Goal: Task Accomplishment & Management: Manage account settings

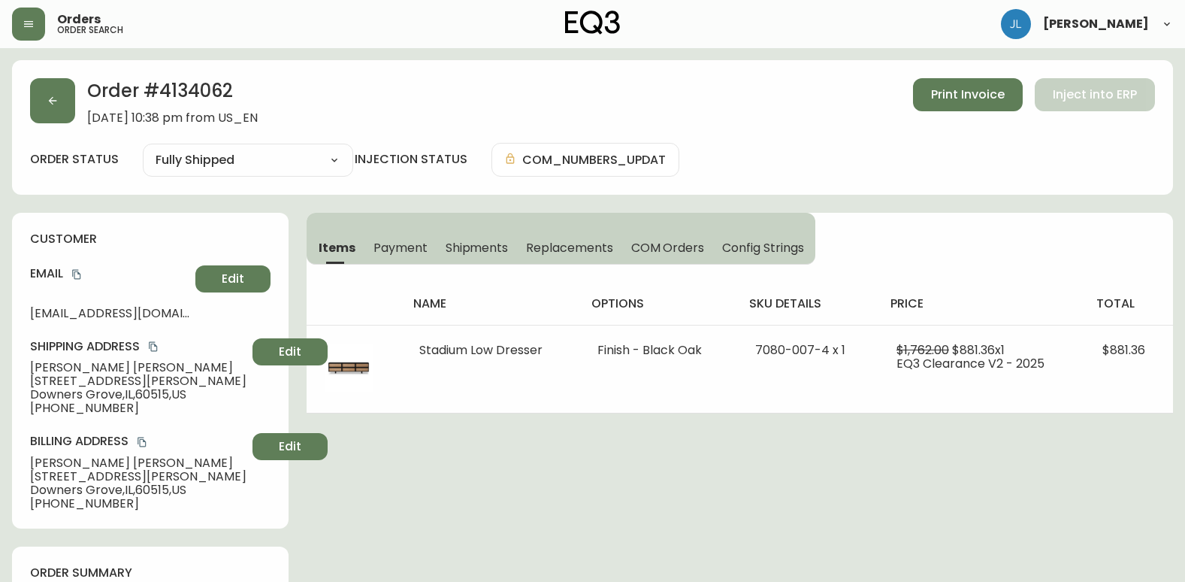
select select "FULLY_SHIPPED"
click at [32, 90] on button "button" at bounding box center [52, 100] width 45 height 45
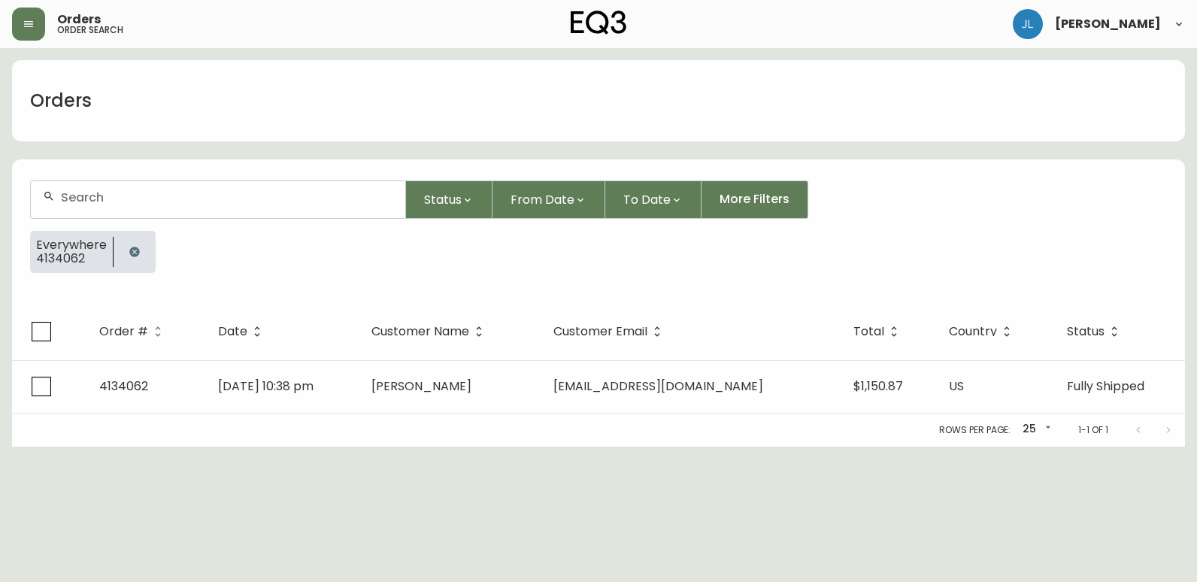
click at [132, 246] on icon "button" at bounding box center [135, 252] width 12 height 12
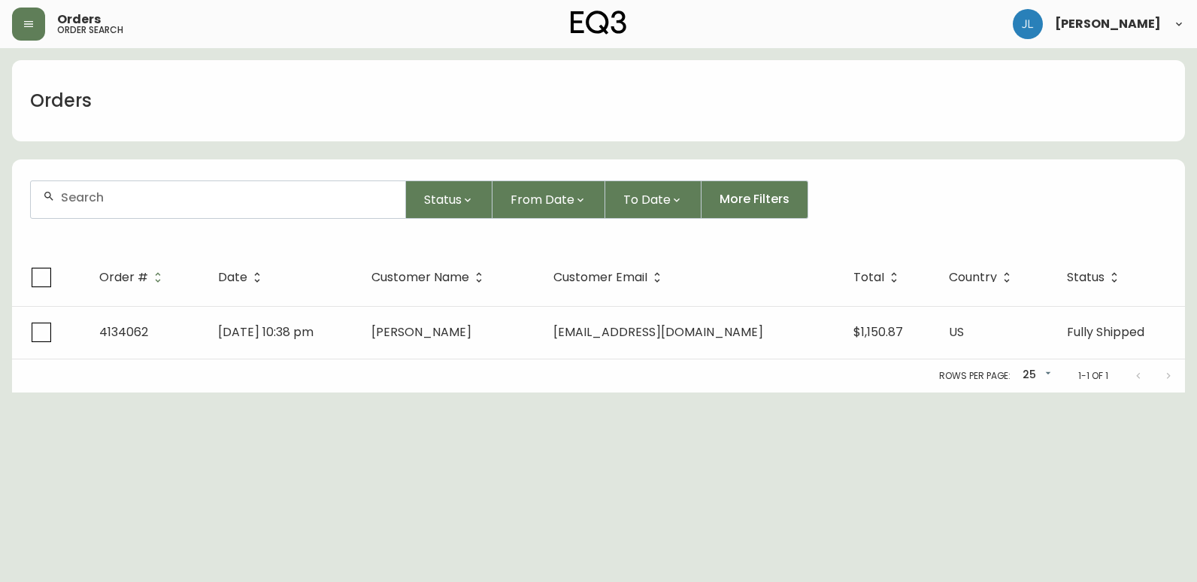
click at [148, 204] on div at bounding box center [218, 199] width 374 height 37
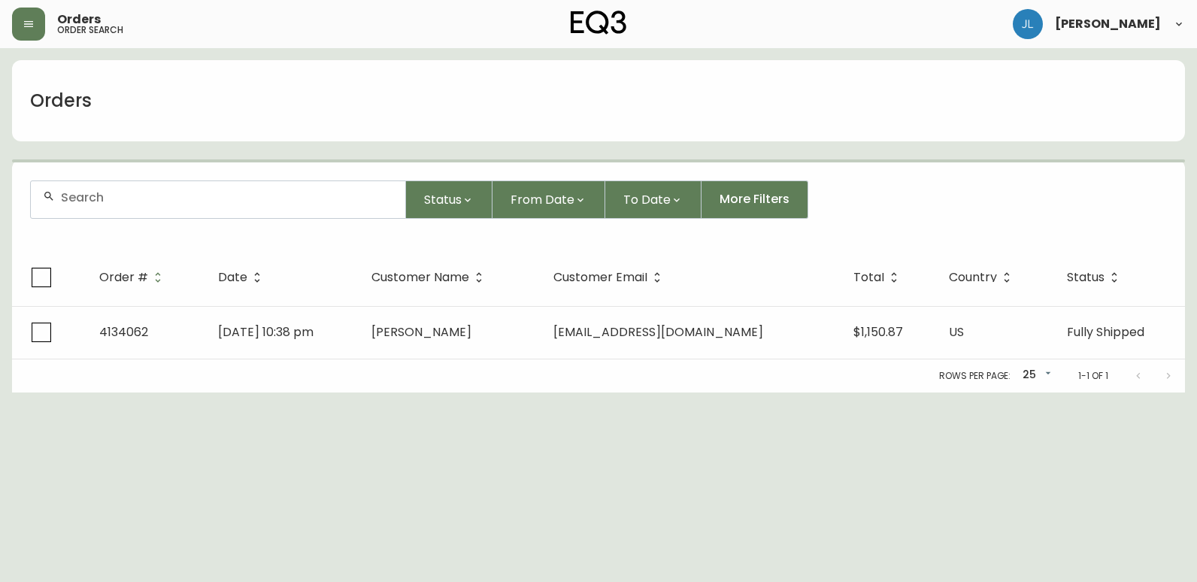
paste input "4134693"
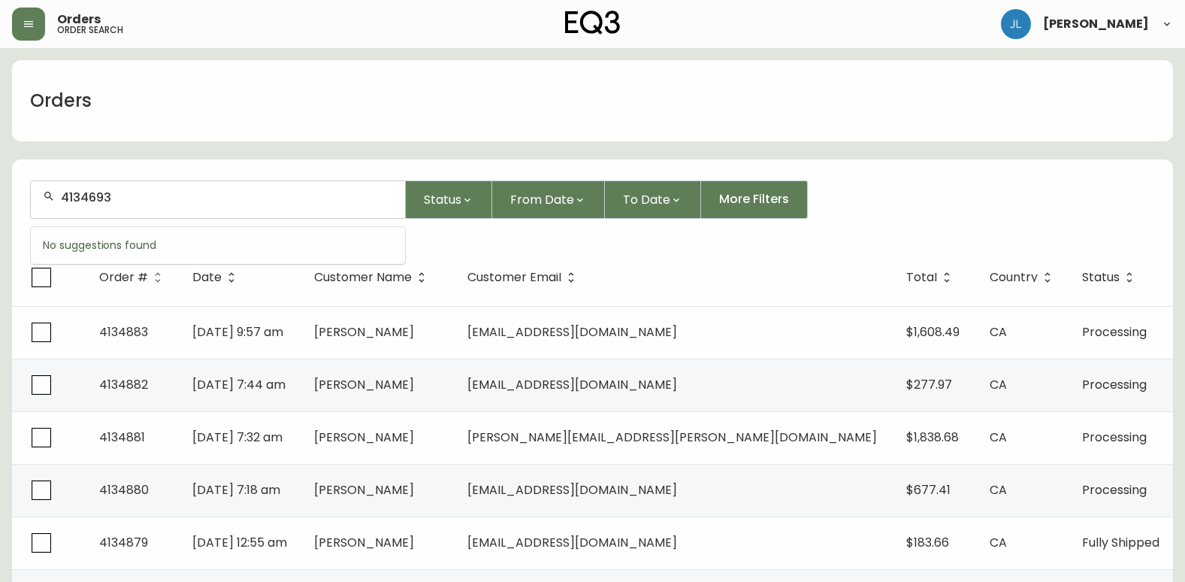
type input "4134693"
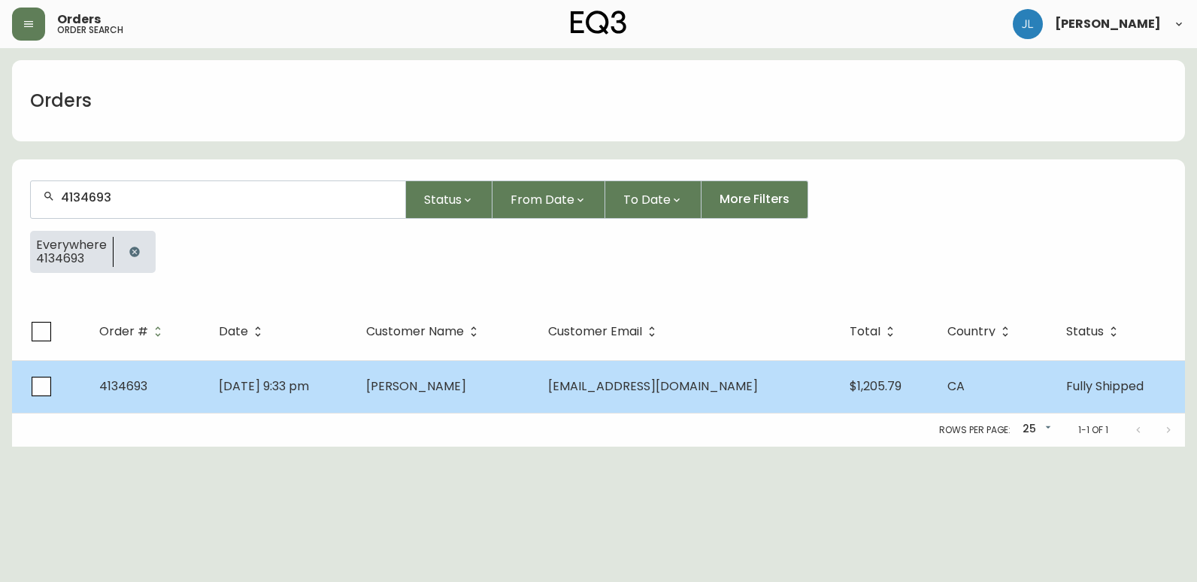
click at [354, 387] on td "[DATE] 9:33 pm" at bounding box center [280, 386] width 147 height 53
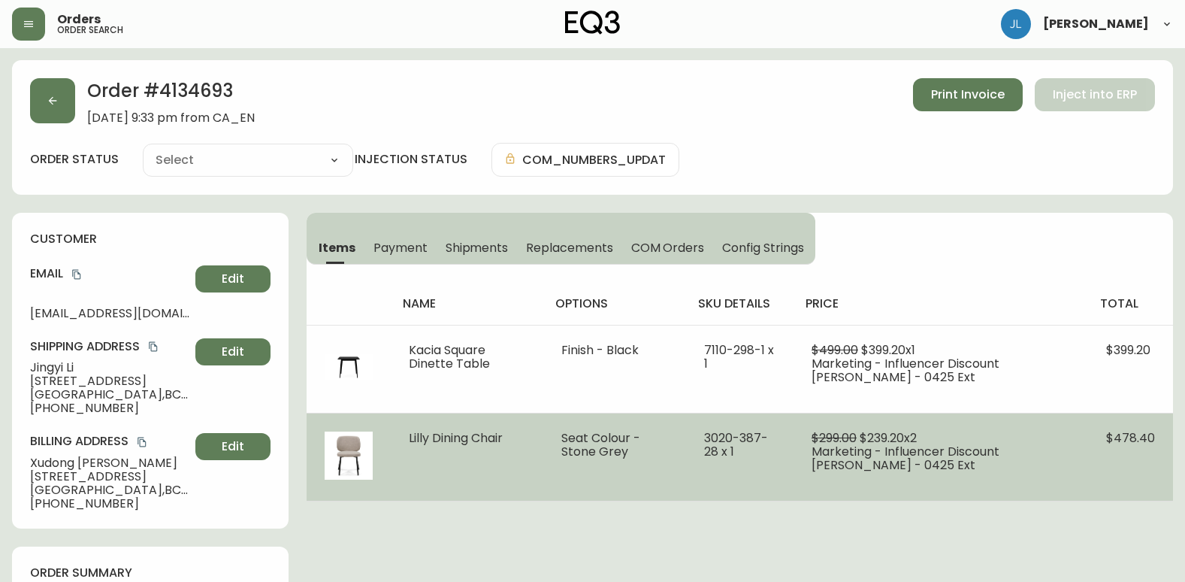
type input "Fully Shipped"
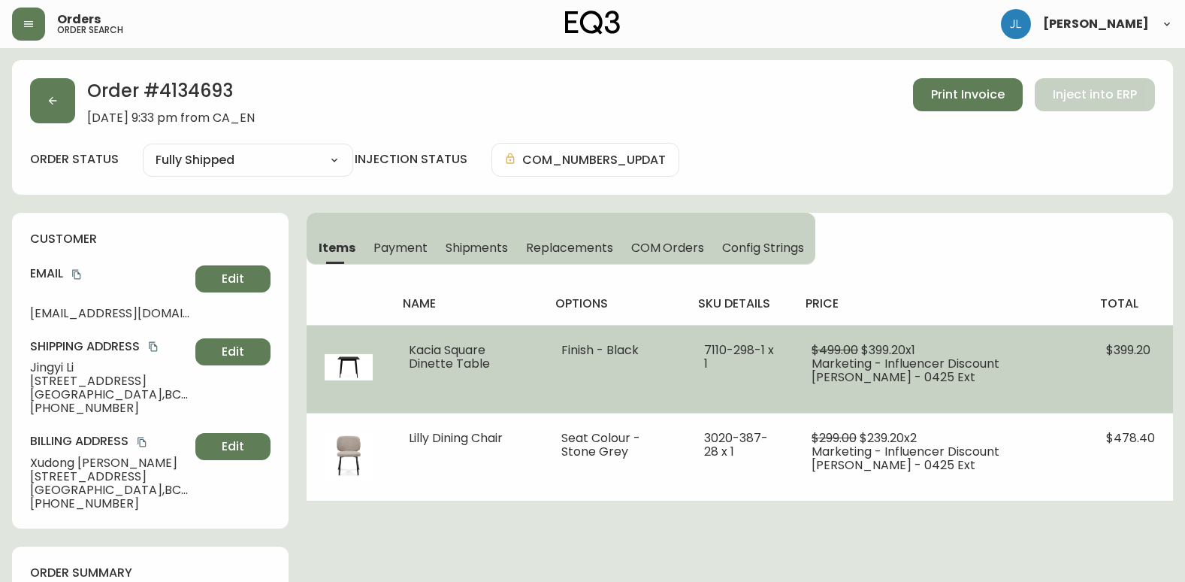
select select "FULLY_SHIPPED"
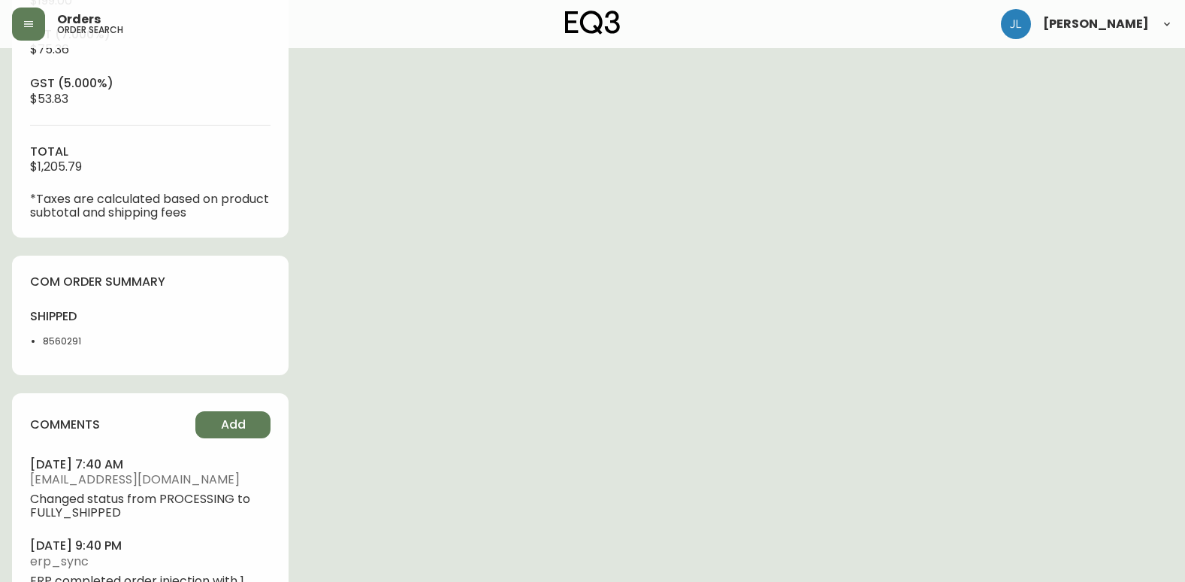
scroll to position [677, 0]
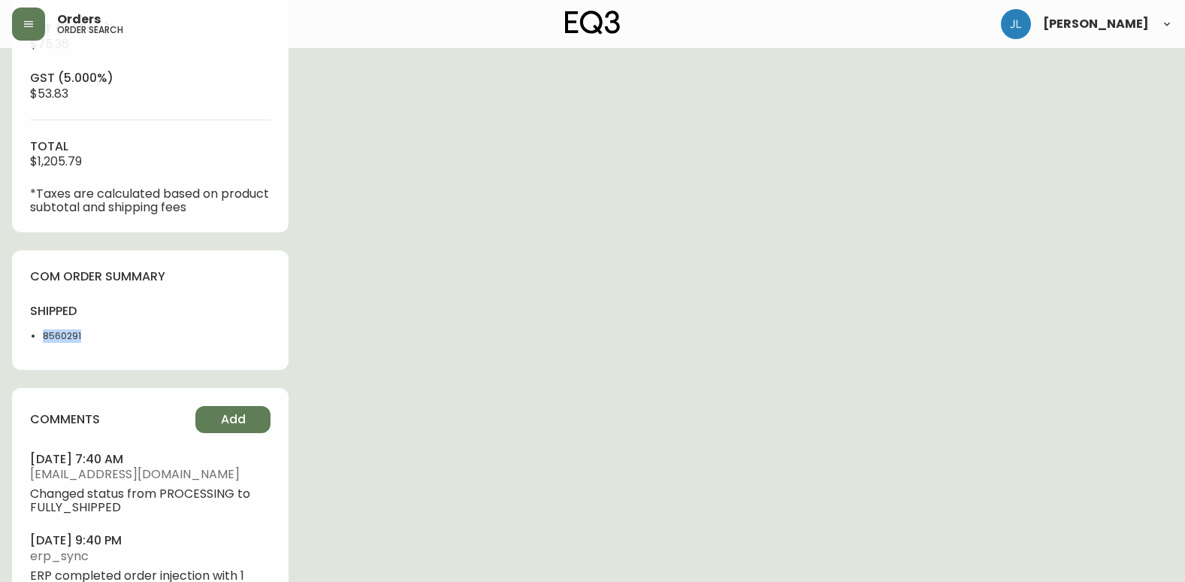
drag, startPoint x: 74, startPoint y: 337, endPoint x: 29, endPoint y: 341, distance: 44.5
click at [29, 341] on div "com order summary shipped 8560291" at bounding box center [150, 310] width 277 height 120
copy li "8560291"
click at [921, 244] on div "Order # 4134693 [DATE] 9:33 pm from CA_EN Print Invoice Inject into ERP order s…" at bounding box center [592, 19] width 1161 height 1271
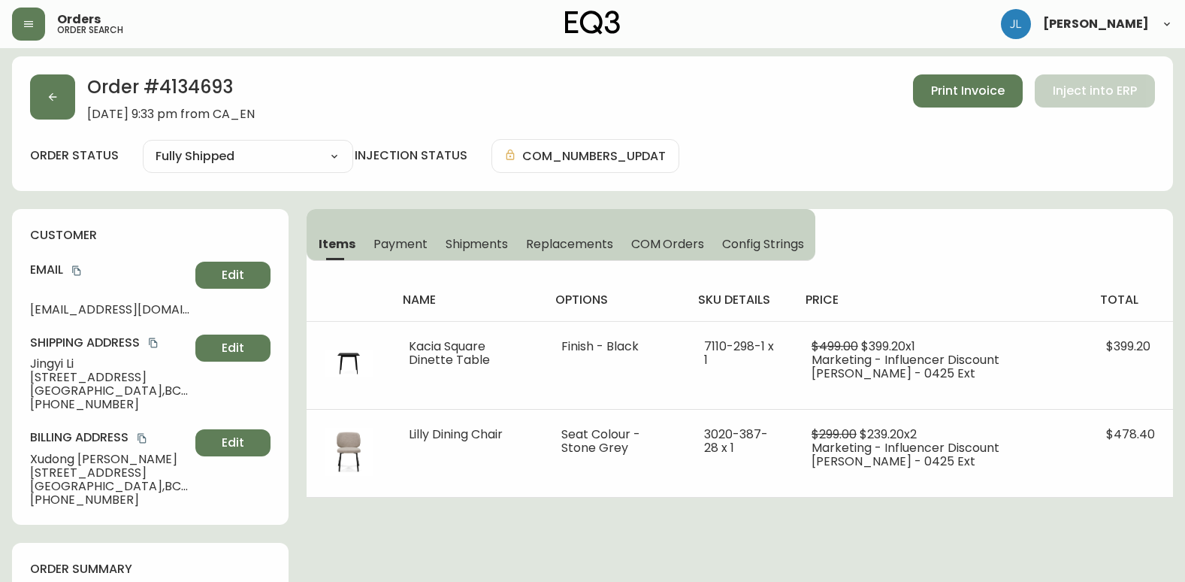
scroll to position [0, 0]
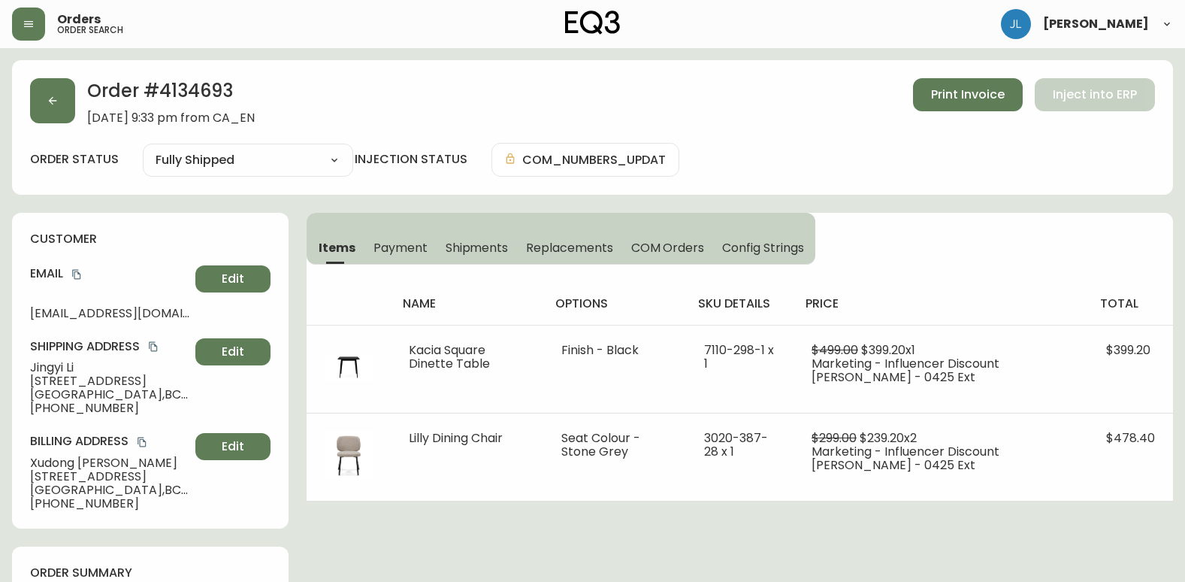
click at [47, 79] on button "button" at bounding box center [52, 100] width 45 height 45
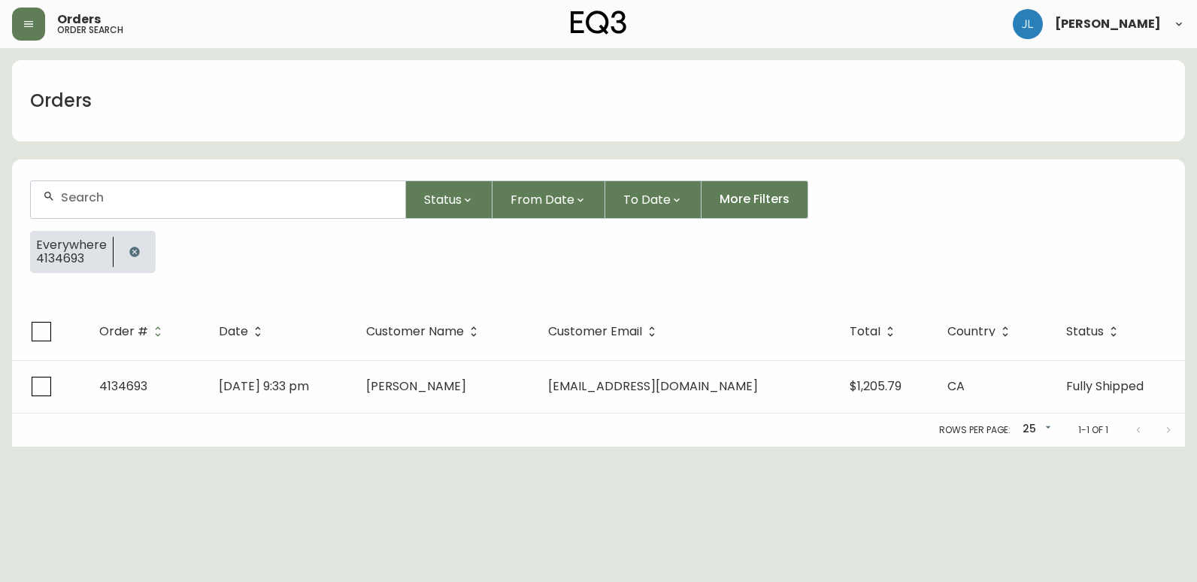
click at [132, 248] on icon "button" at bounding box center [134, 252] width 10 height 10
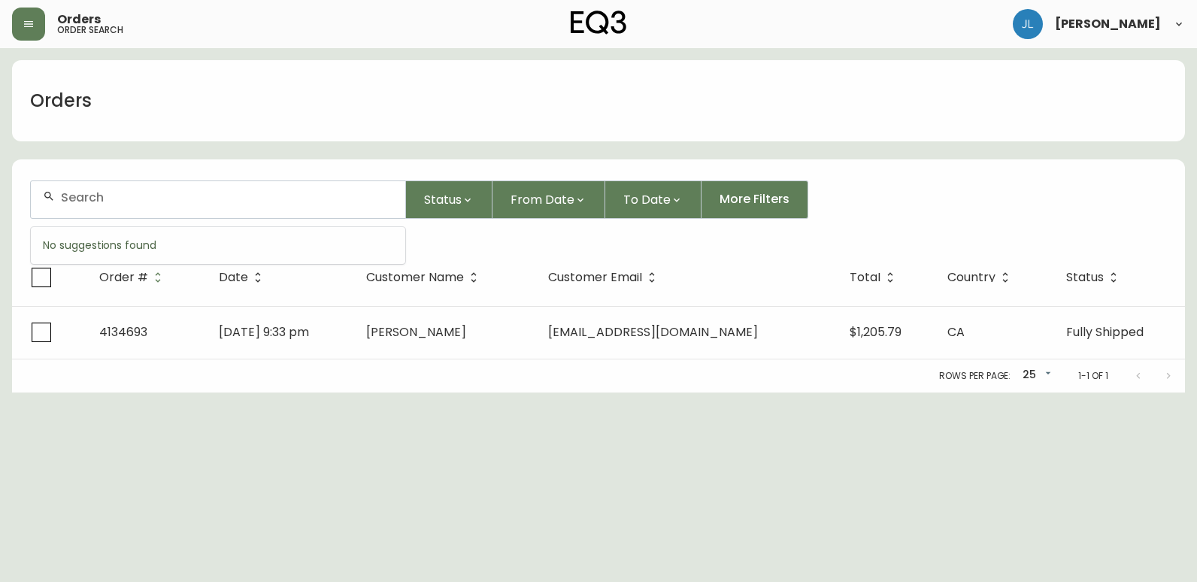
click at [160, 194] on input "text" at bounding box center [227, 197] width 332 height 14
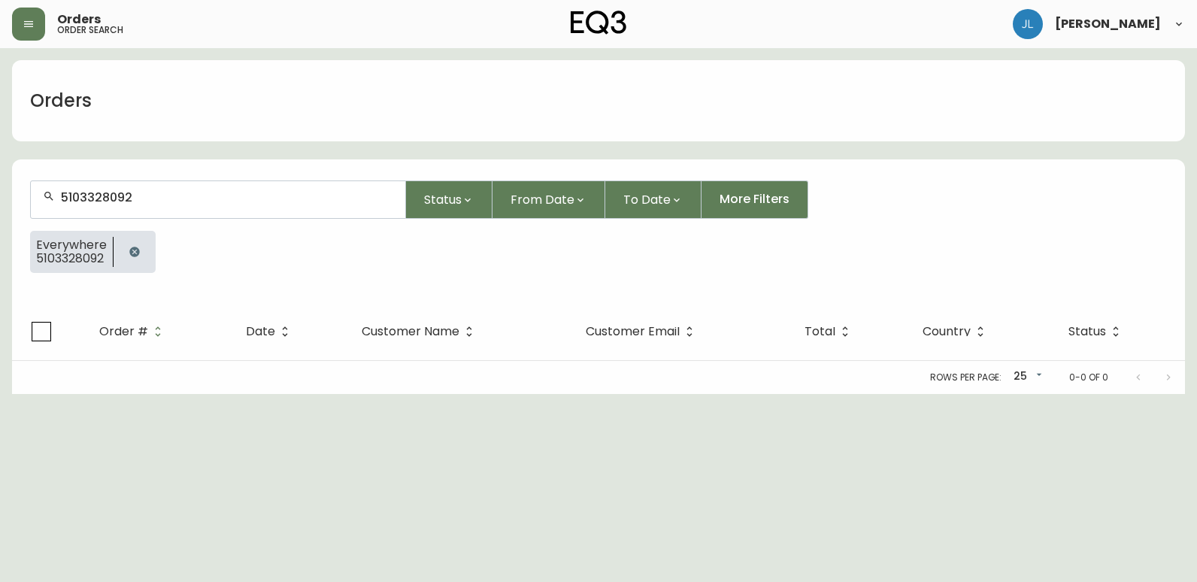
type input "5103328092"
click at [141, 251] on button "button" at bounding box center [135, 252] width 30 height 30
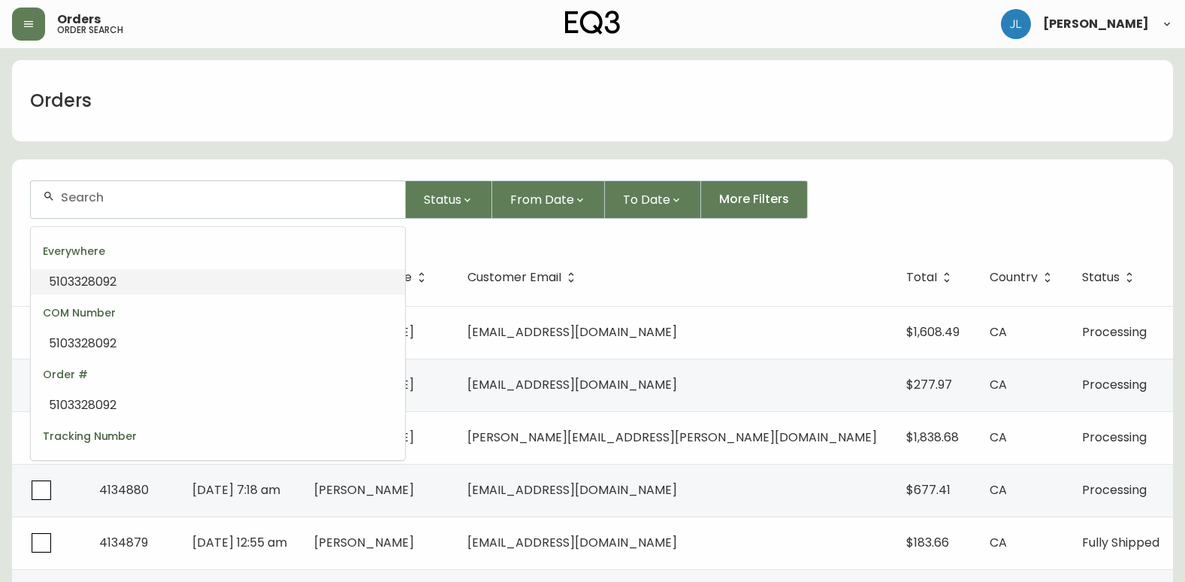
click at [230, 196] on input "text" at bounding box center [227, 197] width 332 height 14
paste input "[PHONE_NUMBER]"
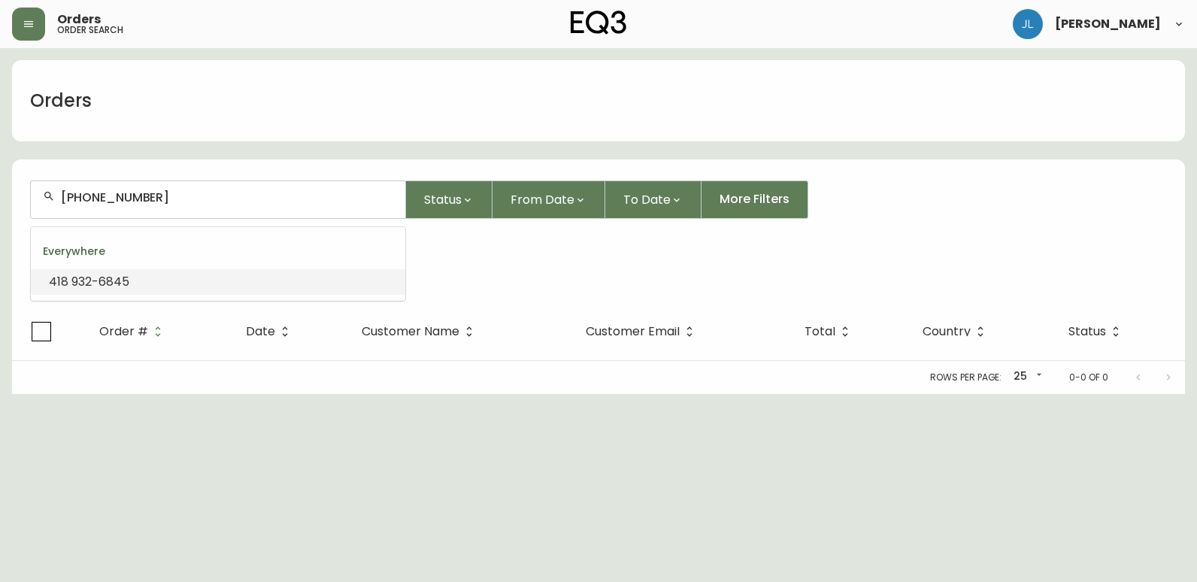
drag, startPoint x: 192, startPoint y: 198, endPoint x: -3, endPoint y: 199, distance: 194.7
click at [0, 199] on html "Orders order search [PERSON_NAME] Orders [PHONE_NUMBER] Status From Date To Dat…" at bounding box center [598, 197] width 1197 height 394
type input "[PERSON_NAME]"
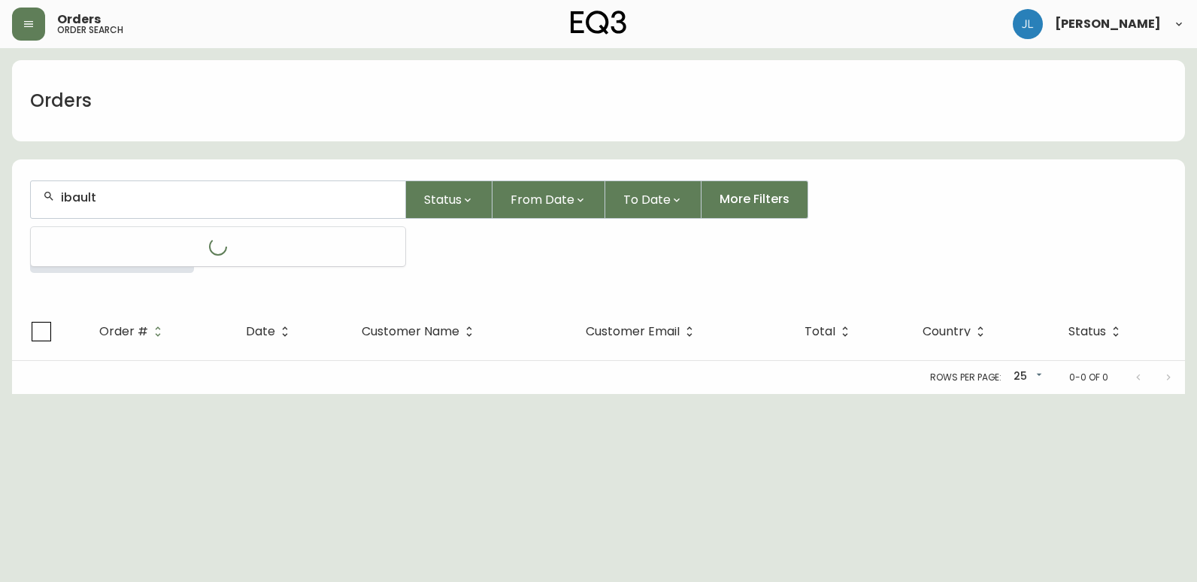
type input "ibault"
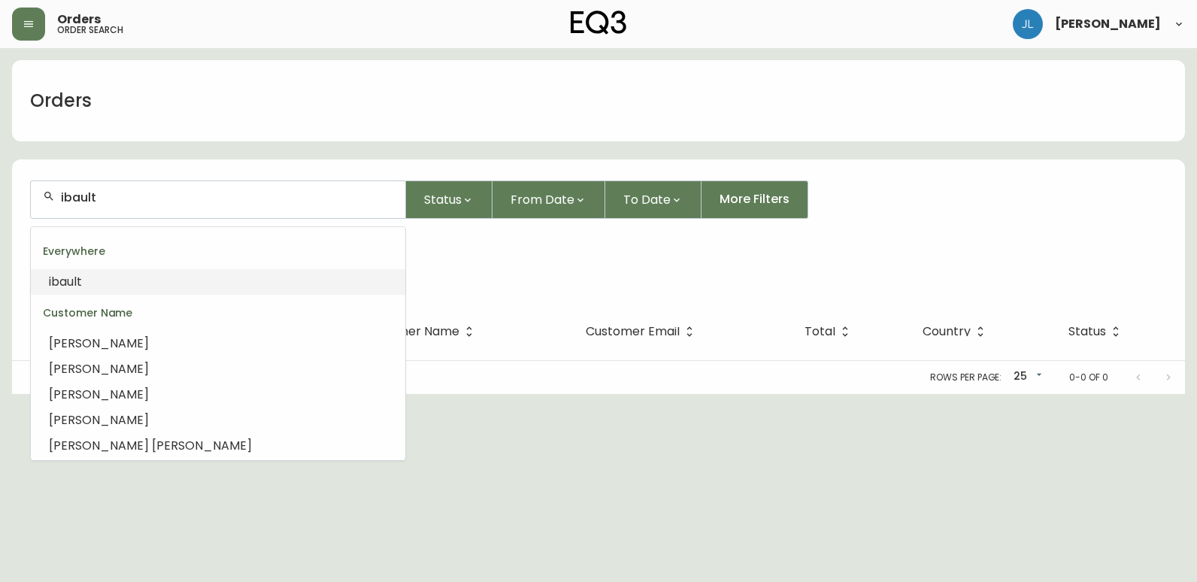
drag, startPoint x: 134, startPoint y: 196, endPoint x: 0, endPoint y: 223, distance: 136.5
click at [0, 226] on html "Orders order search [PERSON_NAME] Orders ibault Status From Date To Date More F…" at bounding box center [598, 197] width 1197 height 394
click at [168, 201] on input "text" at bounding box center [227, 197] width 332 height 14
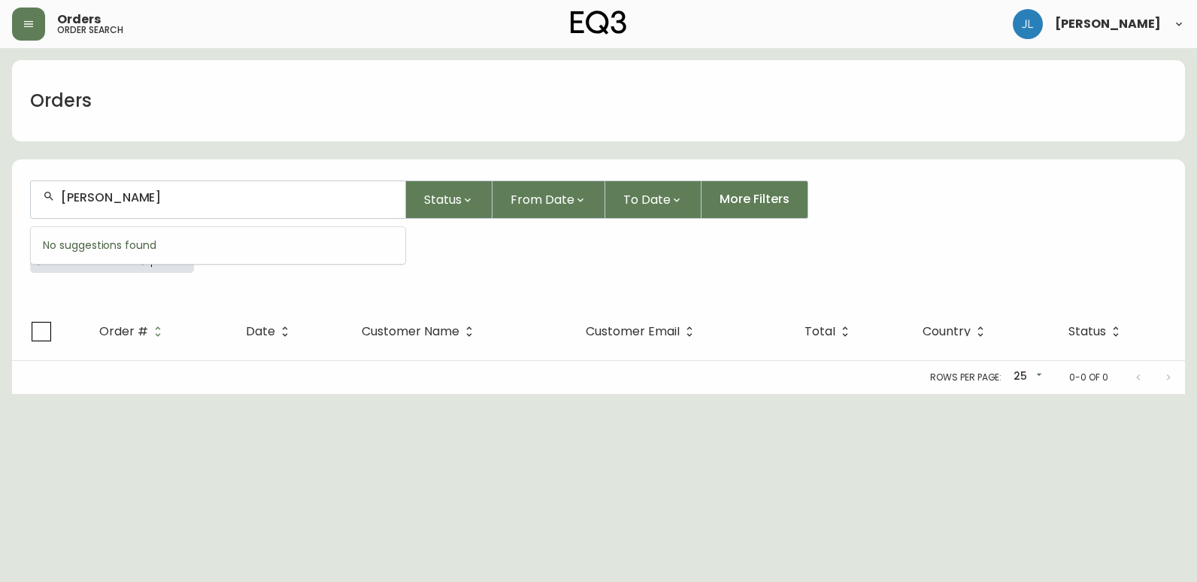
type input "[PERSON_NAME]"
click at [159, 256] on icon "button" at bounding box center [164, 252] width 10 height 10
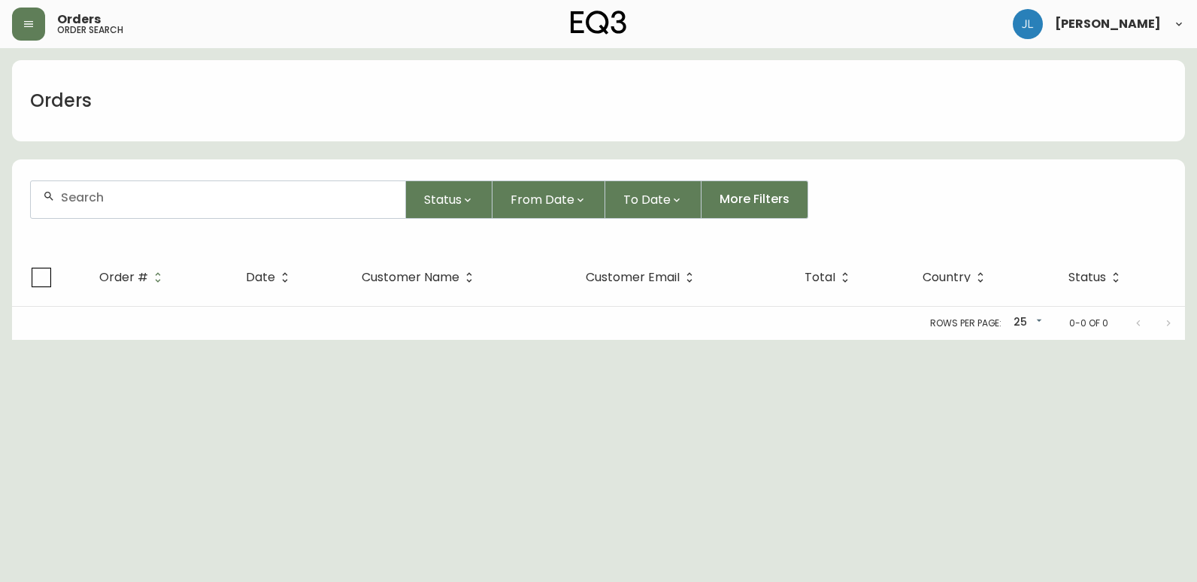
click at [153, 196] on input "text" at bounding box center [227, 197] width 332 height 14
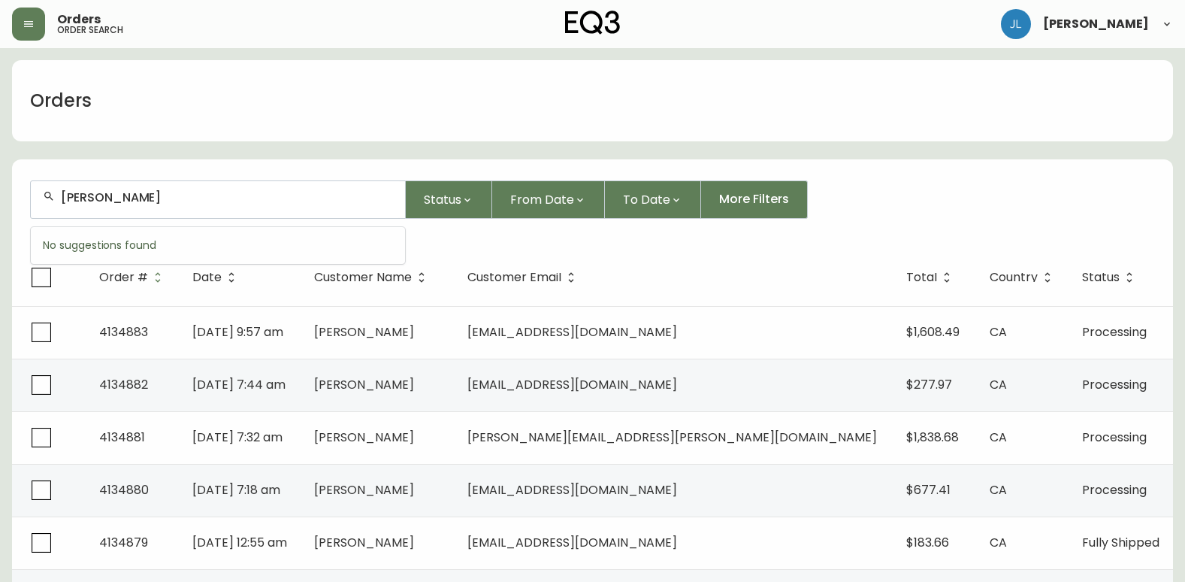
type input "[PERSON_NAME]"
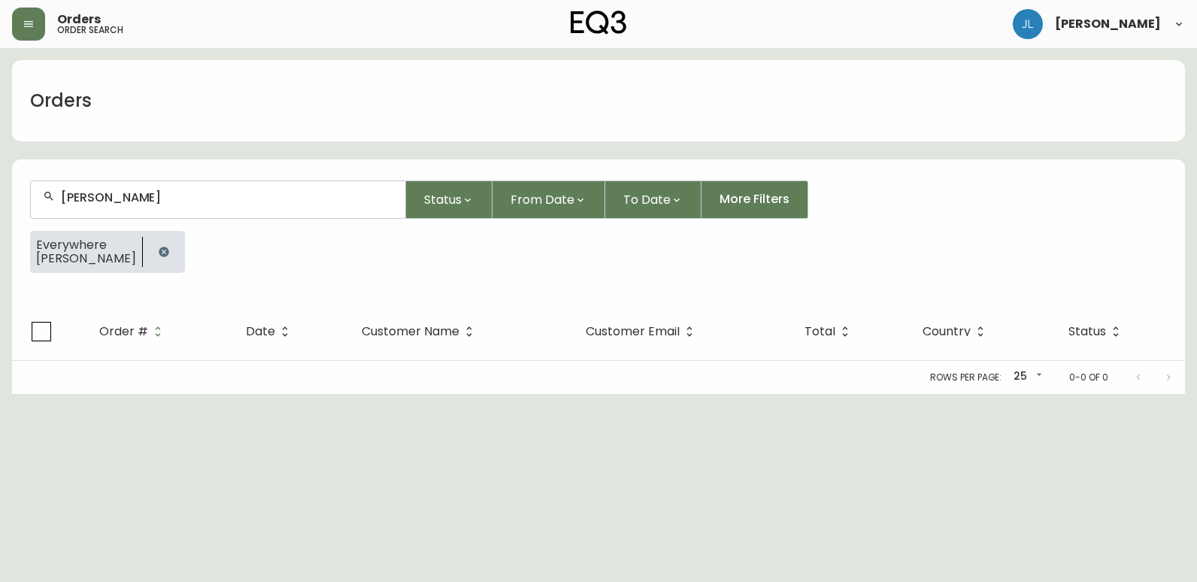
click at [149, 244] on button "button" at bounding box center [164, 252] width 30 height 30
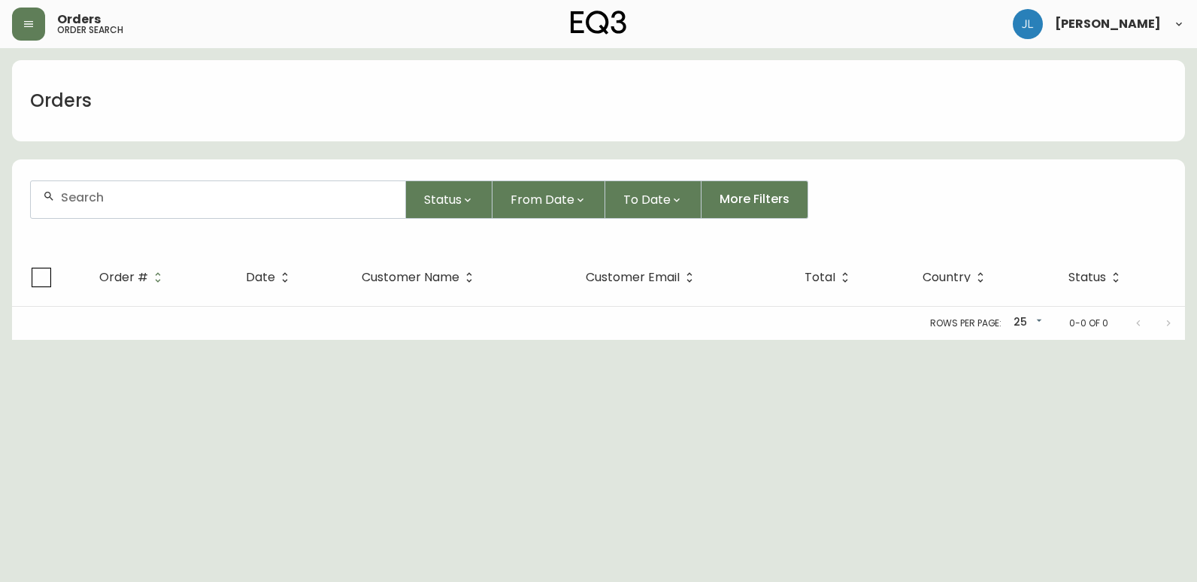
click at [199, 202] on input "text" at bounding box center [227, 197] width 332 height 14
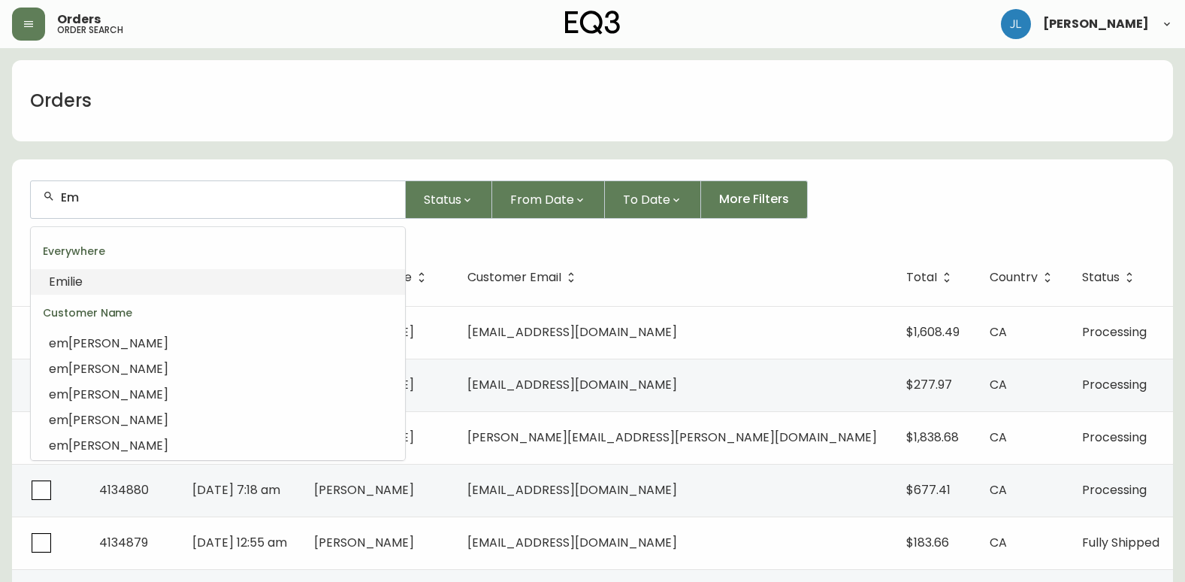
type input "E"
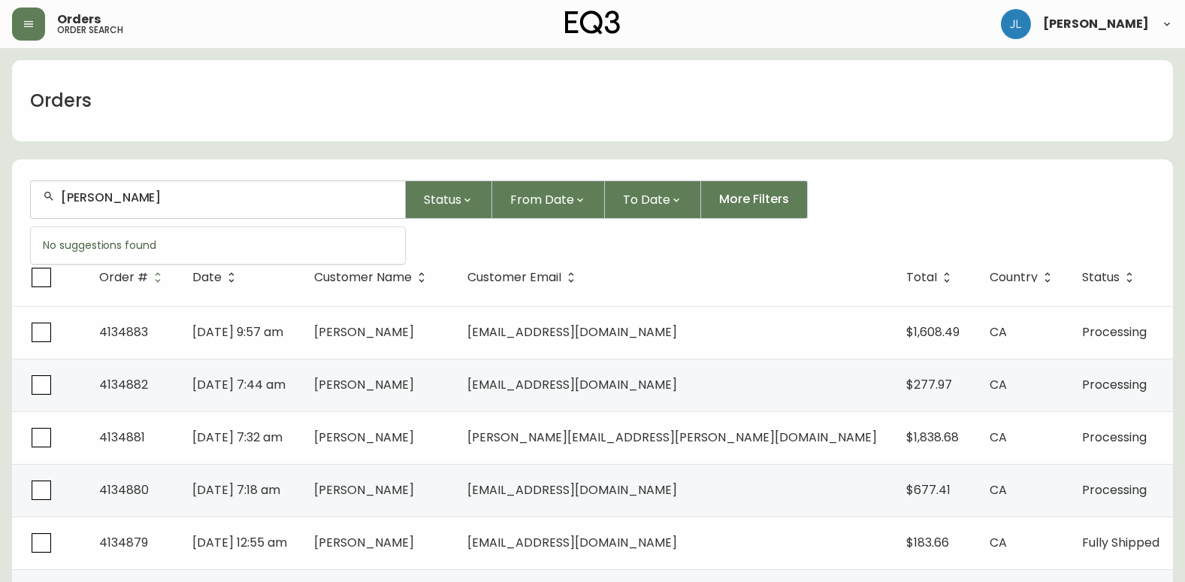
type input "[PERSON_NAME]"
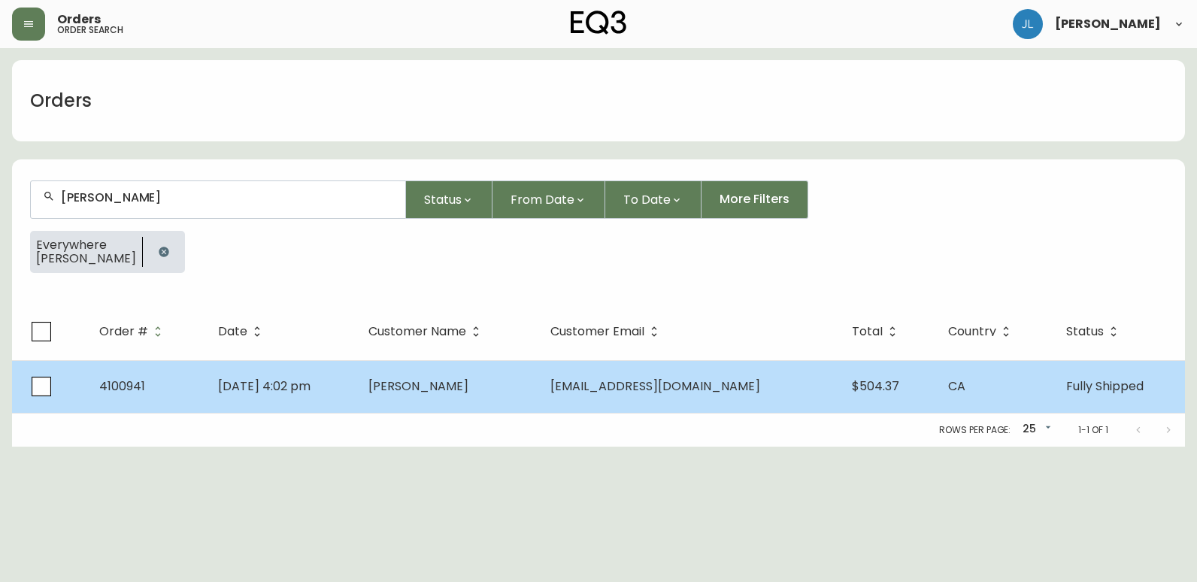
click at [356, 392] on td "[DATE] 4:02 pm" at bounding box center [281, 386] width 150 height 53
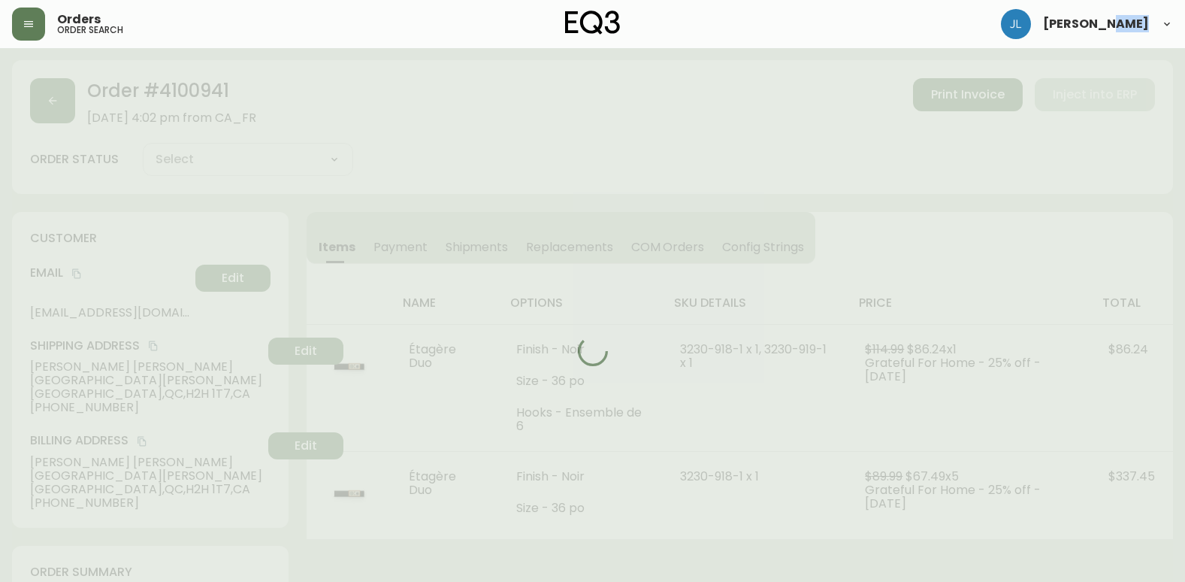
type input "Fully Shipped"
select select "FULLY_SHIPPED"
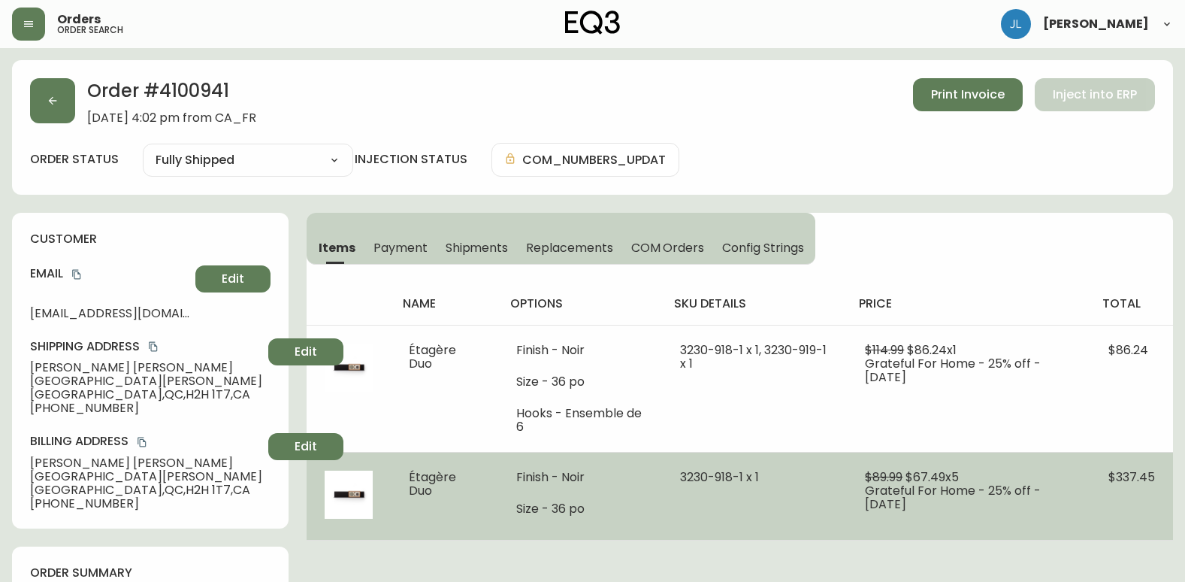
click at [310, 534] on td at bounding box center [349, 496] width 84 height 88
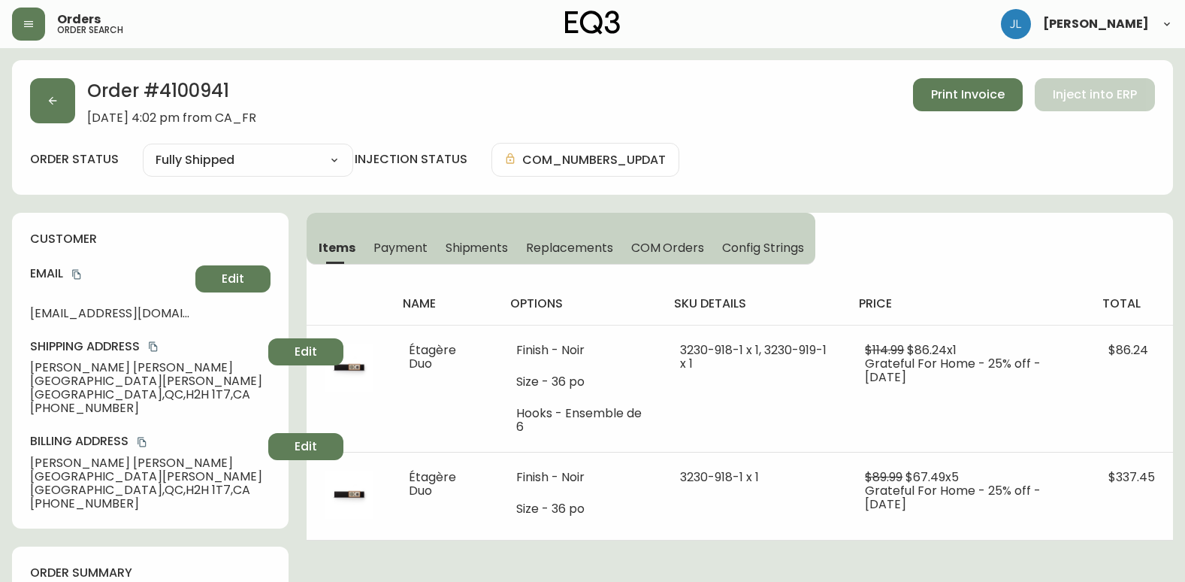
click at [45, 104] on button "button" at bounding box center [52, 100] width 45 height 45
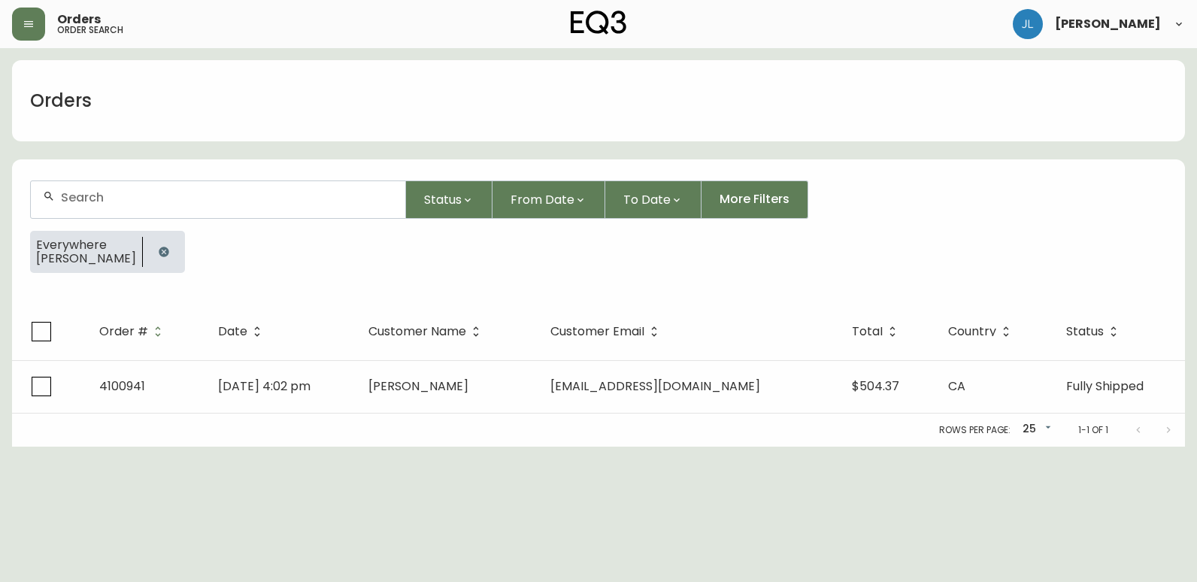
click at [159, 251] on icon "button" at bounding box center [164, 252] width 10 height 10
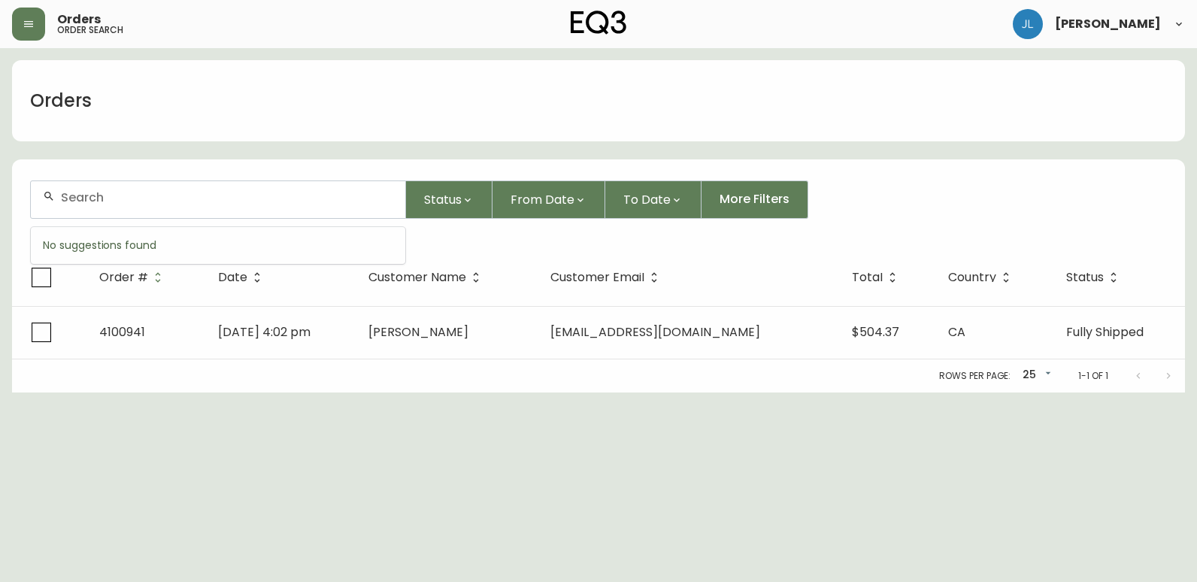
click at [140, 201] on input "text" at bounding box center [227, 197] width 332 height 14
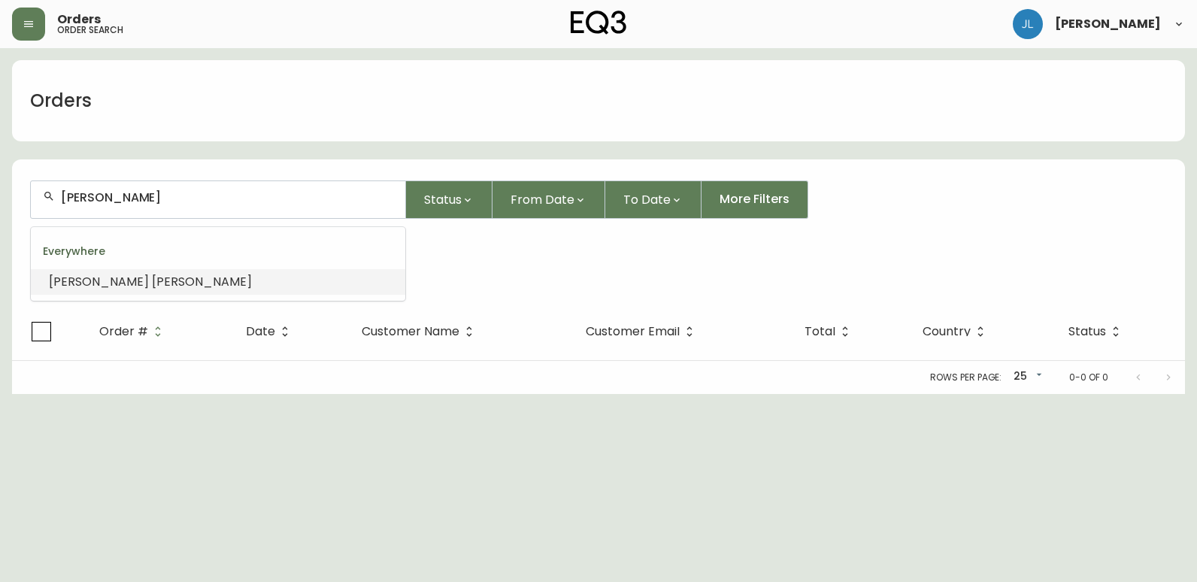
drag, startPoint x: 184, startPoint y: 203, endPoint x: 116, endPoint y: 201, distance: 68.4
click at [116, 201] on input "[PERSON_NAME]" at bounding box center [227, 197] width 332 height 14
type input "[PERSON_NAME]"
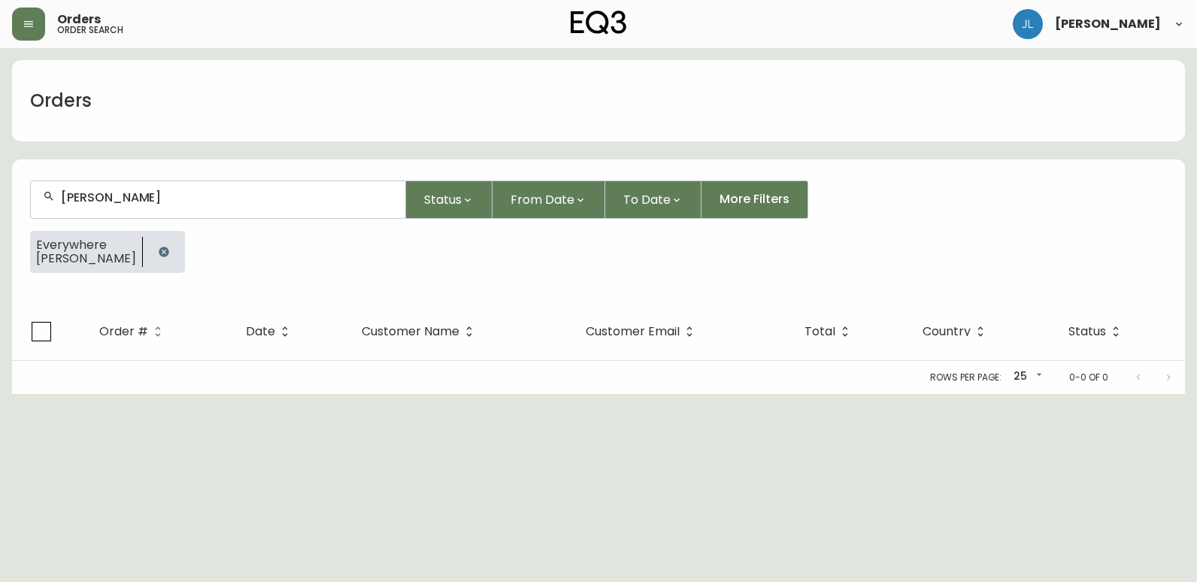
click at [159, 256] on icon "button" at bounding box center [164, 252] width 12 height 12
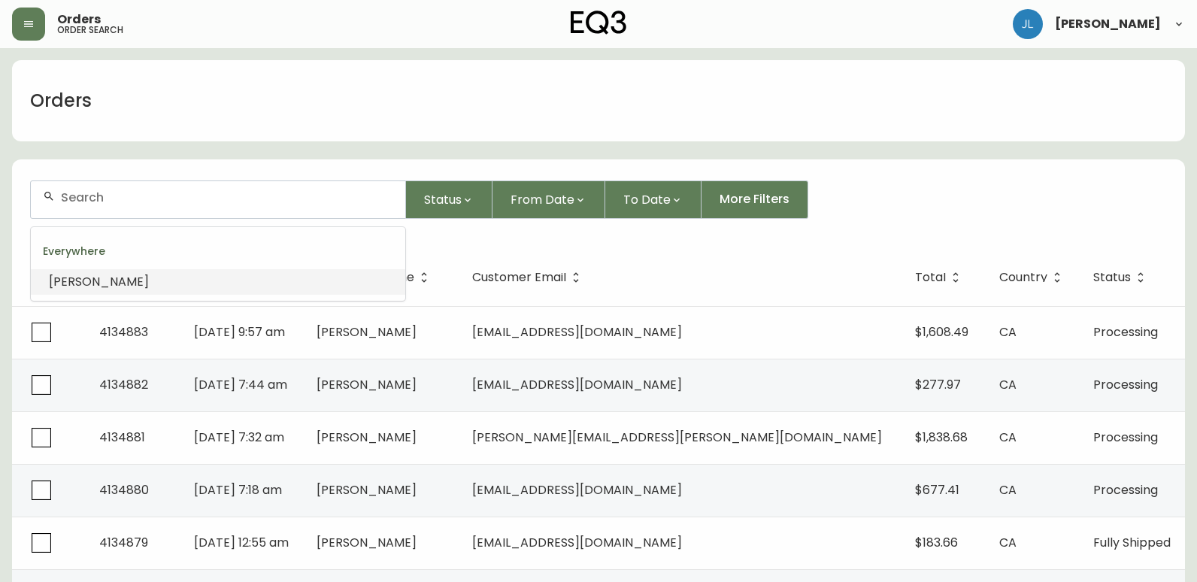
click at [140, 201] on input "text" at bounding box center [227, 197] width 332 height 14
click at [129, 171] on form "Status From Date To Date More Filters" at bounding box center [592, 205] width 1161 height 86
click at [235, 207] on div at bounding box center [218, 199] width 374 height 37
click at [74, 195] on input "text" at bounding box center [227, 197] width 332 height 14
click at [135, 195] on input "text" at bounding box center [227, 197] width 332 height 14
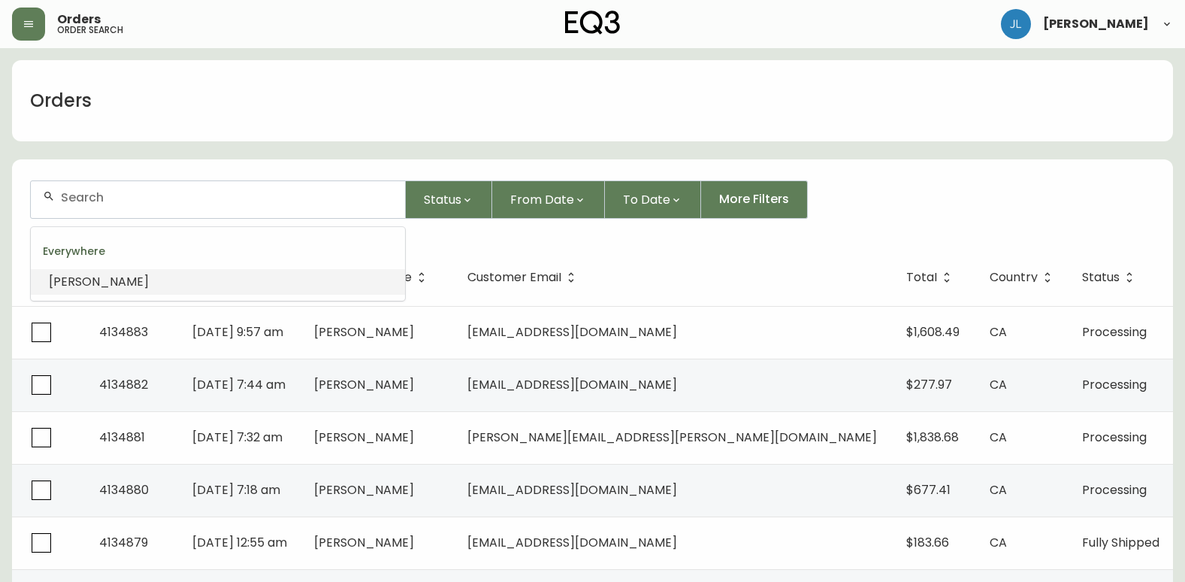
paste input "4189326845"
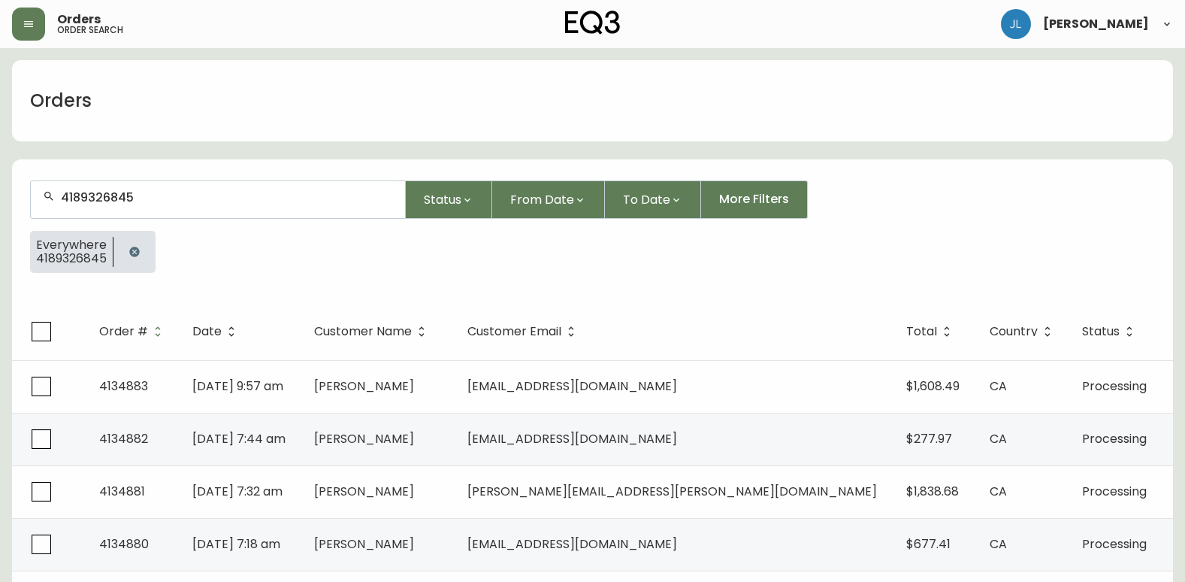
type input "4189326845"
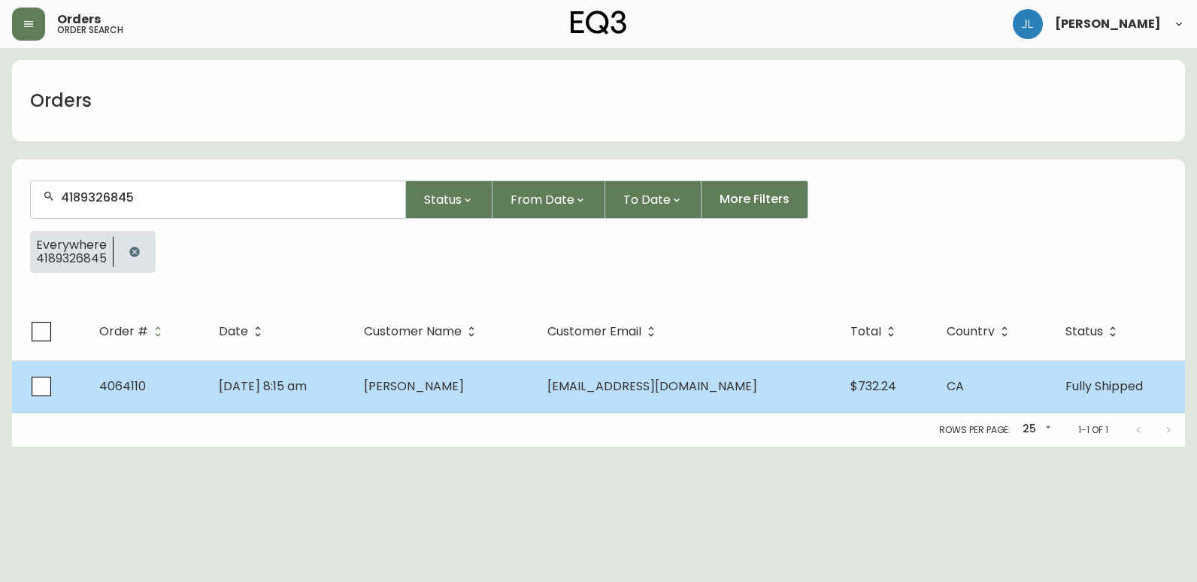
click at [346, 394] on td "[DATE] 8:15 am" at bounding box center [279, 386] width 145 height 53
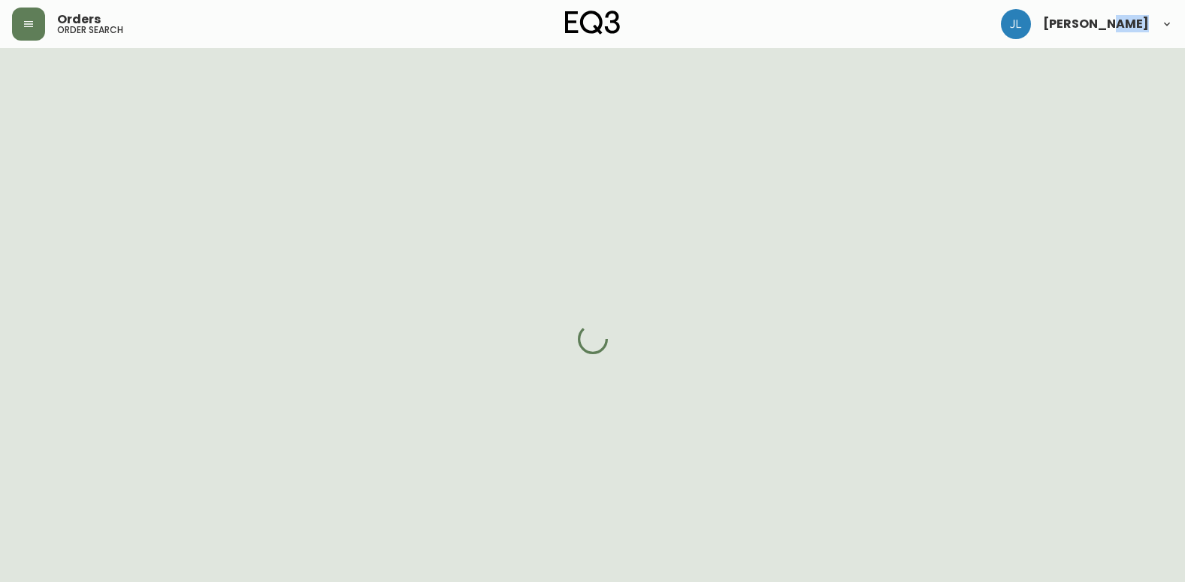
select select "FULLY_SHIPPED"
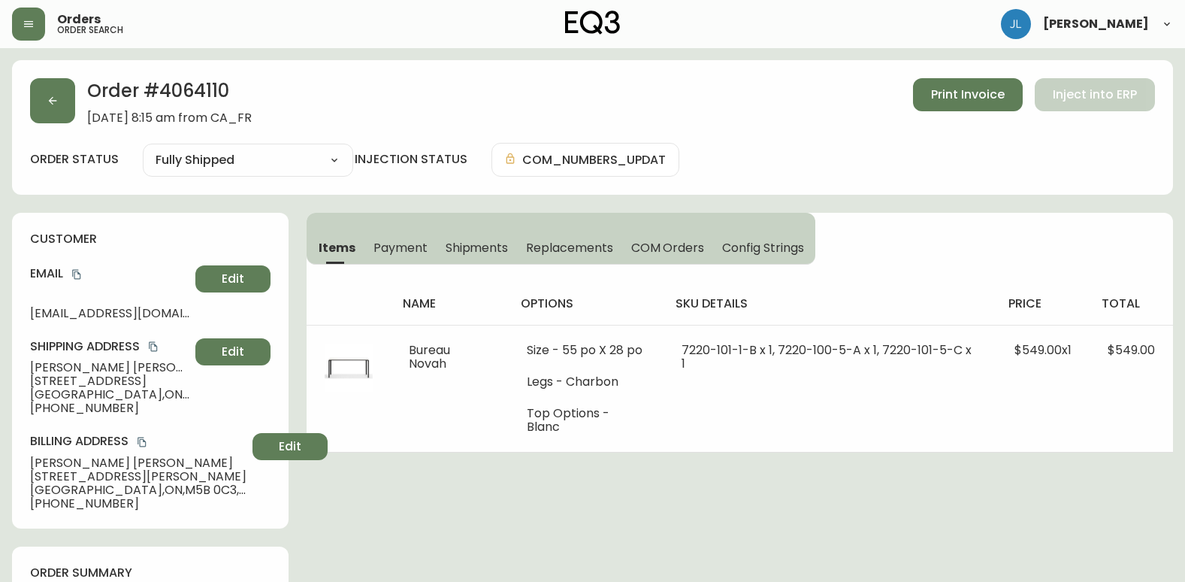
drag, startPoint x: 346, startPoint y: 394, endPoint x: 374, endPoint y: 505, distance: 114.9
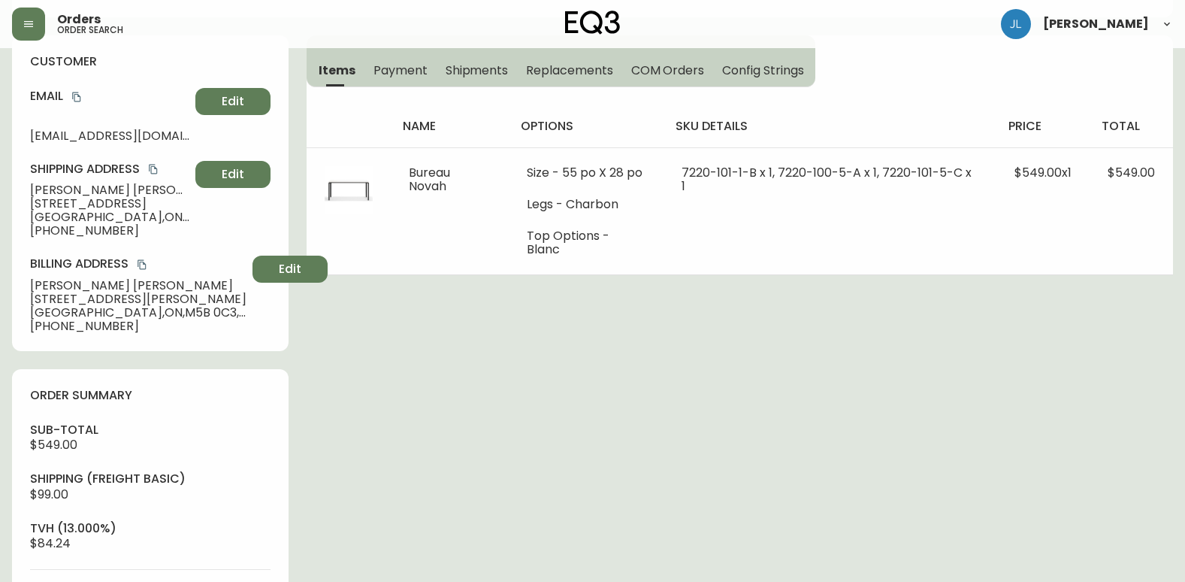
scroll to position [150, 0]
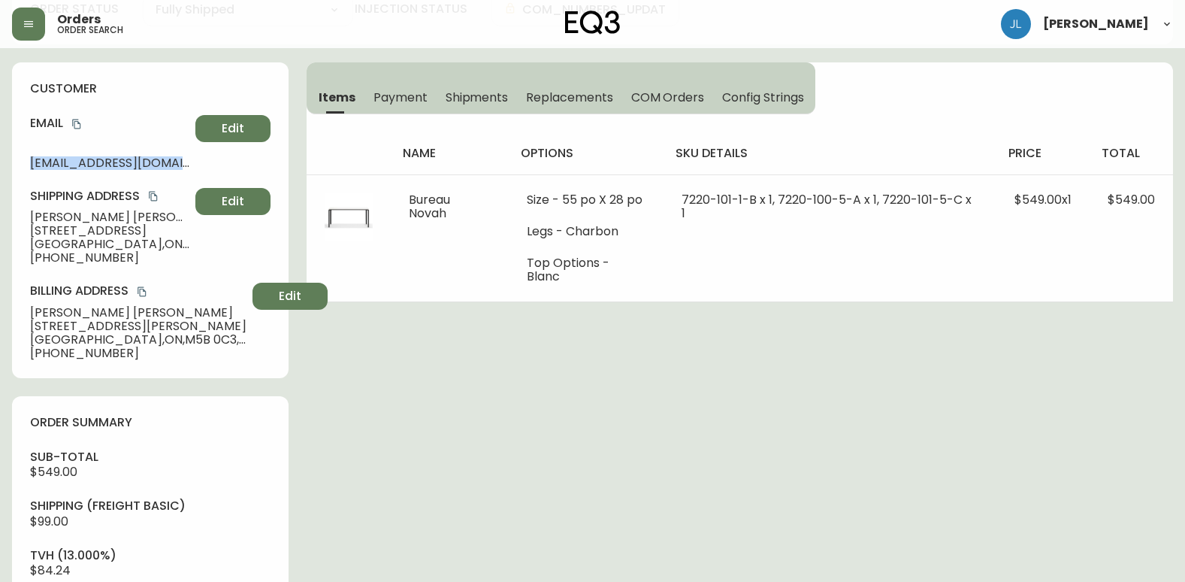
drag, startPoint x: 25, startPoint y: 164, endPoint x: 256, endPoint y: 162, distance: 230.8
click at [256, 162] on div "customer Email [EMAIL_ADDRESS][DOMAIN_NAME] Edit Shipping Address [PERSON_NAME]…" at bounding box center [150, 220] width 277 height 316
copy div "[EMAIL_ADDRESS][DOMAIN_NAME] Edit"
drag, startPoint x: 17, startPoint y: 214, endPoint x: 171, endPoint y: 214, distance: 154.1
click at [171, 214] on main "Order # 4064110 [DATE] 8:15 am from [GEOGRAPHIC_DATA] Print Invoice Inject into…" at bounding box center [592, 523] width 1185 height 1251
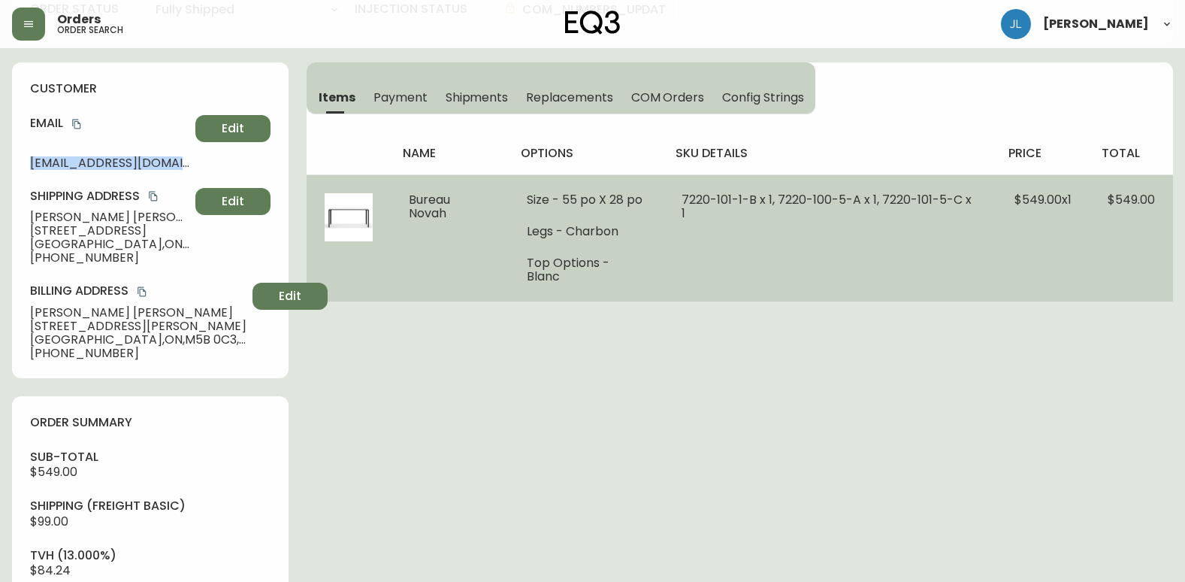
copy span "[PERSON_NAME]"
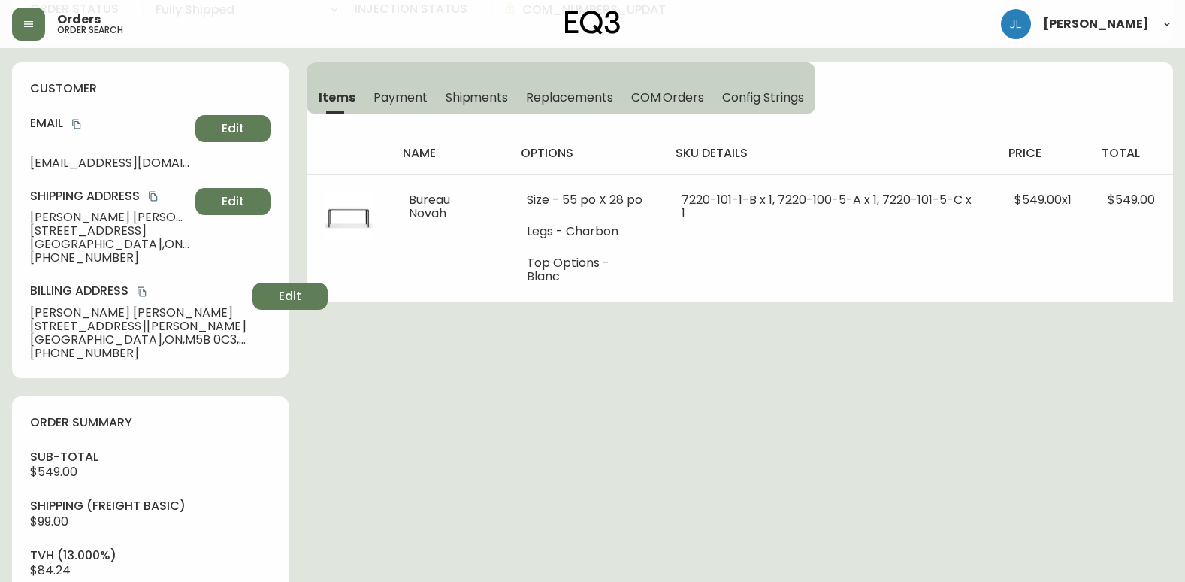
click at [648, 417] on div "Order # 4064110 [DATE] 8:15 am from [GEOGRAPHIC_DATA] Print Invoice Inject into…" at bounding box center [592, 529] width 1161 height 1239
drag, startPoint x: 123, startPoint y: 262, endPoint x: 46, endPoint y: 264, distance: 76.7
click at [46, 264] on span "[PHONE_NUMBER]" at bounding box center [109, 258] width 159 height 14
click at [505, 400] on div "Order # 4064110 [DATE] 8:15 am from [GEOGRAPHIC_DATA] Print Invoice Inject into…" at bounding box center [592, 529] width 1161 height 1239
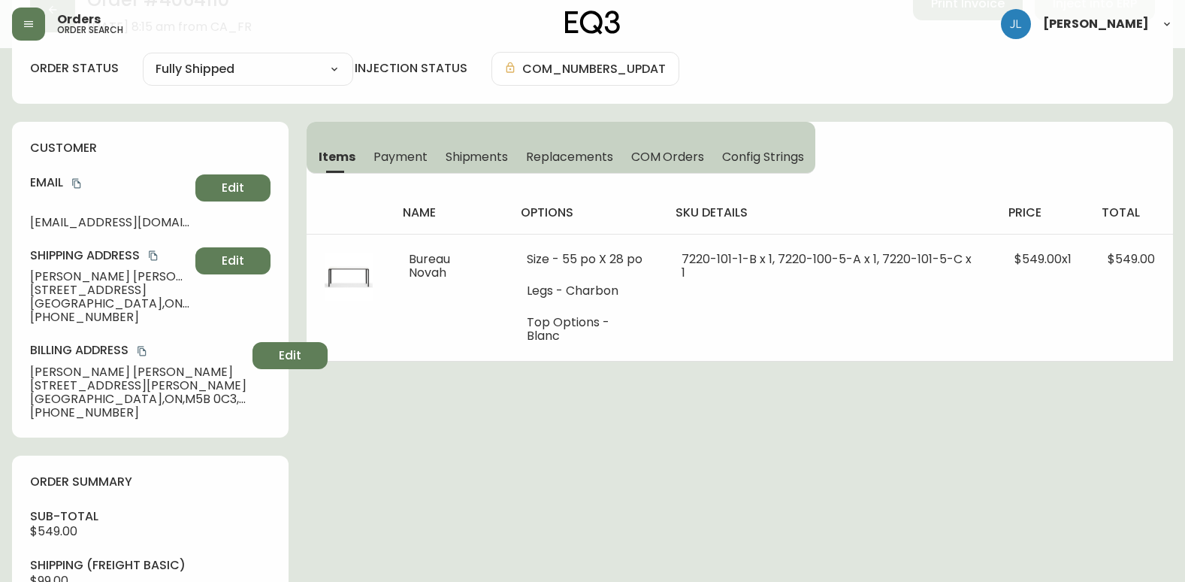
scroll to position [0, 0]
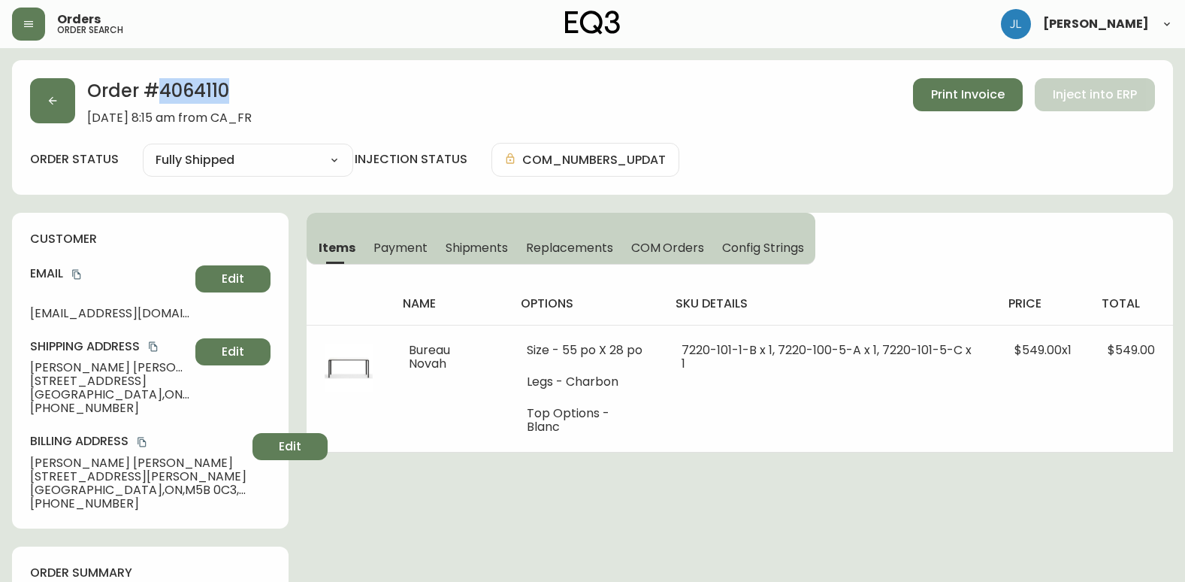
drag, startPoint x: 202, startPoint y: 87, endPoint x: 164, endPoint y: 88, distance: 38.3
click at [164, 88] on h2 "Order # 4064110" at bounding box center [169, 94] width 165 height 33
copy h2 "4064110"
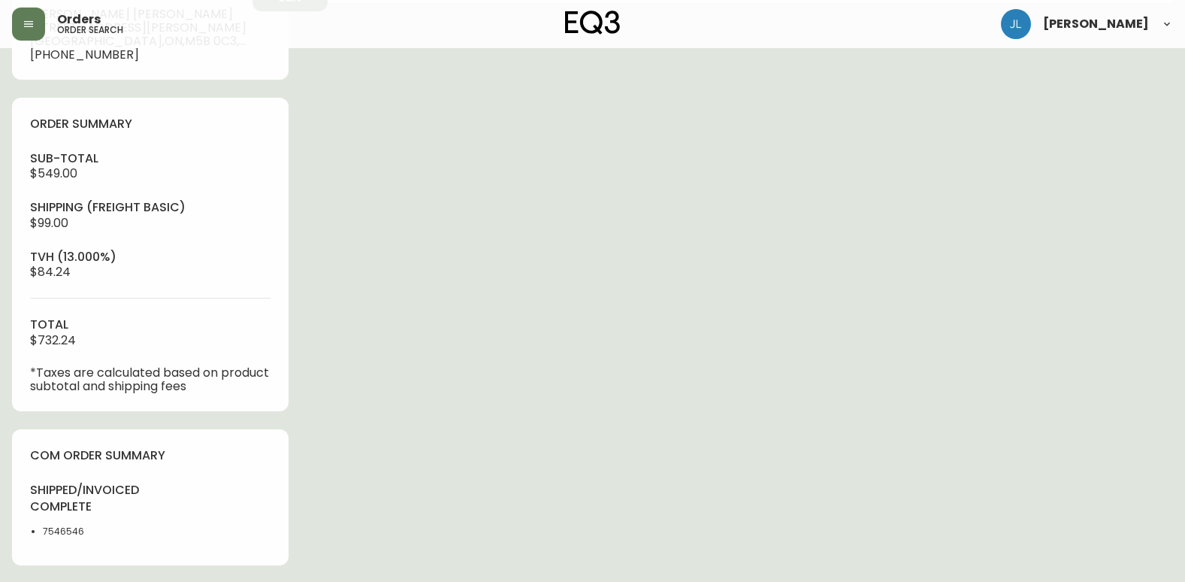
scroll to position [451, 0]
drag, startPoint x: 100, startPoint y: 529, endPoint x: 39, endPoint y: 534, distance: 61.1
click at [39, 534] on ul "7546546" at bounding box center [85, 529] width 111 height 14
copy li "7546546"
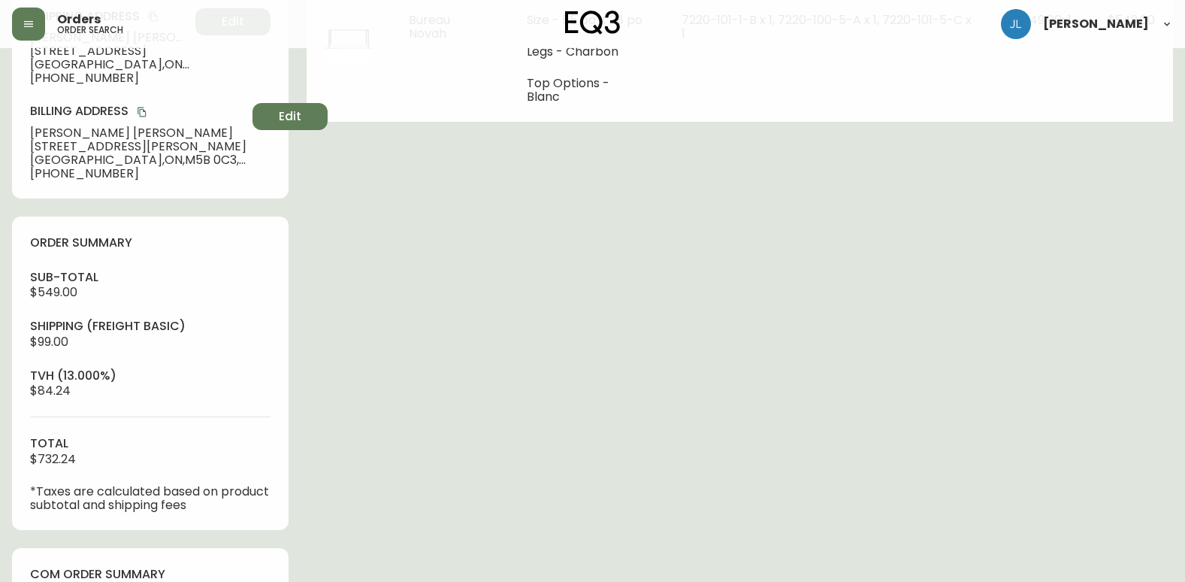
scroll to position [0, 0]
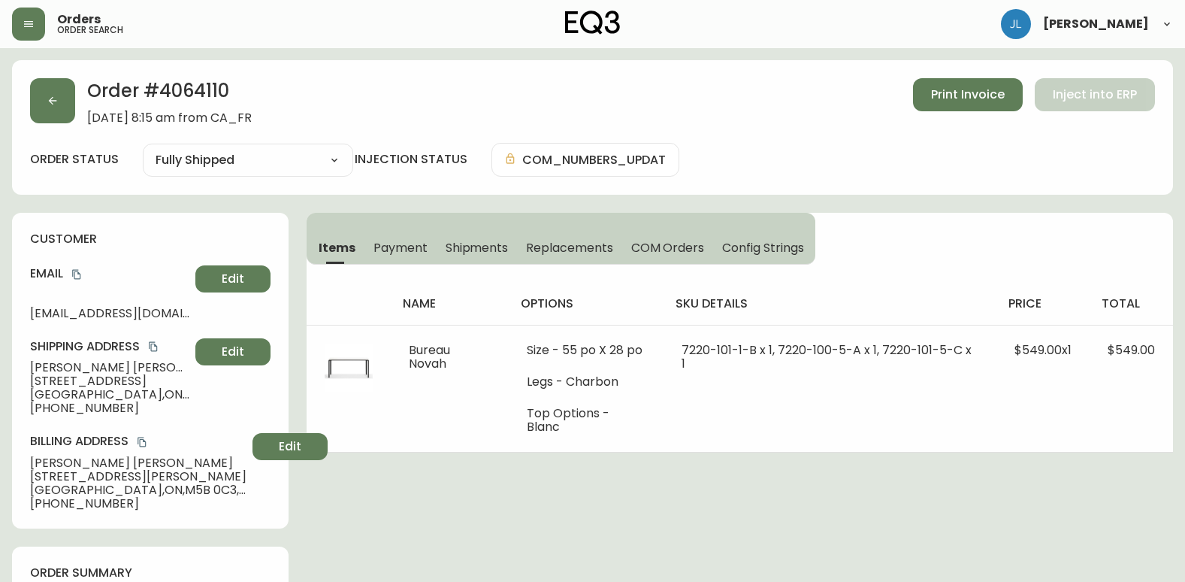
click at [473, 250] on span "Shipments" at bounding box center [477, 248] width 63 height 16
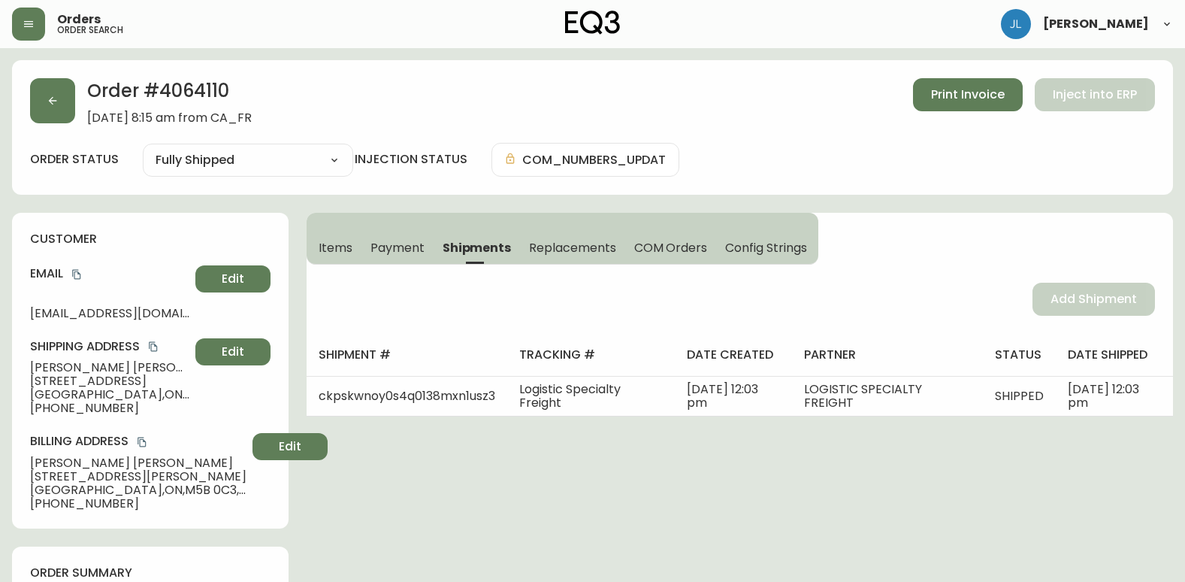
drag, startPoint x: 343, startPoint y: 245, endPoint x: 365, endPoint y: 253, distance: 24.0
click at [343, 245] on span "Items" at bounding box center [336, 248] width 34 height 16
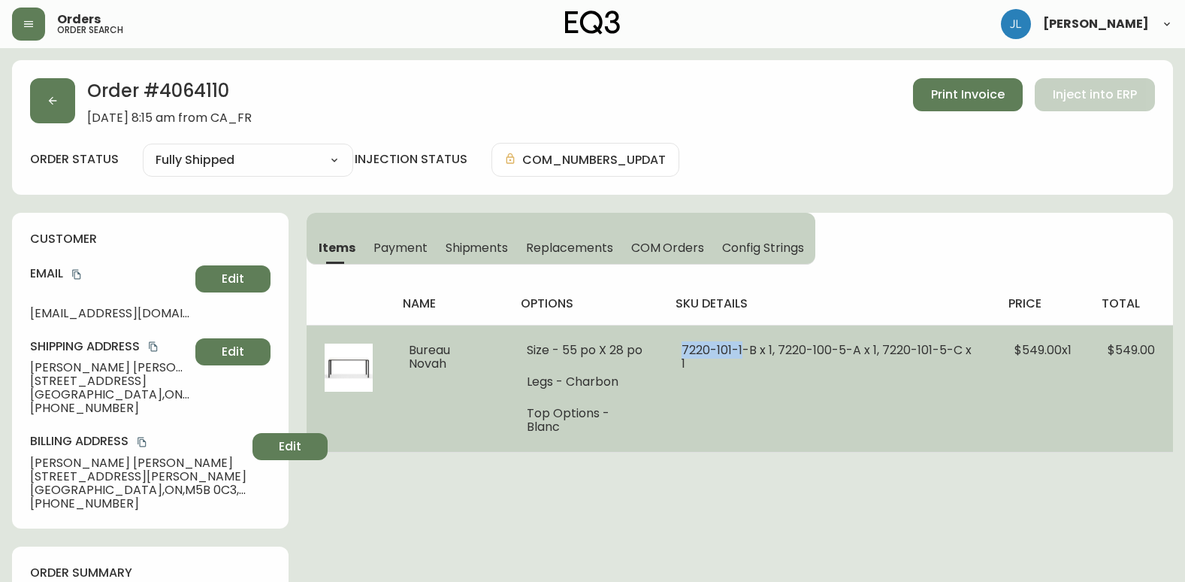
drag, startPoint x: 683, startPoint y: 350, endPoint x: 743, endPoint y: 349, distance: 60.9
click at [743, 349] on span "7220-101-1-B x 1, 7220-100-5-A x 1, 7220-101-5-C x 1" at bounding box center [827, 356] width 290 height 31
copy span "[PHONE_NUMBER]"
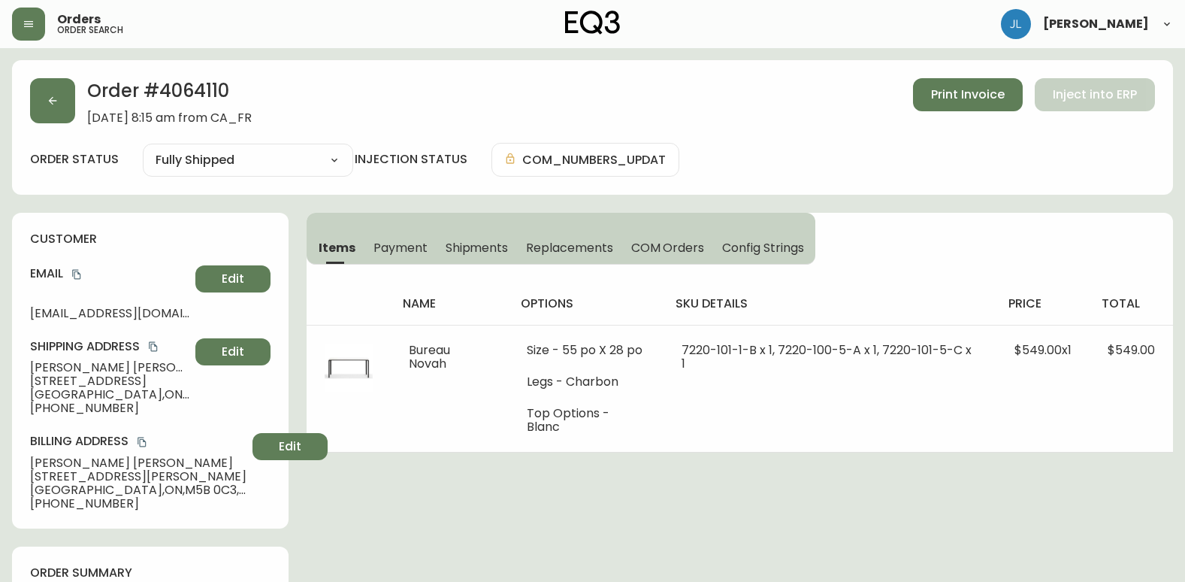
drag, startPoint x: 1046, startPoint y: 504, endPoint x: 1080, endPoint y: 499, distance: 34.1
click at [36, 110] on button "button" at bounding box center [52, 100] width 45 height 45
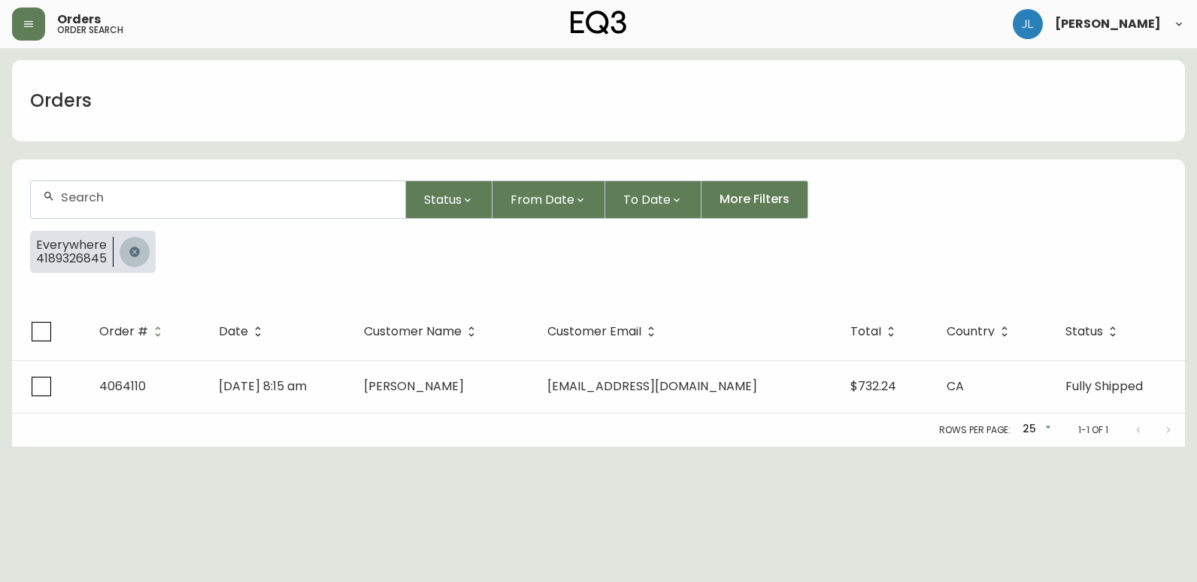
click at [136, 252] on icon "button" at bounding box center [134, 252] width 10 height 10
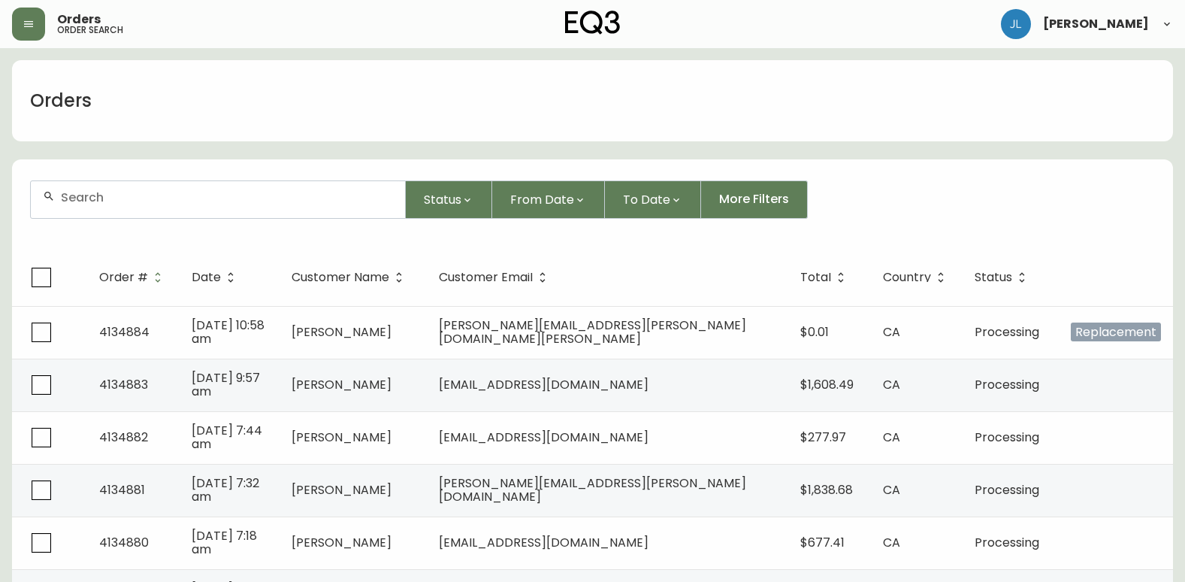
drag, startPoint x: 1007, startPoint y: 150, endPoint x: 856, endPoint y: 160, distance: 151.5
click at [171, 206] on div at bounding box center [218, 199] width 374 height 37
click at [113, 207] on div at bounding box center [218, 199] width 374 height 37
paste input "4134812"
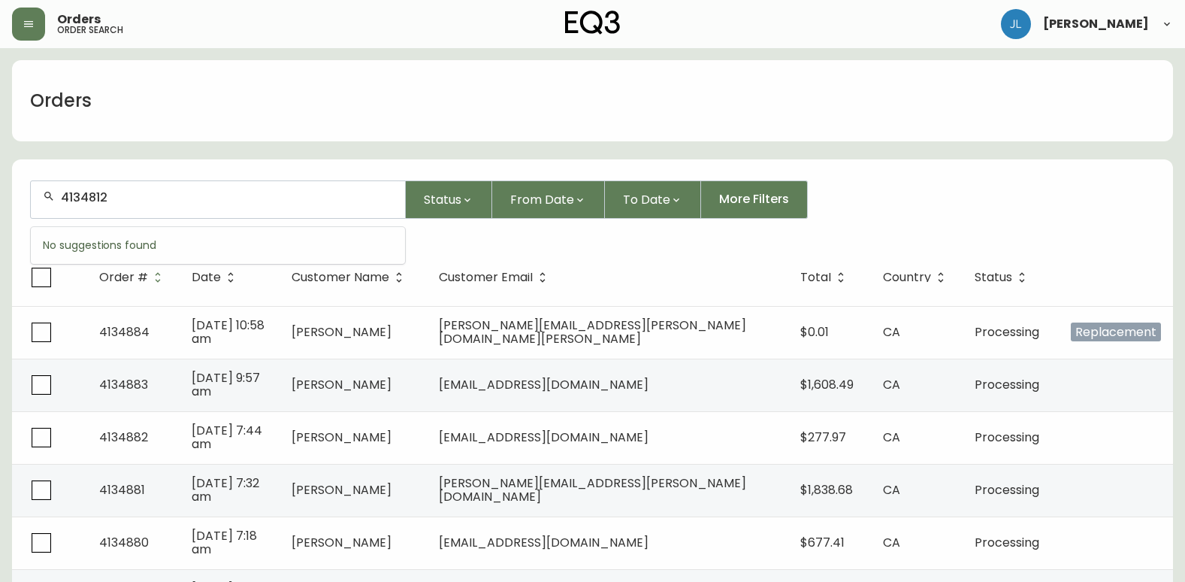
type input "4134812"
click at [225, 211] on div "4134812" at bounding box center [218, 199] width 374 height 37
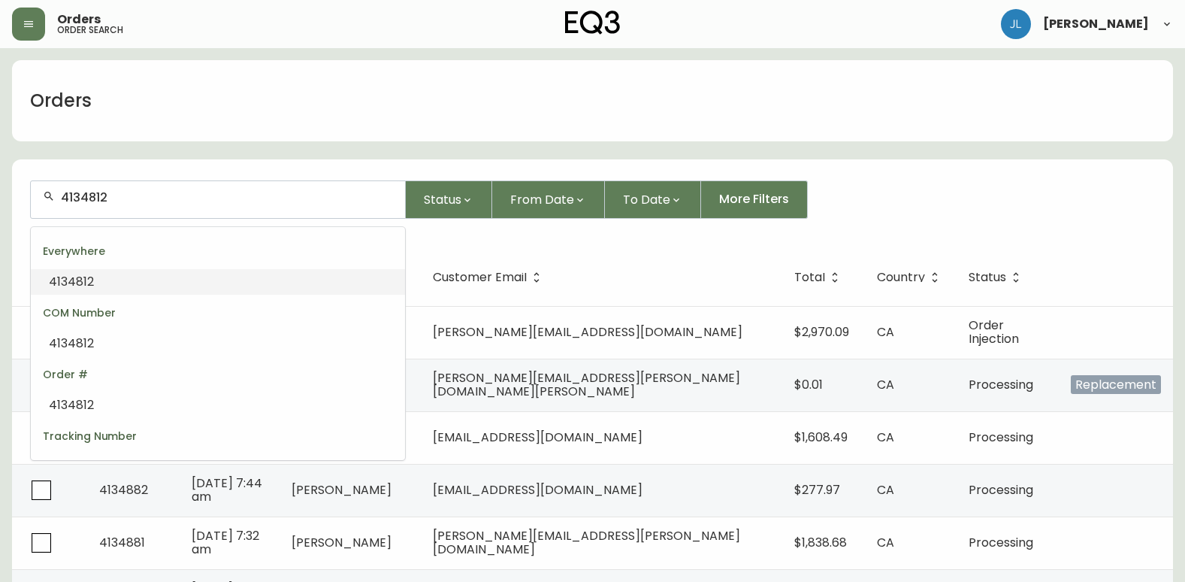
click at [231, 198] on input "4134812" at bounding box center [227, 197] width 332 height 14
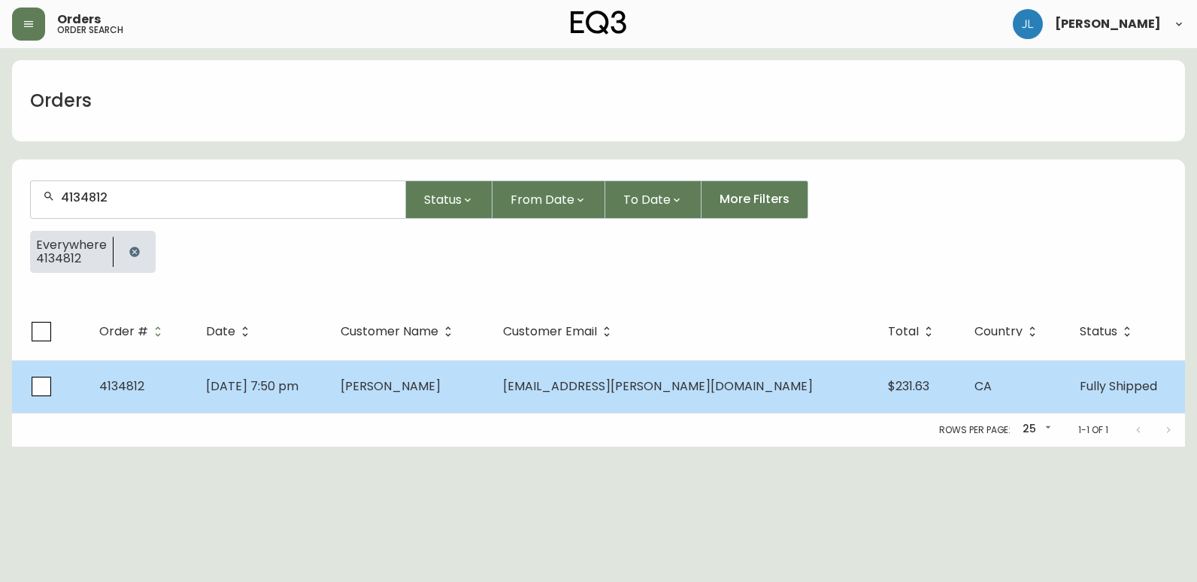
click at [397, 390] on td "[PERSON_NAME]" at bounding box center [409, 386] width 163 height 53
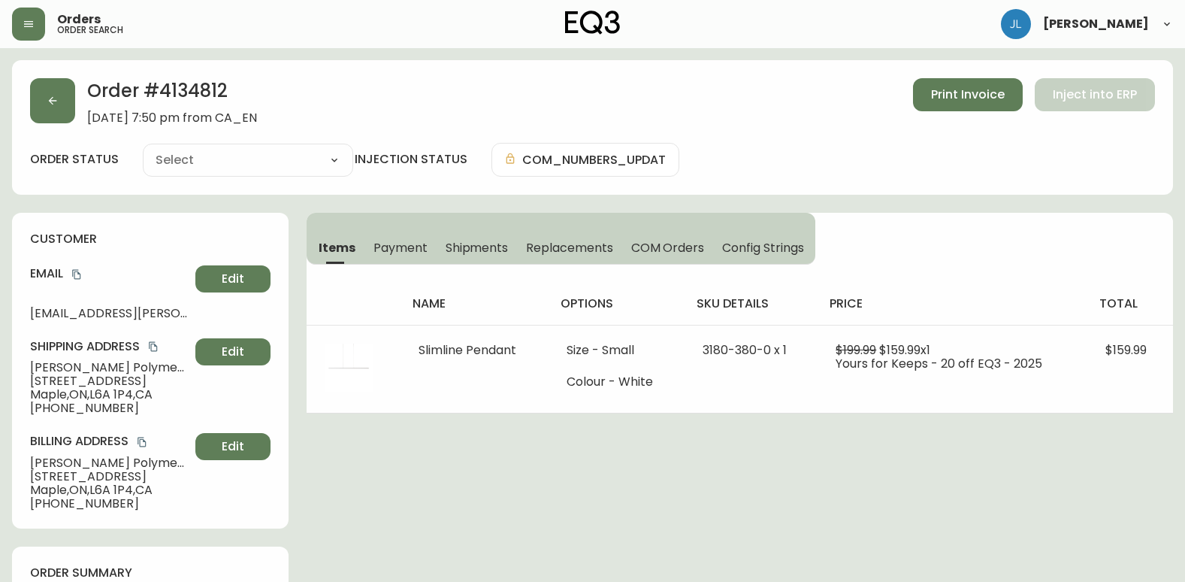
type input "Fully Shipped"
select select "FULLY_SHIPPED"
drag, startPoint x: 12, startPoint y: 157, endPoint x: 29, endPoint y: 132, distance: 30.9
click at [13, 157] on div "Order # 4134812 [DATE] 7:50 pm from CA_EN Print Invoice Inject into ERP order s…" at bounding box center [592, 127] width 1161 height 135
click at [55, 91] on button "button" at bounding box center [52, 100] width 45 height 45
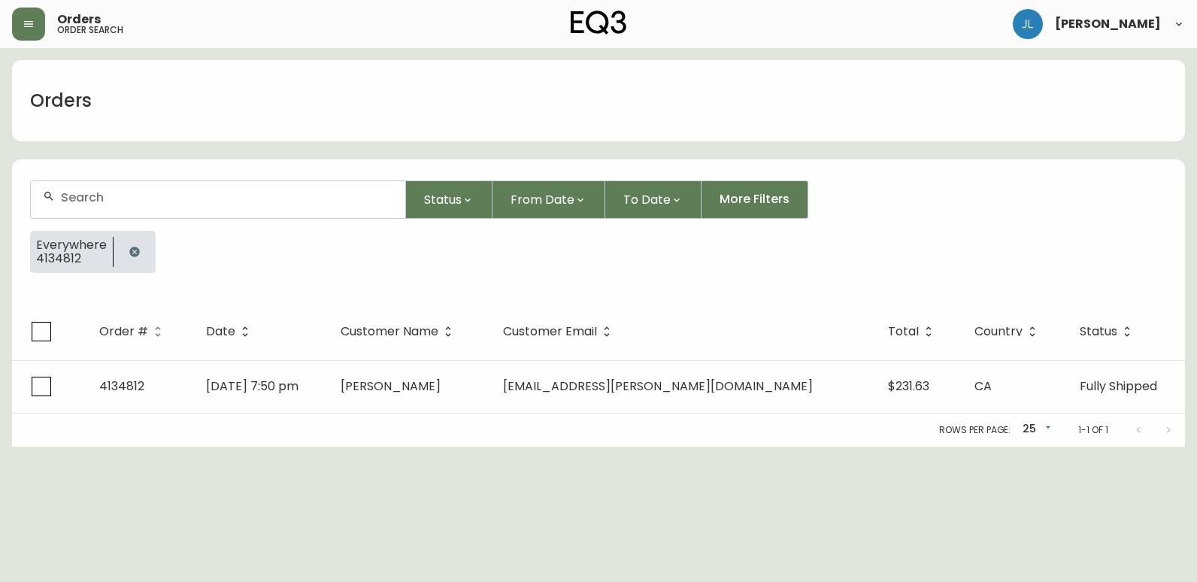
click at [133, 257] on icon "button" at bounding box center [135, 252] width 12 height 12
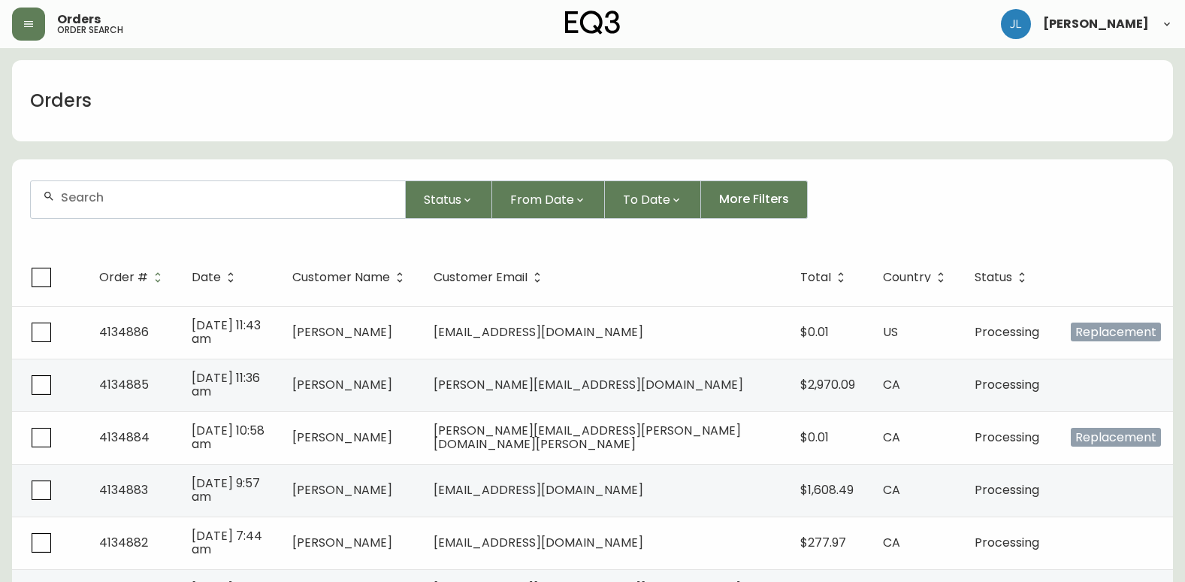
click at [122, 198] on input "text" at bounding box center [227, 197] width 332 height 14
paste input "2508823961"
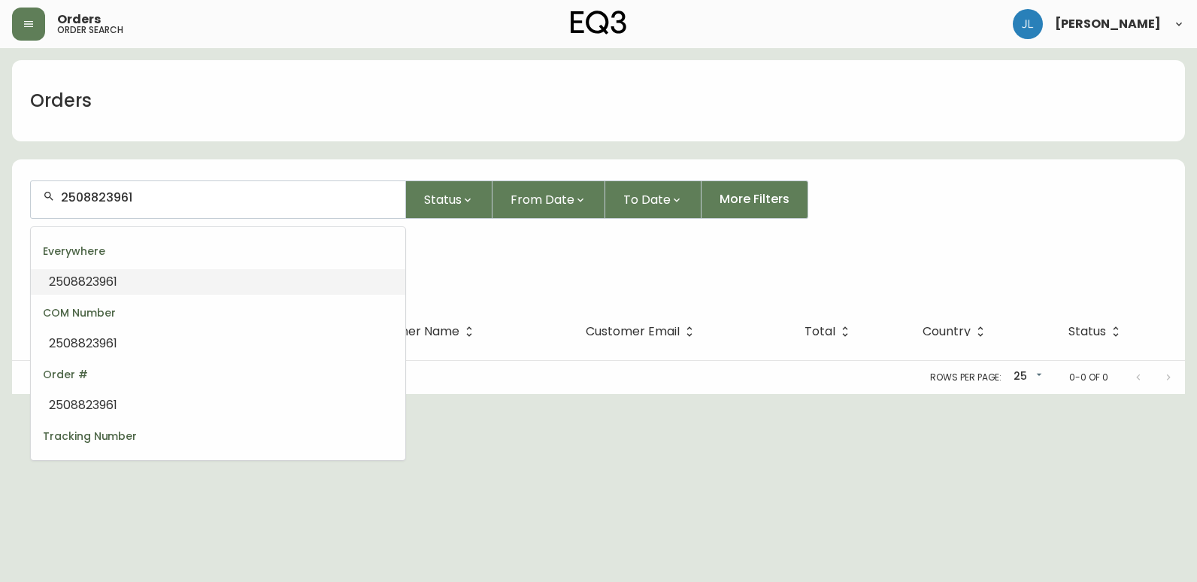
click at [170, 195] on input "2508823961" at bounding box center [227, 197] width 332 height 14
click at [82, 197] on input "2508823961" at bounding box center [227, 197] width 332 height 14
type input "250-8823961"
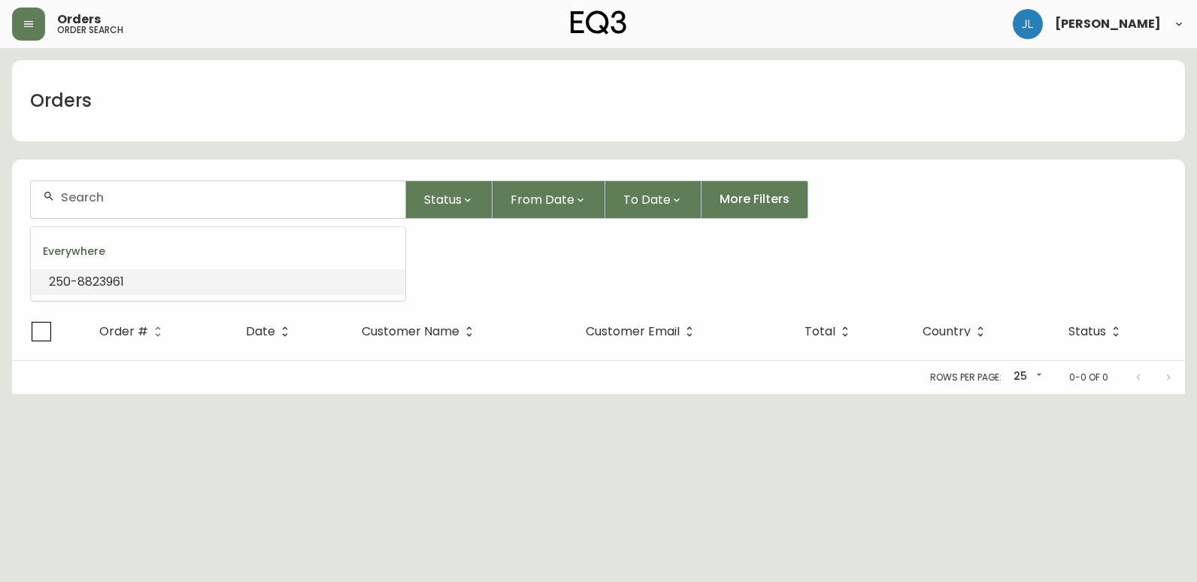
click at [240, 193] on input "text" at bounding box center [227, 197] width 332 height 14
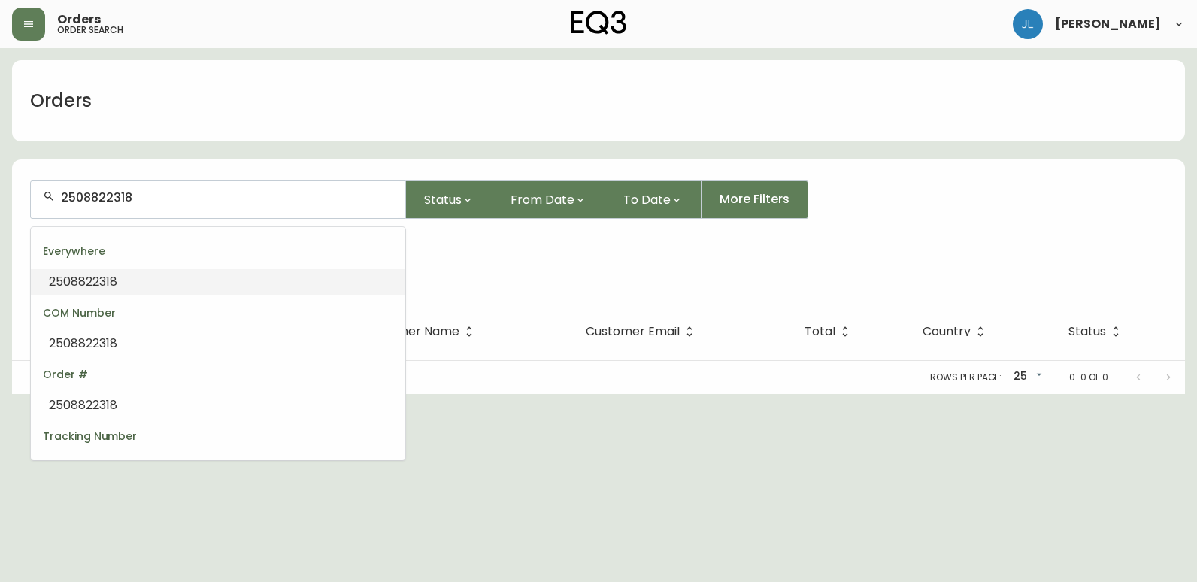
type input "2508822318"
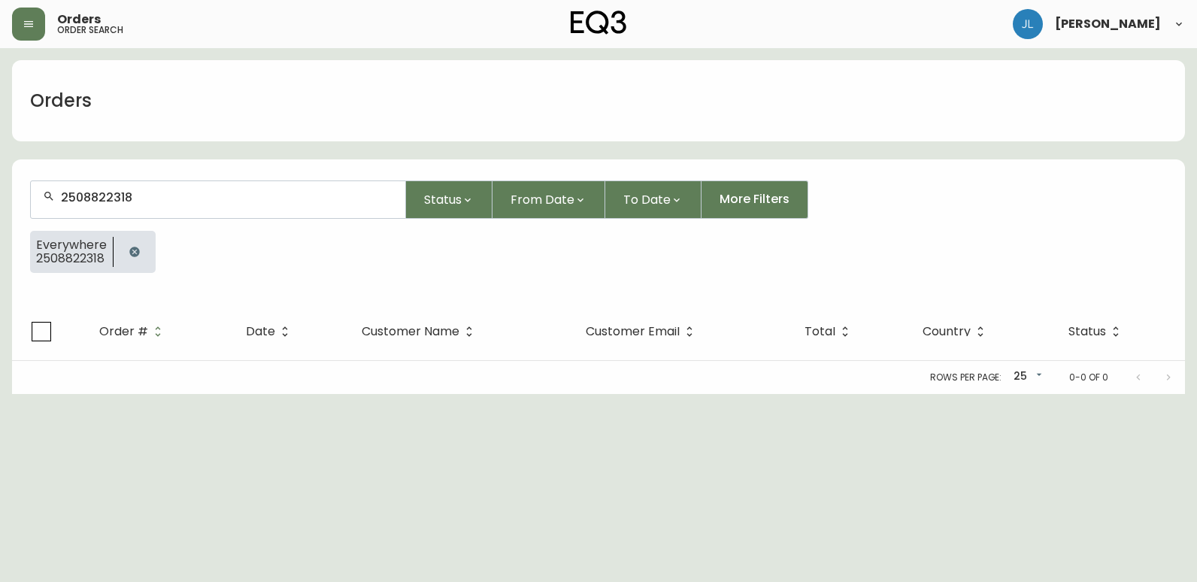
click at [197, 194] on input "2508822318" at bounding box center [227, 197] width 332 height 14
click at [138, 251] on icon "button" at bounding box center [134, 252] width 10 height 10
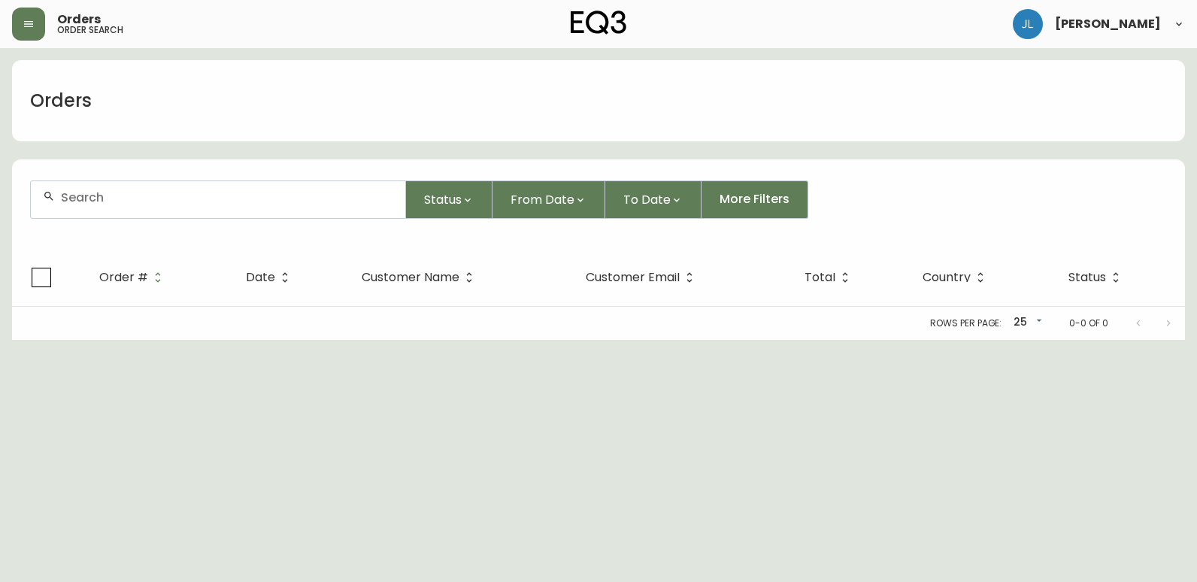
click at [178, 204] on input "text" at bounding box center [227, 197] width 332 height 14
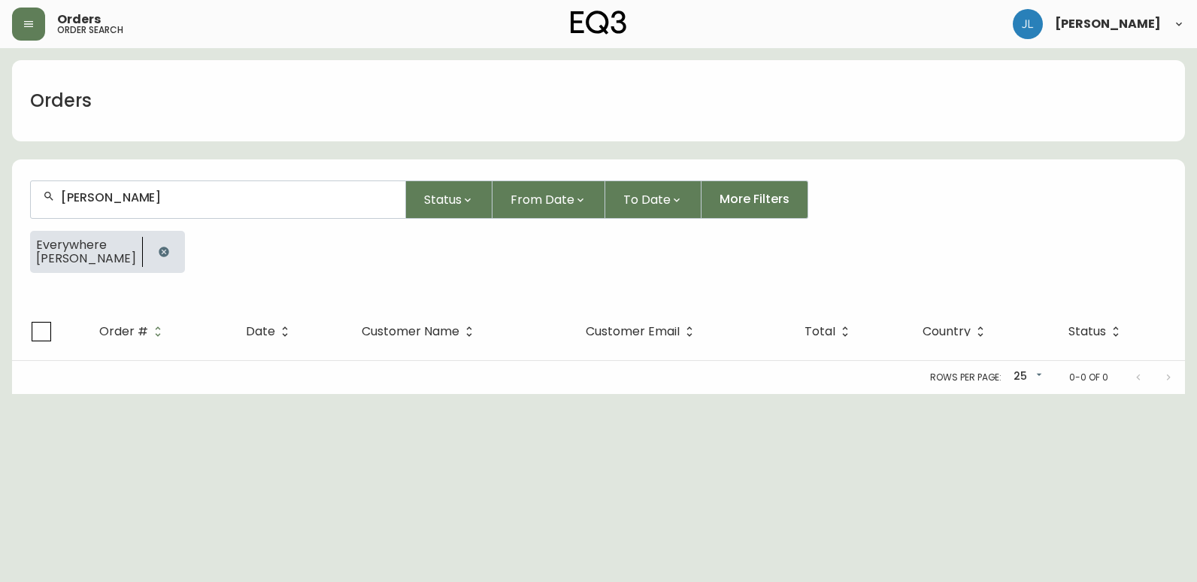
click at [90, 201] on input "[PERSON_NAME]" at bounding box center [227, 197] width 332 height 14
type input "[PERSON_NAME]"
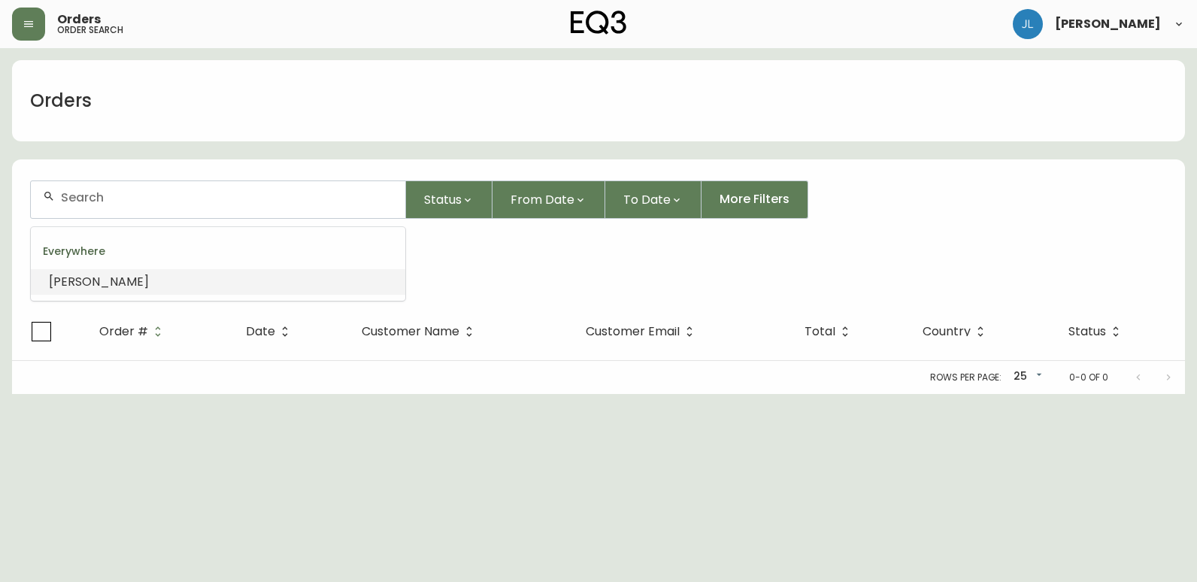
click at [100, 196] on input "text" at bounding box center [227, 197] width 332 height 14
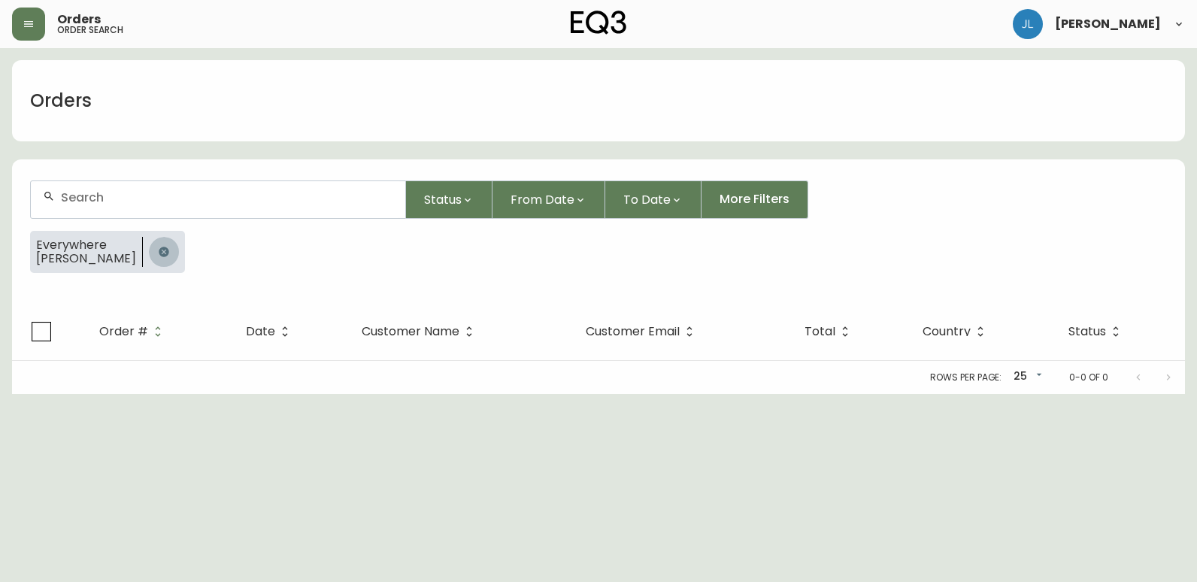
click at [158, 250] on icon "button" at bounding box center [164, 252] width 12 height 12
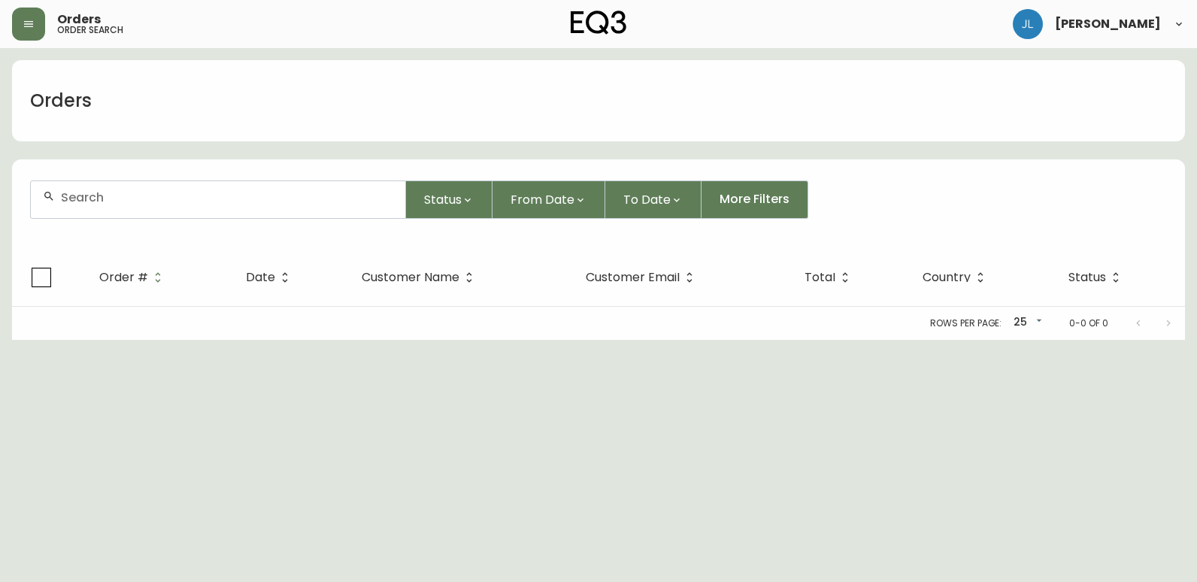
click at [138, 201] on input "text" at bounding box center [227, 197] width 332 height 14
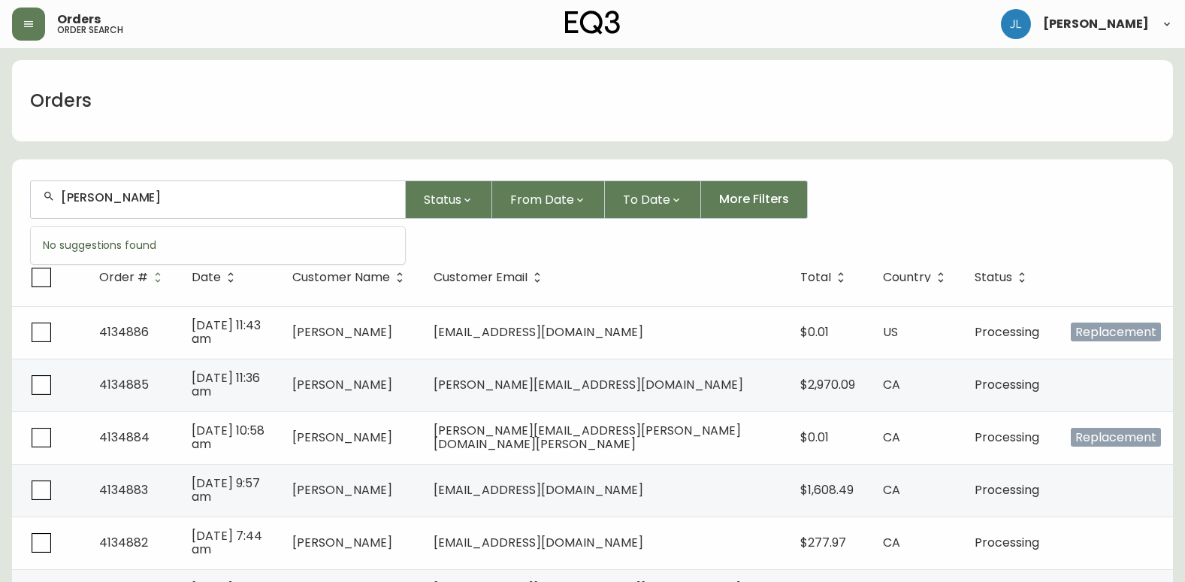
type input "[PERSON_NAME]"
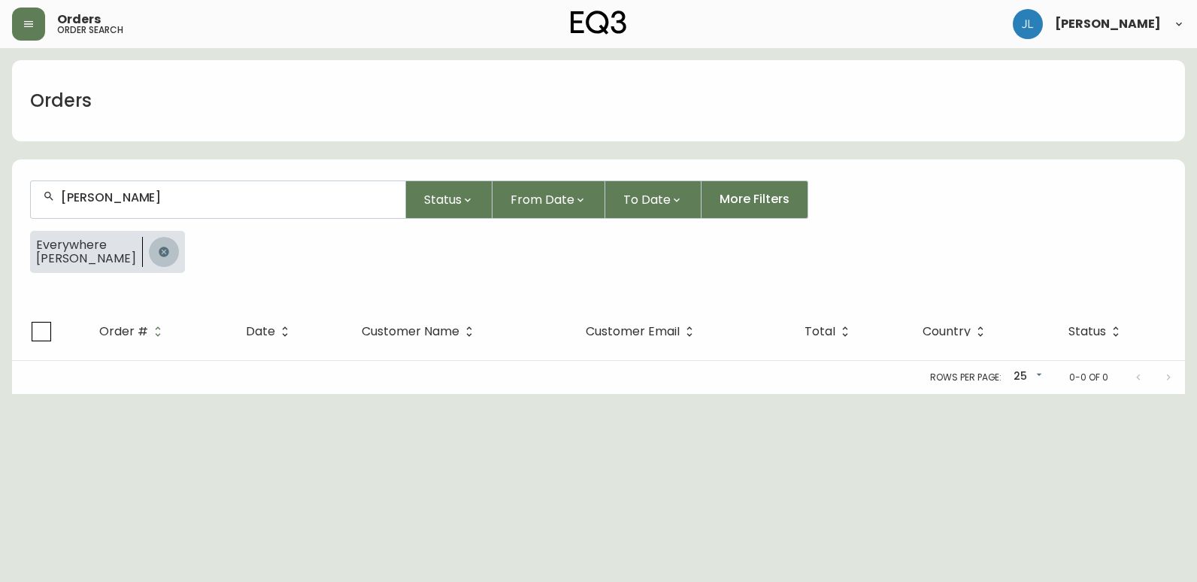
click at [159, 253] on icon "button" at bounding box center [164, 252] width 10 height 10
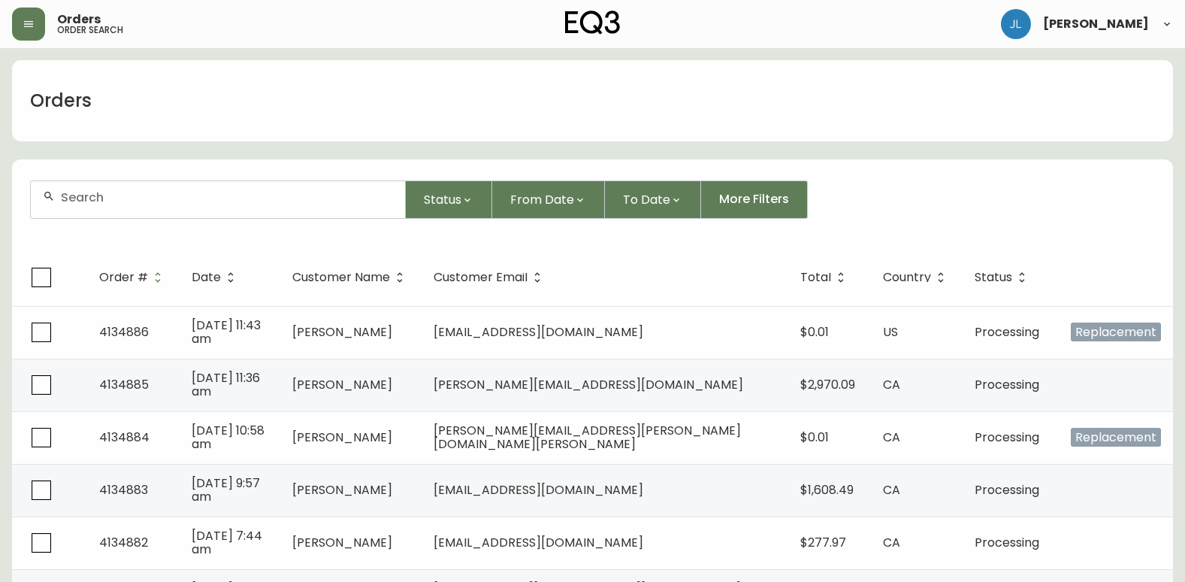
click at [132, 208] on div at bounding box center [218, 199] width 374 height 37
click at [154, 210] on div at bounding box center [218, 199] width 374 height 37
click at [124, 186] on div at bounding box center [218, 199] width 374 height 37
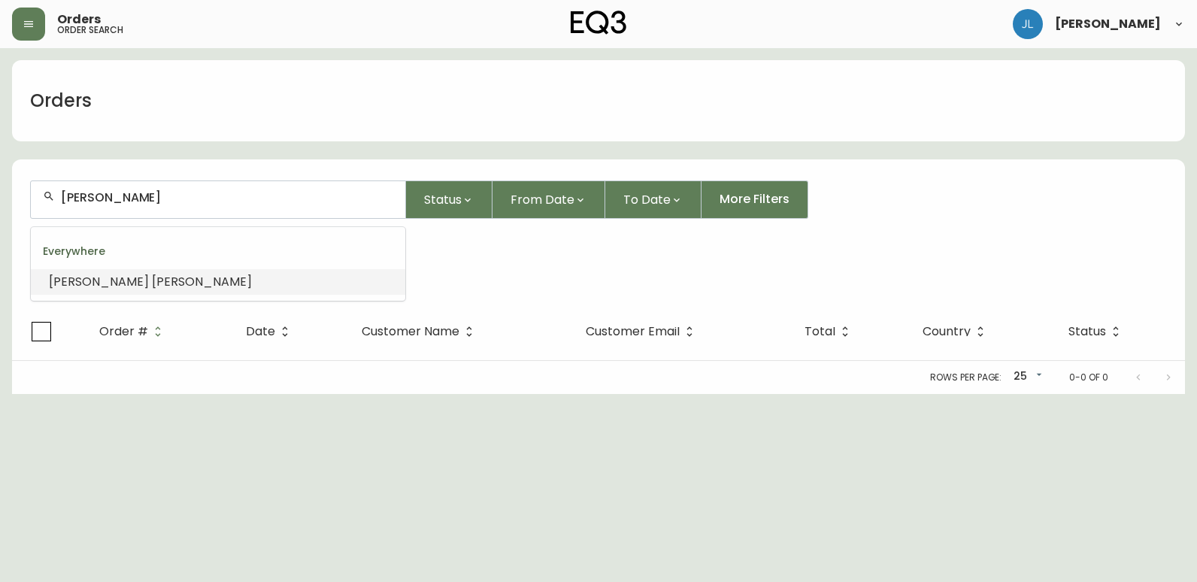
click at [109, 201] on input "[PERSON_NAME]" at bounding box center [227, 197] width 332 height 14
drag, startPoint x: 107, startPoint y: 199, endPoint x: -3, endPoint y: 201, distance: 110.5
click at [0, 201] on html "Orders order search [PERSON_NAME] Orders [PERSON_NAME] Status From Date To Date…" at bounding box center [598, 197] width 1197 height 394
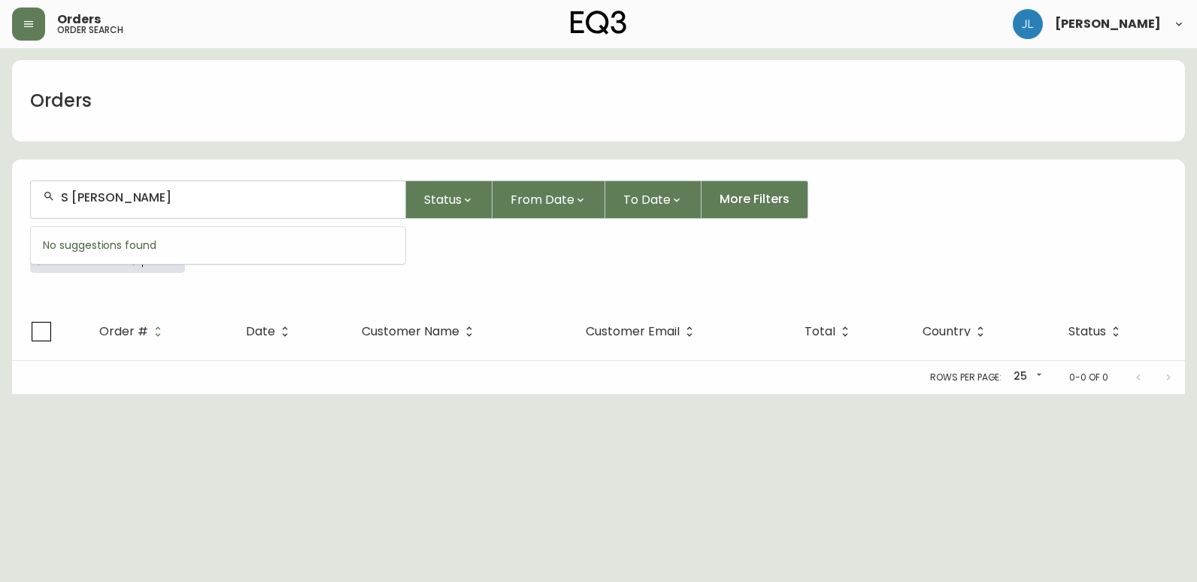
type input "[PERSON_NAME]"
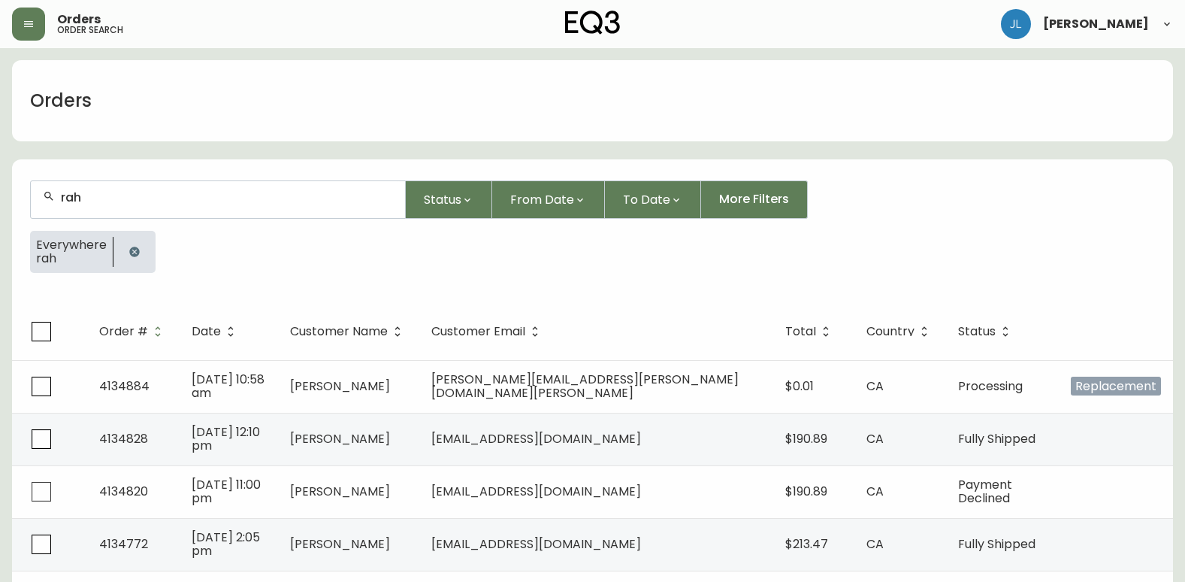
type input "rah"
click at [138, 253] on icon "button" at bounding box center [135, 252] width 12 height 12
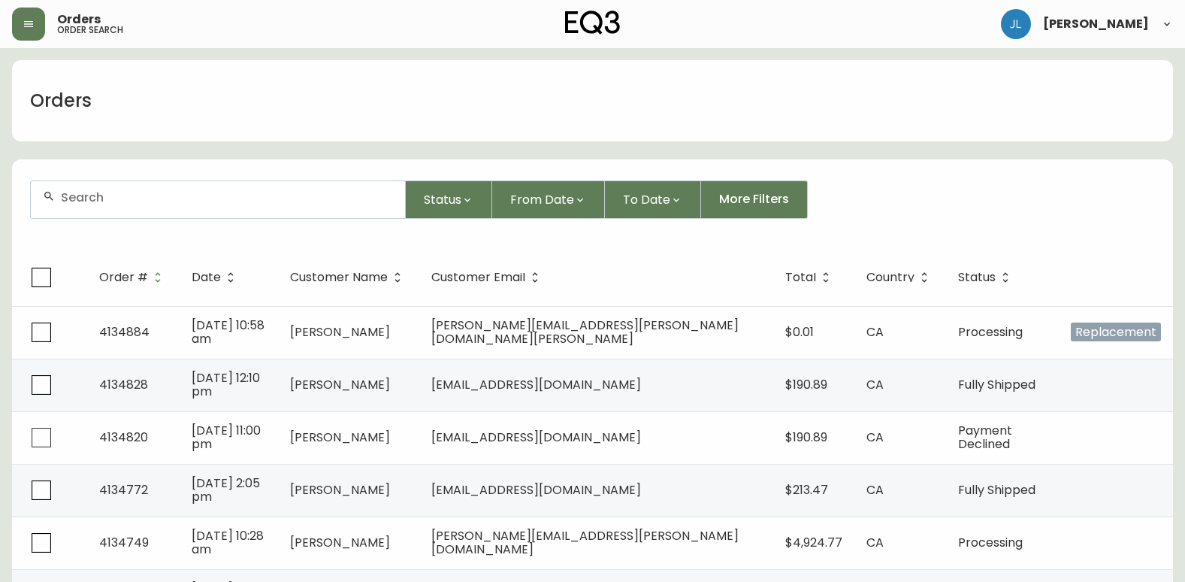
click at [131, 201] on input "text" at bounding box center [227, 197] width 332 height 14
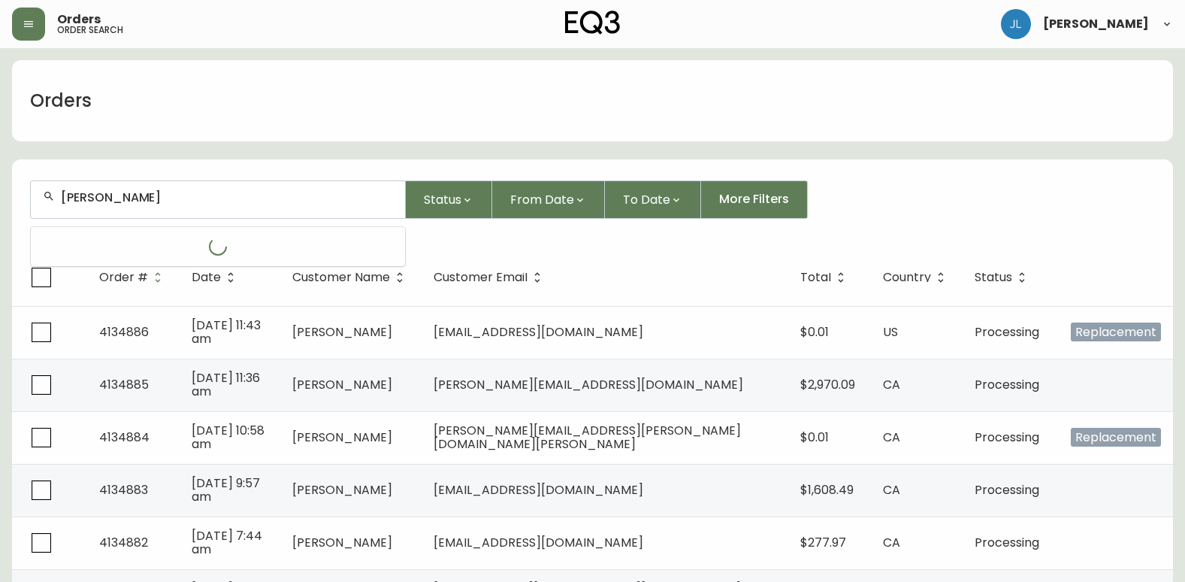
type input "[PERSON_NAME]"
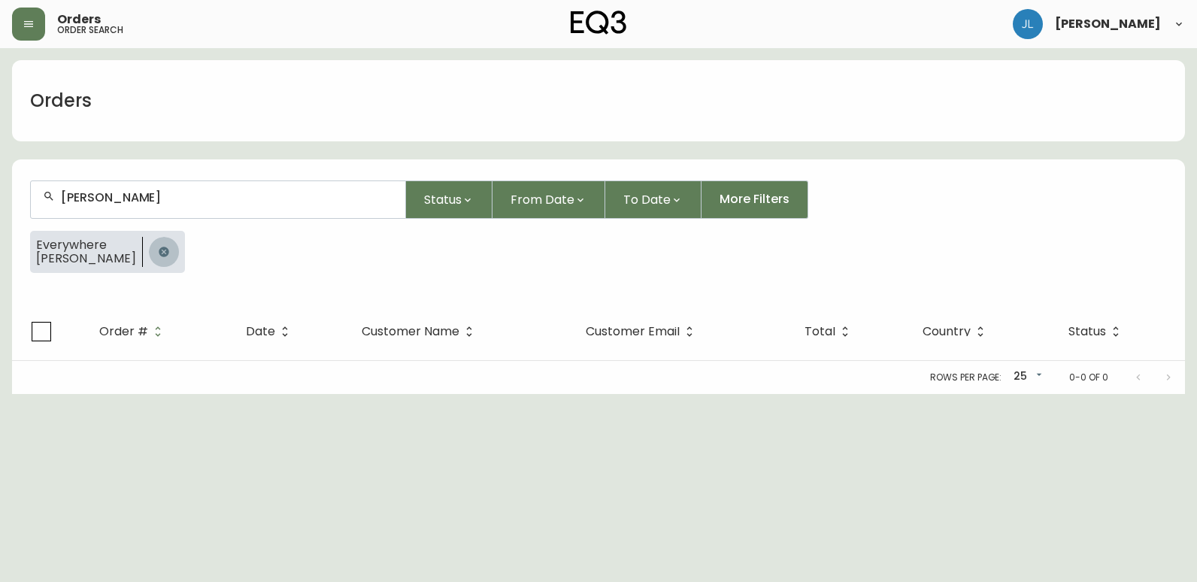
click at [149, 245] on button "button" at bounding box center [164, 252] width 30 height 30
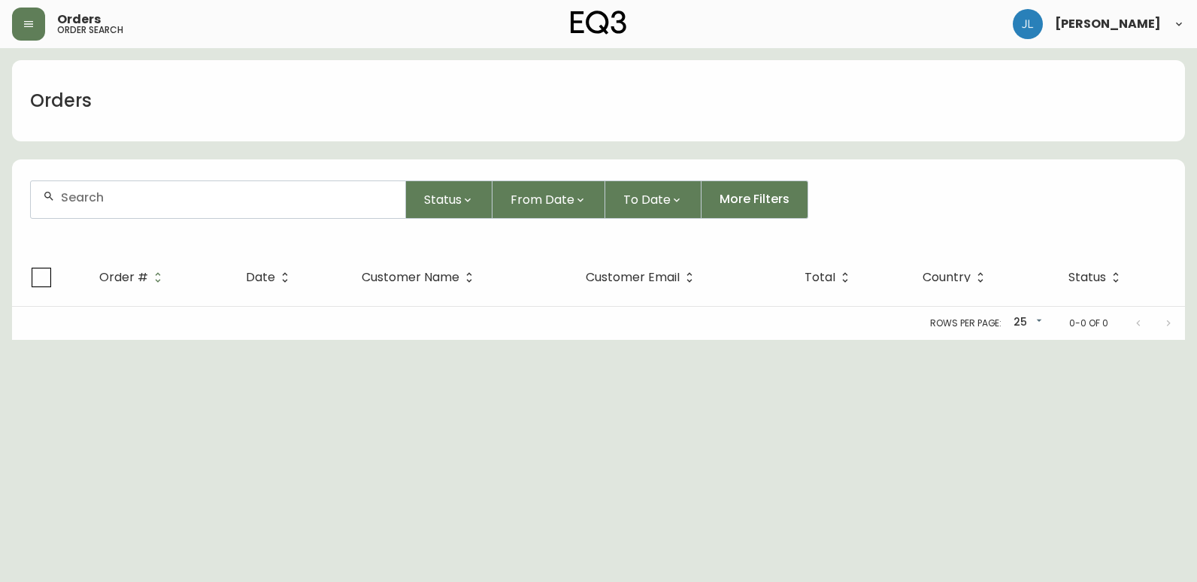
click at [180, 213] on div at bounding box center [218, 199] width 374 height 37
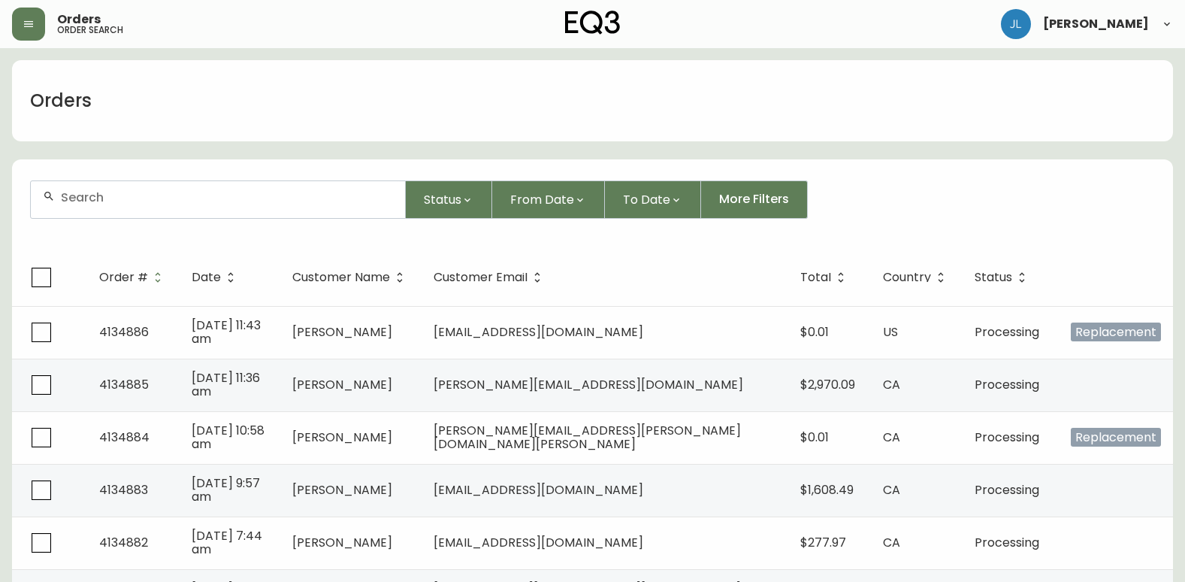
click at [176, 205] on div at bounding box center [218, 199] width 374 height 37
click at [226, 88] on div "Orders" at bounding box center [592, 100] width 1161 height 81
click at [442, 125] on div "Orders" at bounding box center [592, 100] width 1161 height 81
click at [226, 204] on div at bounding box center [218, 199] width 374 height 37
paste input "[EMAIL_ADDRESS][DOMAIN_NAME]"
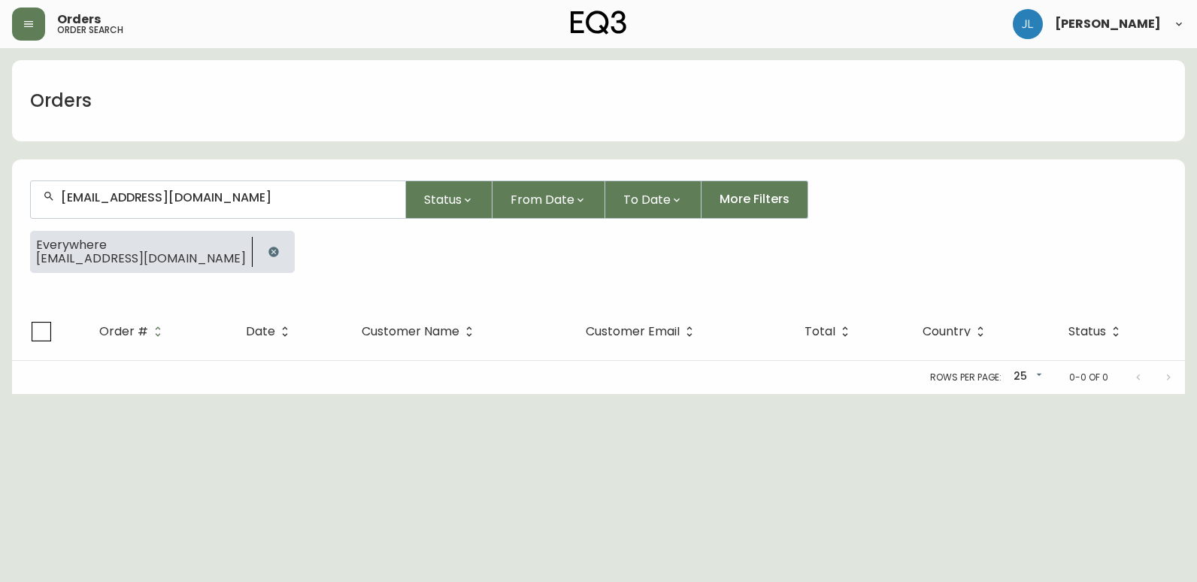
drag, startPoint x: 243, startPoint y: 207, endPoint x: 29, endPoint y: 194, distance: 213.9
click at [29, 194] on form "[EMAIL_ADDRESS][DOMAIN_NAME] Status From Date To Date More Filters Everywhere […" at bounding box center [598, 232] width 1173 height 141
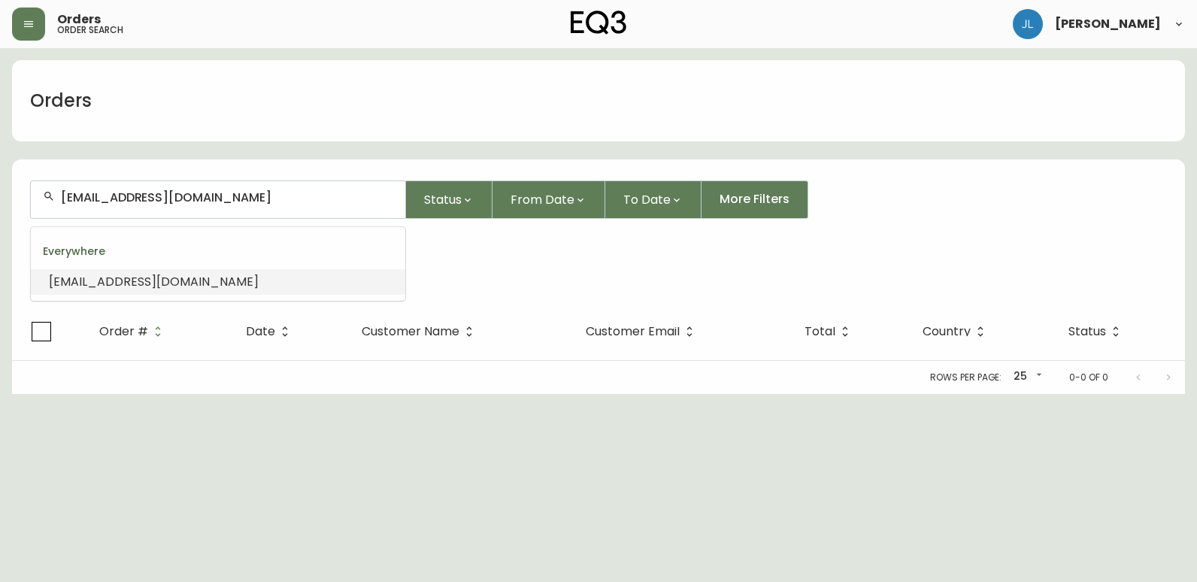
drag, startPoint x: 262, startPoint y: 196, endPoint x: 11, endPoint y: 199, distance: 251.8
click at [14, 199] on form "[EMAIL_ADDRESS][DOMAIN_NAME] Status From Date To Date More Filters Everywhere […" at bounding box center [598, 232] width 1173 height 141
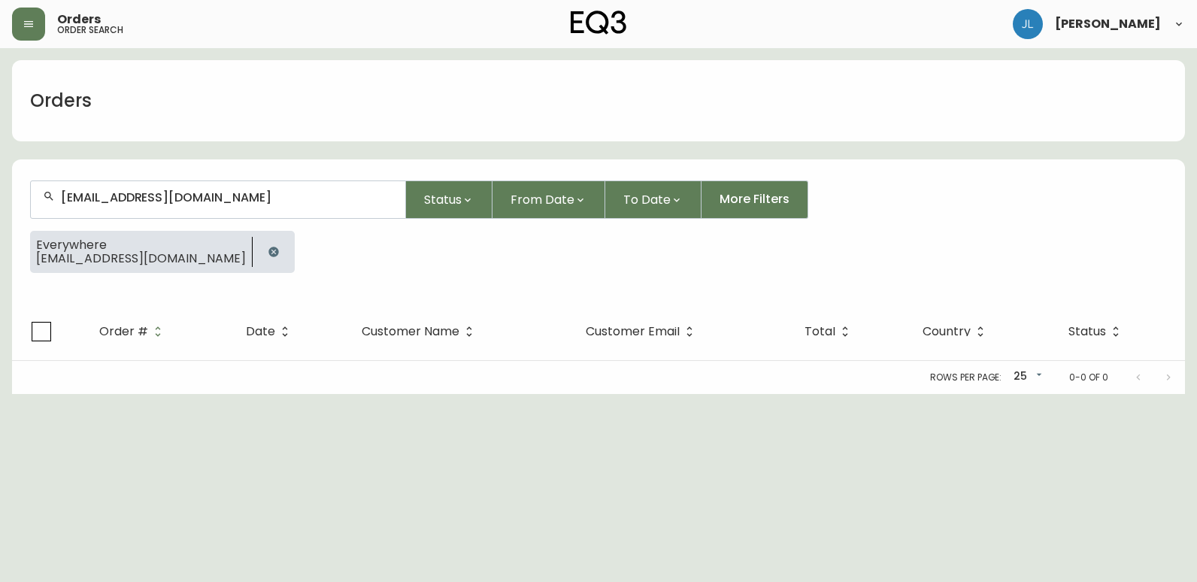
drag, startPoint x: 38, startPoint y: 438, endPoint x: 199, endPoint y: 371, distance: 174.2
click at [38, 394] on html "Orders order search [PERSON_NAME] Orders [EMAIL_ADDRESS][DOMAIN_NAME] Status Fr…" at bounding box center [598, 197] width 1197 height 394
click at [32, 180] on form "[EMAIL_ADDRESS][DOMAIN_NAME] Status From Date To Date More Filters Everywhere […" at bounding box center [598, 232] width 1173 height 141
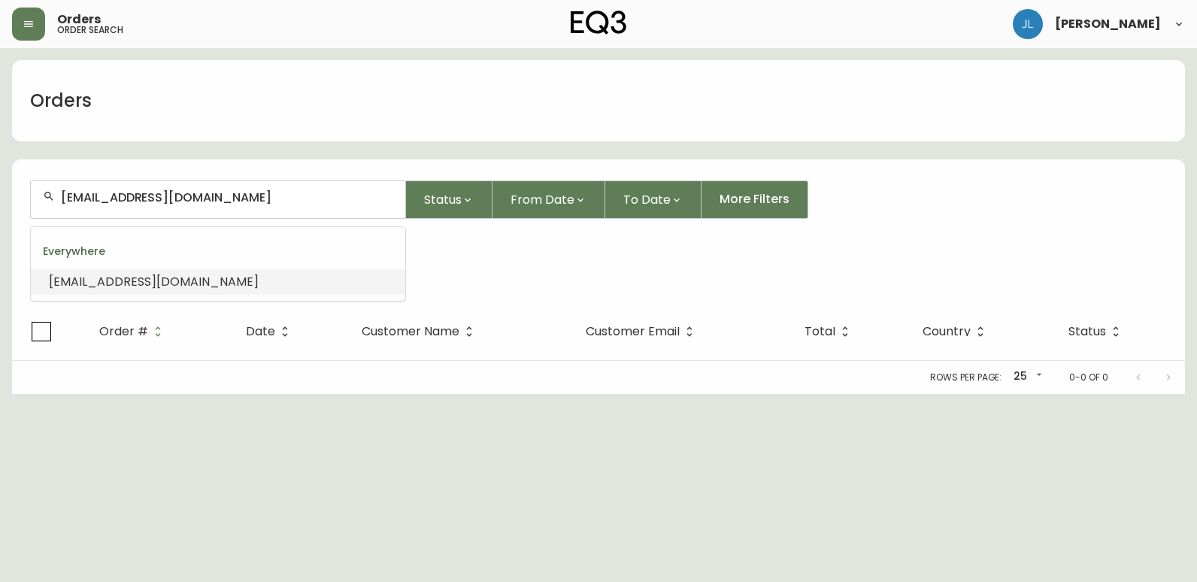
drag, startPoint x: 253, startPoint y: 197, endPoint x: 0, endPoint y: 192, distance: 253.4
click at [0, 197] on html "Orders order search [PERSON_NAME] Orders [EMAIL_ADDRESS][DOMAIN_NAME] Status Fr…" at bounding box center [598, 197] width 1197 height 394
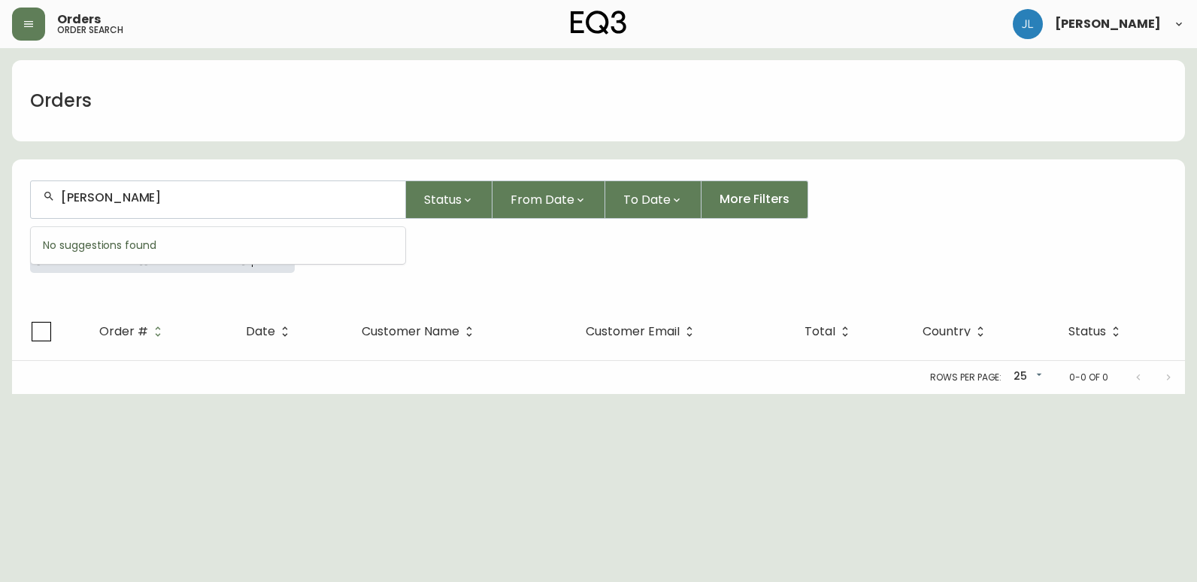
type input "[PERSON_NAME]"
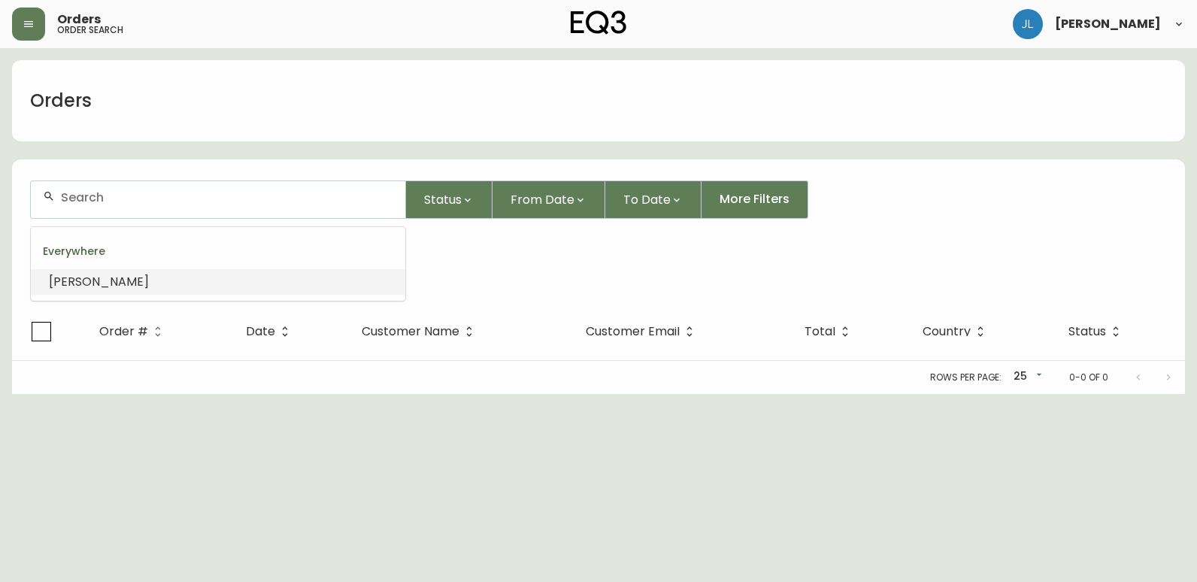
type input "[PERSON_NAME]"
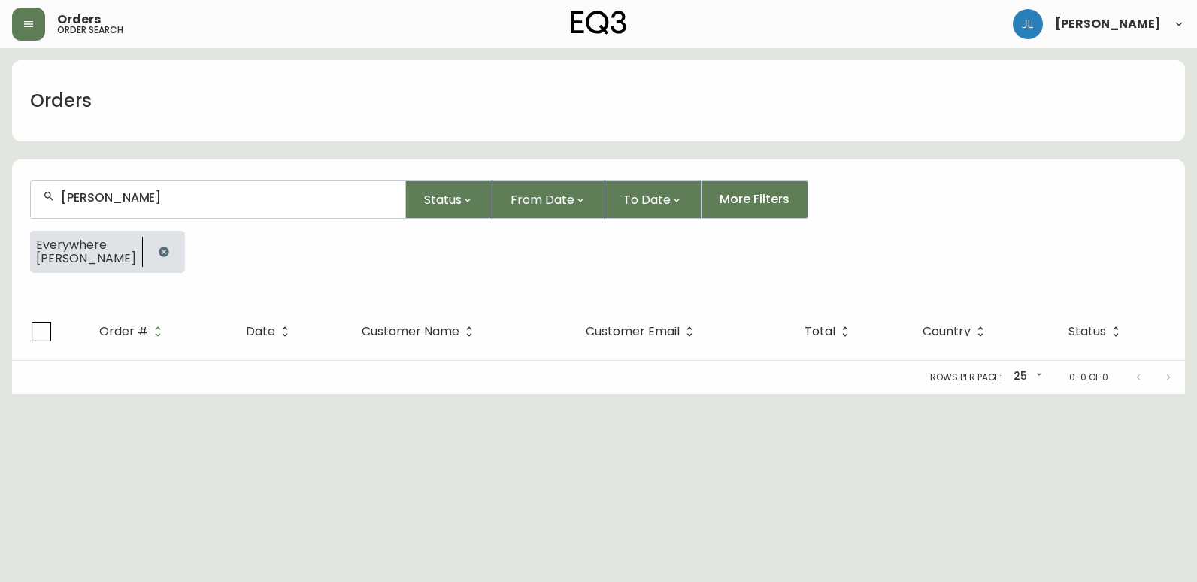
click at [158, 253] on icon "button" at bounding box center [164, 252] width 12 height 12
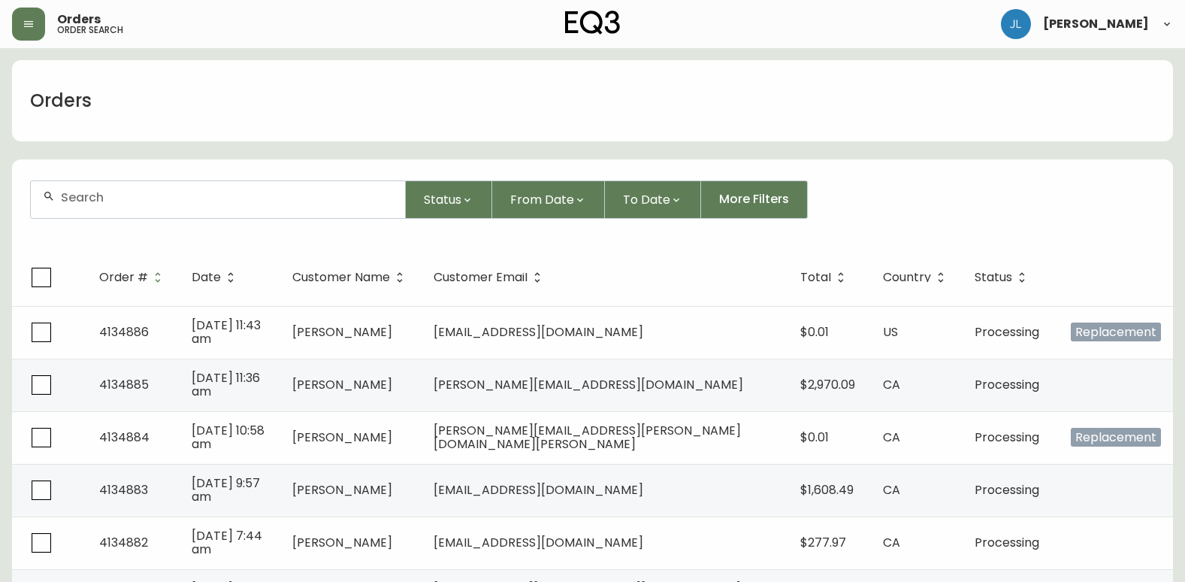
click at [293, 191] on input "text" at bounding box center [227, 197] width 332 height 14
type input "4062925"
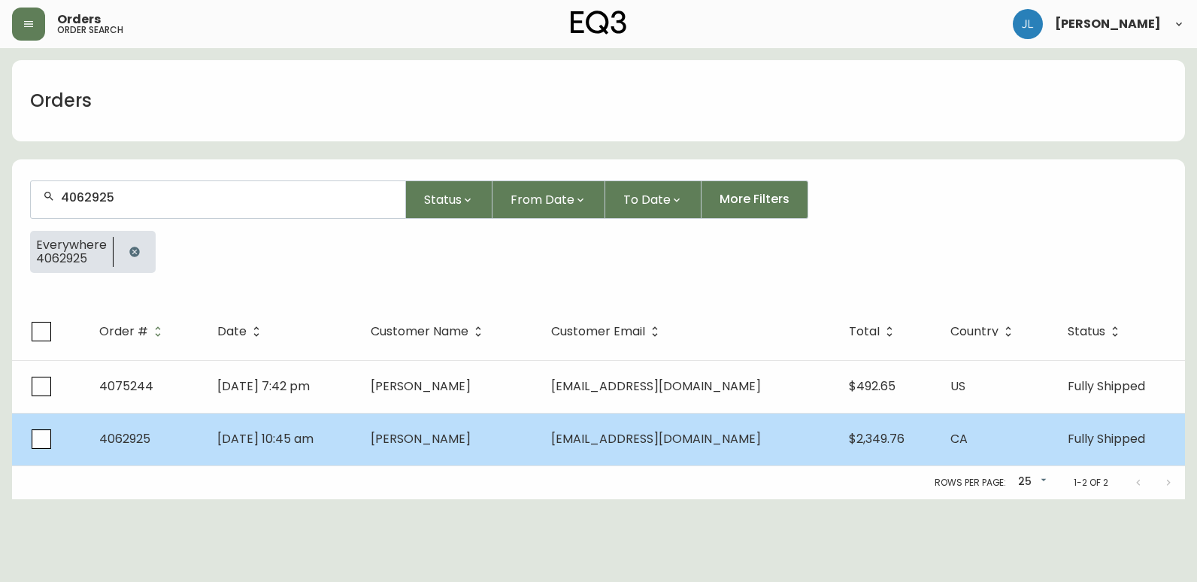
click at [355, 444] on td "[DATE] 10:45 am" at bounding box center [281, 439] width 153 height 53
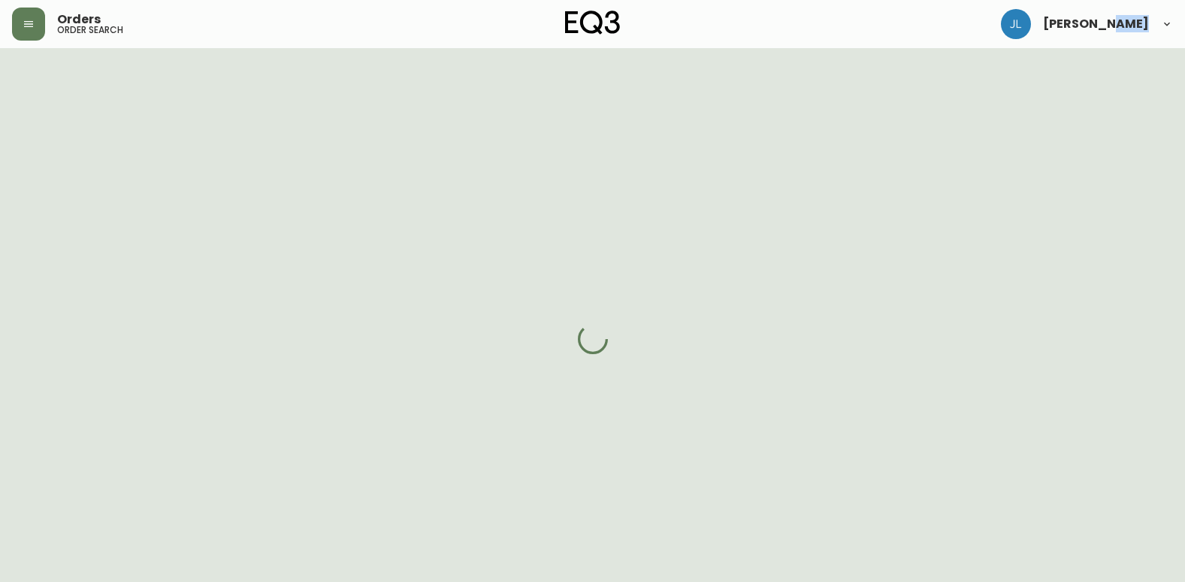
click at [355, 444] on div at bounding box center [592, 339] width 1185 height 582
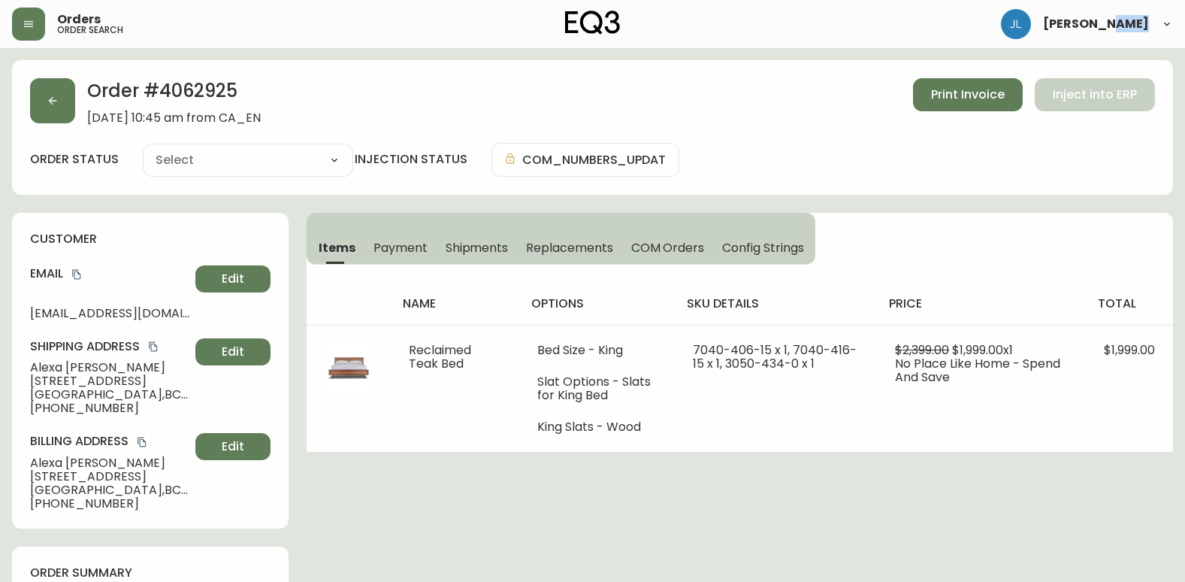
type input "Fully Shipped"
select select "FULLY_SHIPPED"
drag, startPoint x: 24, startPoint y: 313, endPoint x: 239, endPoint y: 304, distance: 215.1
click at [239, 304] on div "customer Email [EMAIL_ADDRESS][DOMAIN_NAME] Edit Shipping Address [PERSON_NAME]…" at bounding box center [150, 371] width 277 height 316
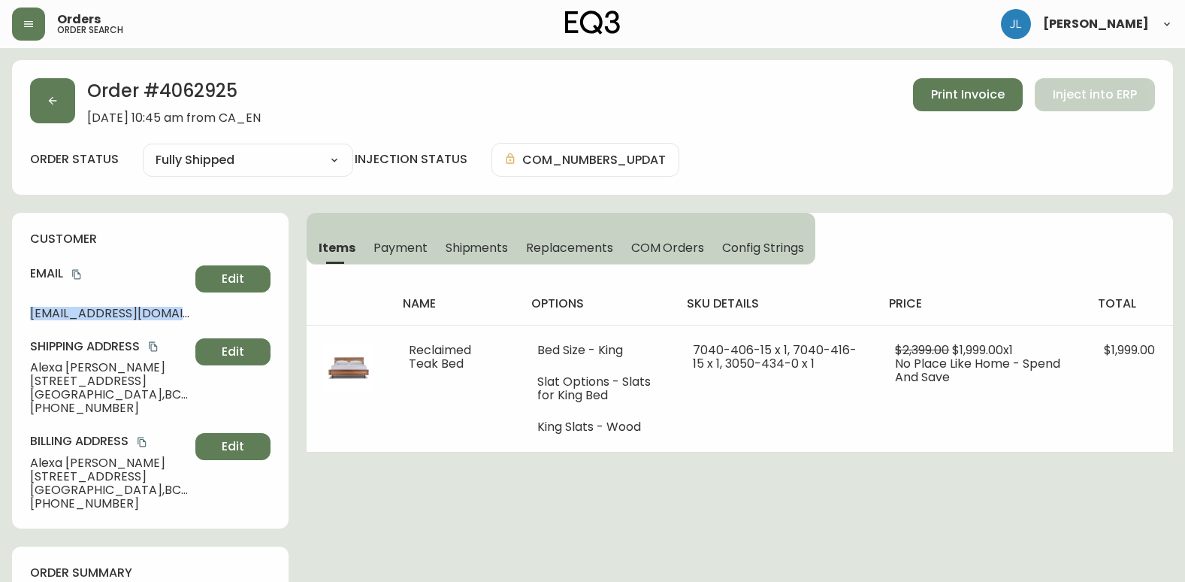
copy div "[EMAIL_ADDRESS][DOMAIN_NAME] Edit"
drag, startPoint x: 29, startPoint y: 371, endPoint x: 159, endPoint y: 366, distance: 130.9
click at [125, 365] on div "customer Email [EMAIL_ADDRESS][DOMAIN_NAME] Edit Shipping Address [PERSON_NAME]…" at bounding box center [150, 371] width 277 height 316
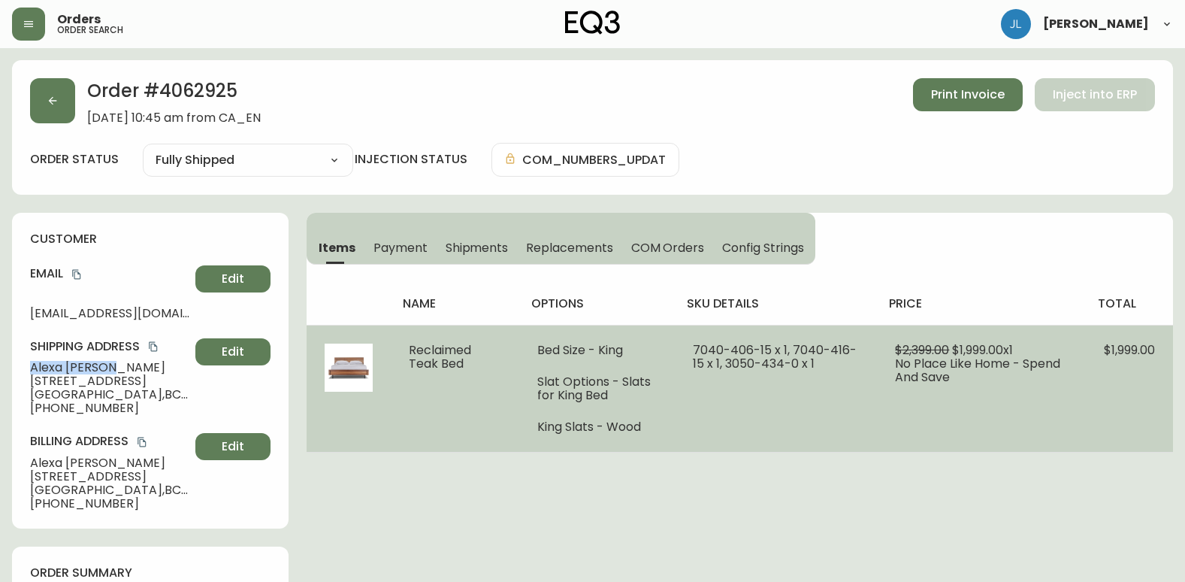
copy span "[PERSON_NAME]"
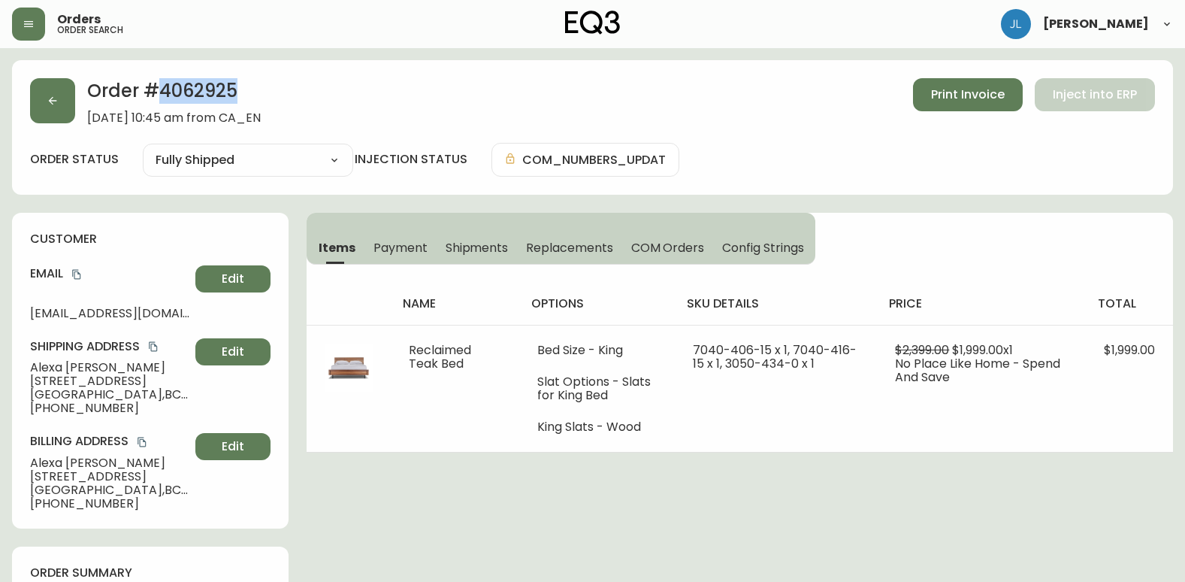
drag, startPoint x: 252, startPoint y: 86, endPoint x: 164, endPoint y: 98, distance: 88.7
click at [164, 98] on h2 "Order # 4062925" at bounding box center [174, 94] width 174 height 33
copy h2 "4062925"
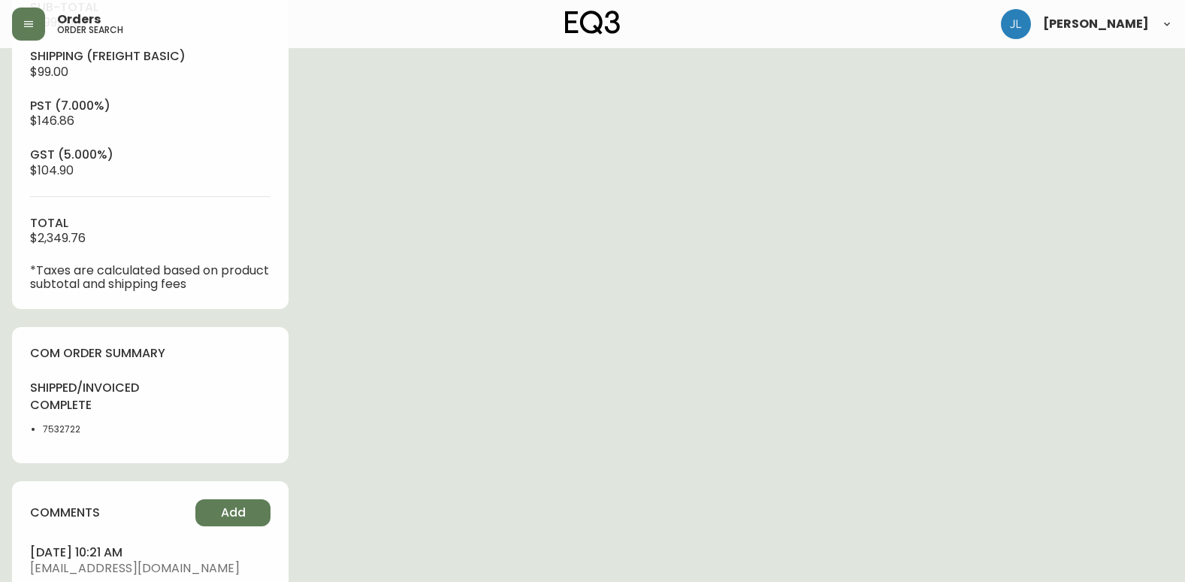
scroll to position [601, 0]
drag, startPoint x: 116, startPoint y: 437, endPoint x: 41, endPoint y: 431, distance: 74.7
click at [41, 431] on div "shipped/invoiced complete 7532722" at bounding box center [85, 410] width 111 height 65
copy li "7532722"
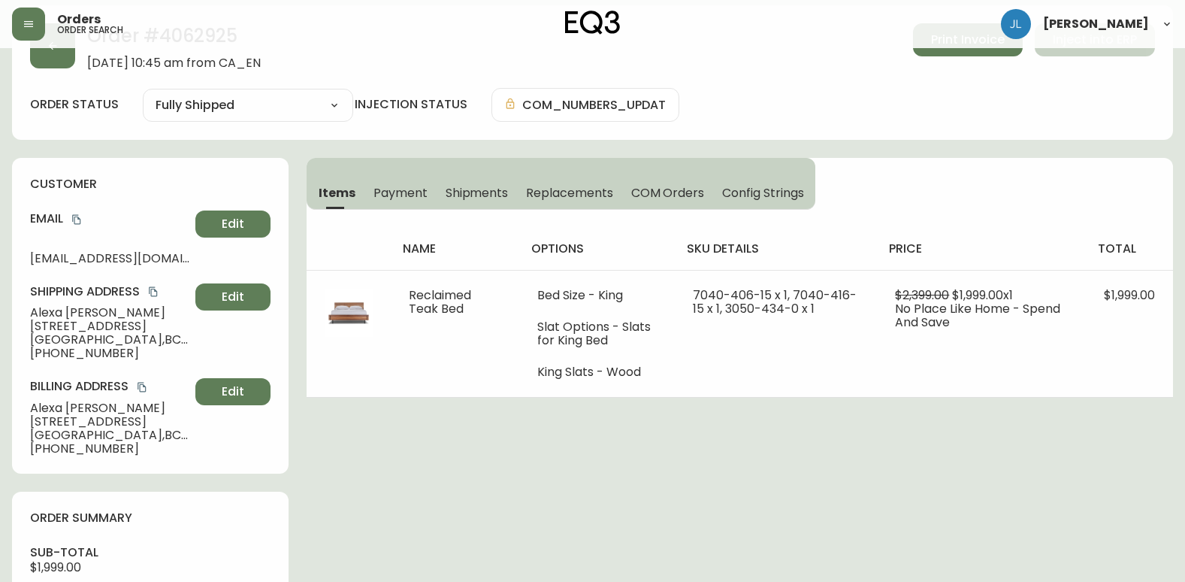
scroll to position [0, 0]
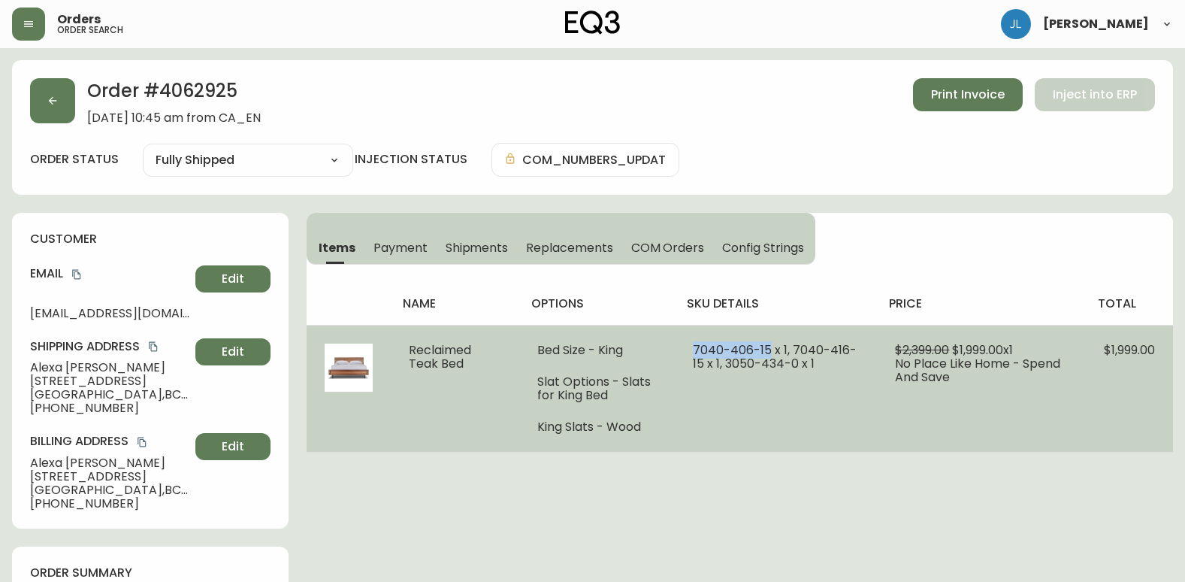
drag, startPoint x: 699, startPoint y: 348, endPoint x: 767, endPoint y: 346, distance: 68.4
click at [767, 346] on td "7040-406-15 x 1, 7040-416-15 x 1, 3050-434-0 x 1" at bounding box center [776, 388] width 202 height 127
